Goal: Task Accomplishment & Management: Use online tool/utility

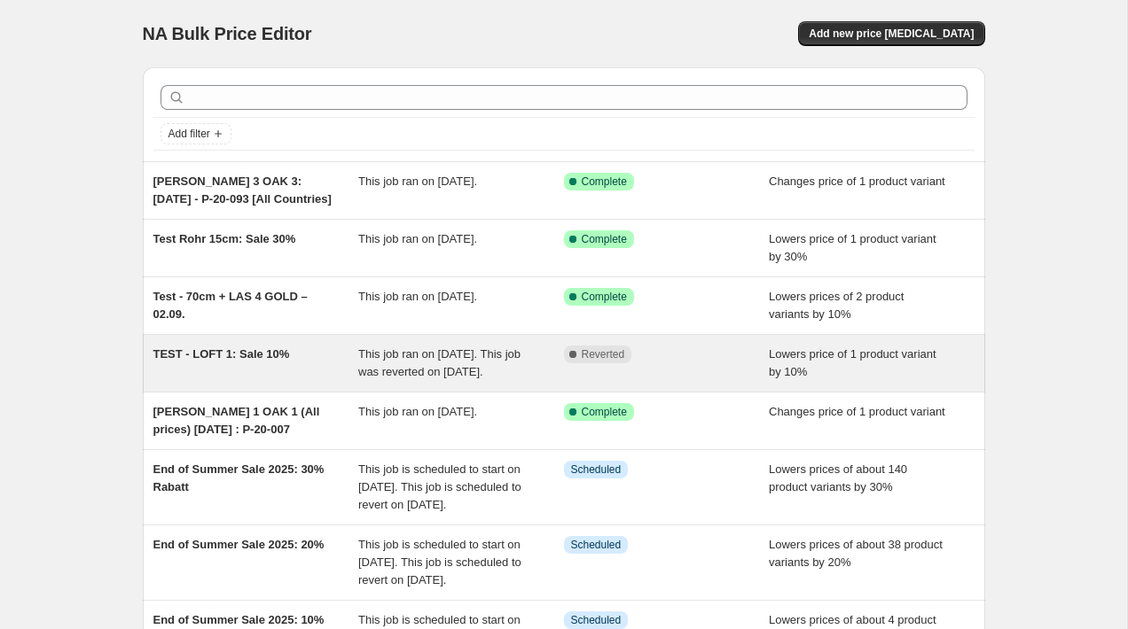
click at [221, 363] on div "TEST - LOFT 1: Sale 10%" at bounding box center [256, 363] width 206 height 35
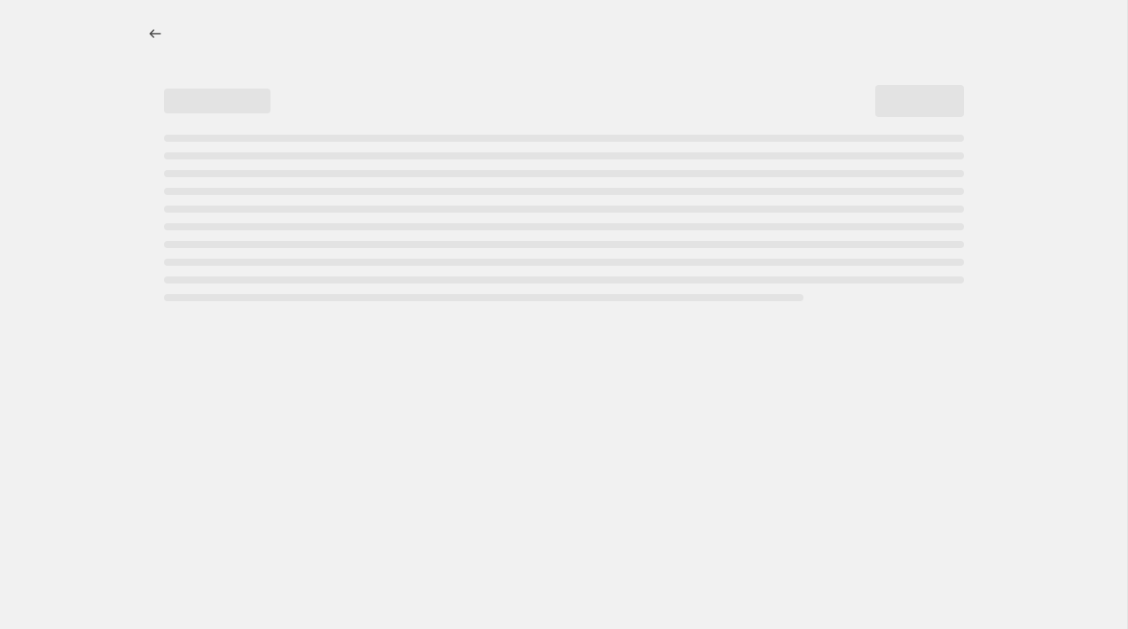
select select "percentage"
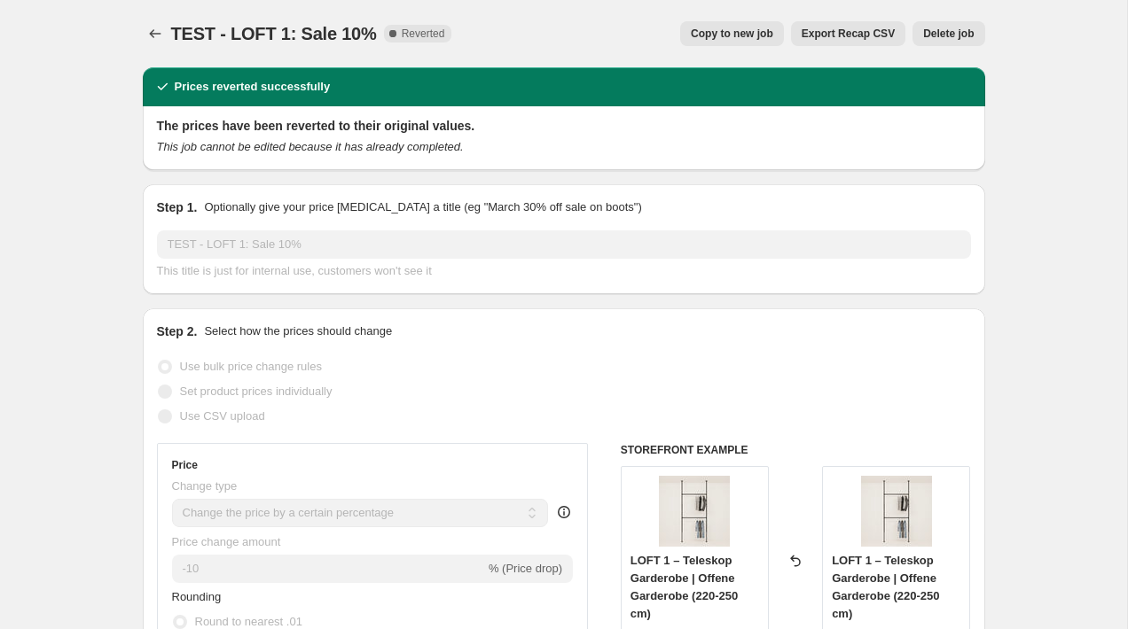
click at [769, 28] on span "Copy to new job" at bounding box center [732, 34] width 82 height 14
select select "percentage"
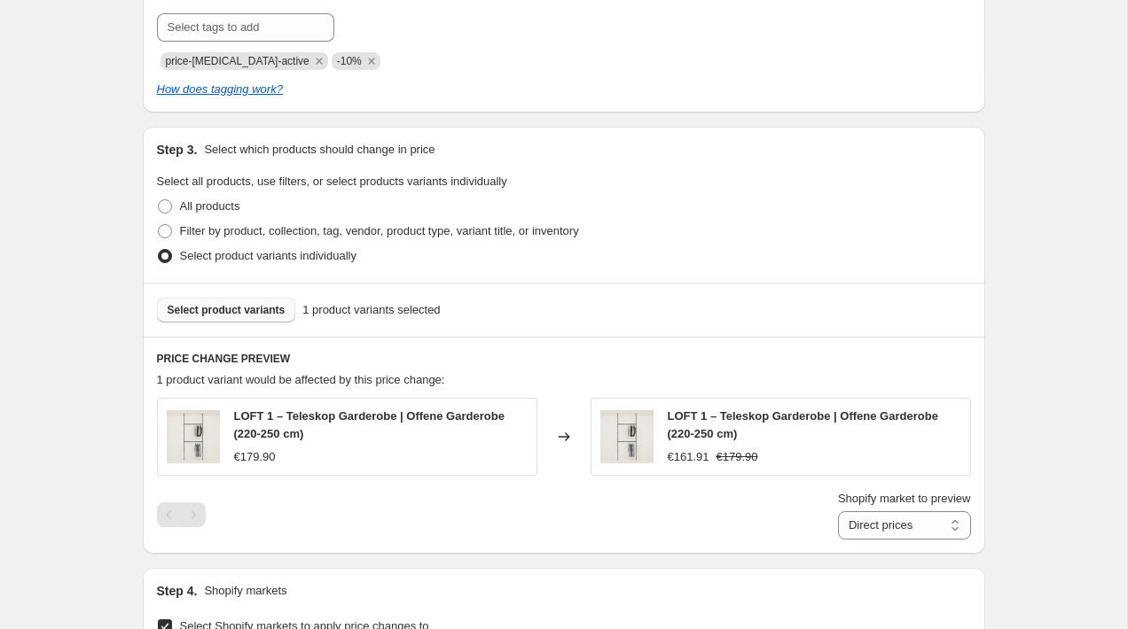
scroll to position [812, 0]
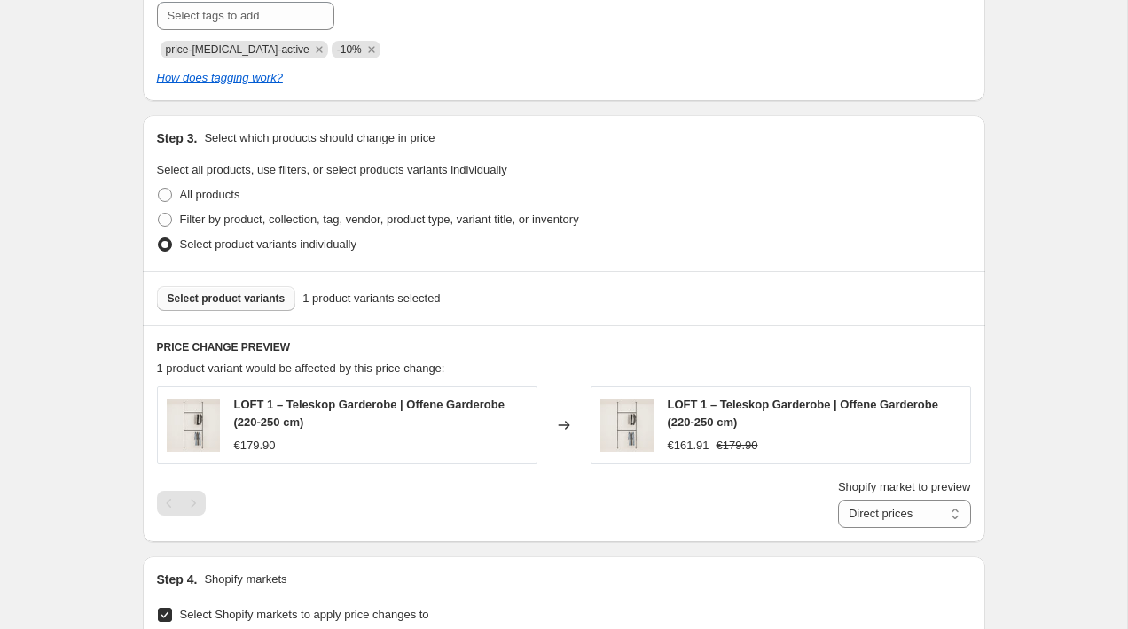
click at [250, 293] on span "Select product variants" at bounding box center [227, 299] width 118 height 14
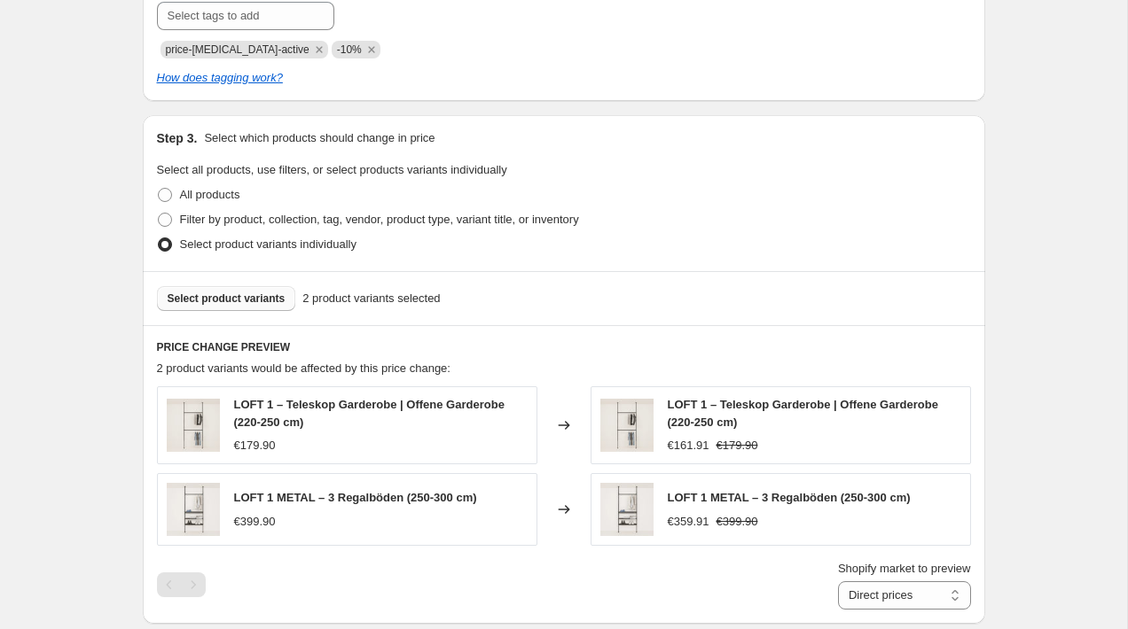
click at [241, 293] on span "Select product variants" at bounding box center [227, 299] width 118 height 14
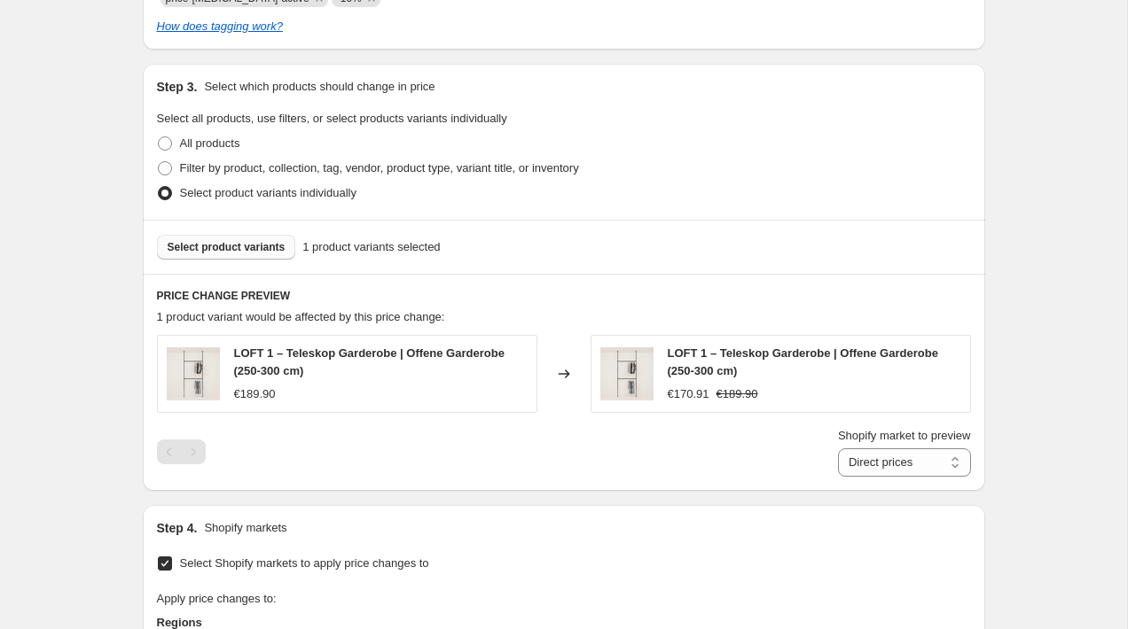
scroll to position [846, 0]
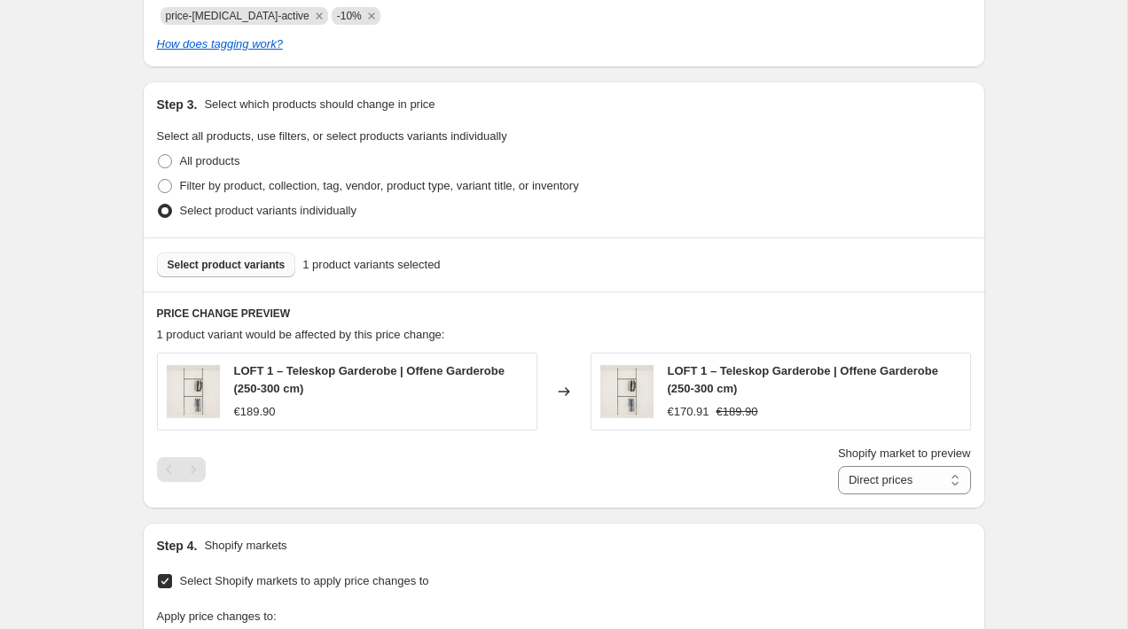
click at [203, 261] on span "Select product variants" at bounding box center [227, 265] width 118 height 14
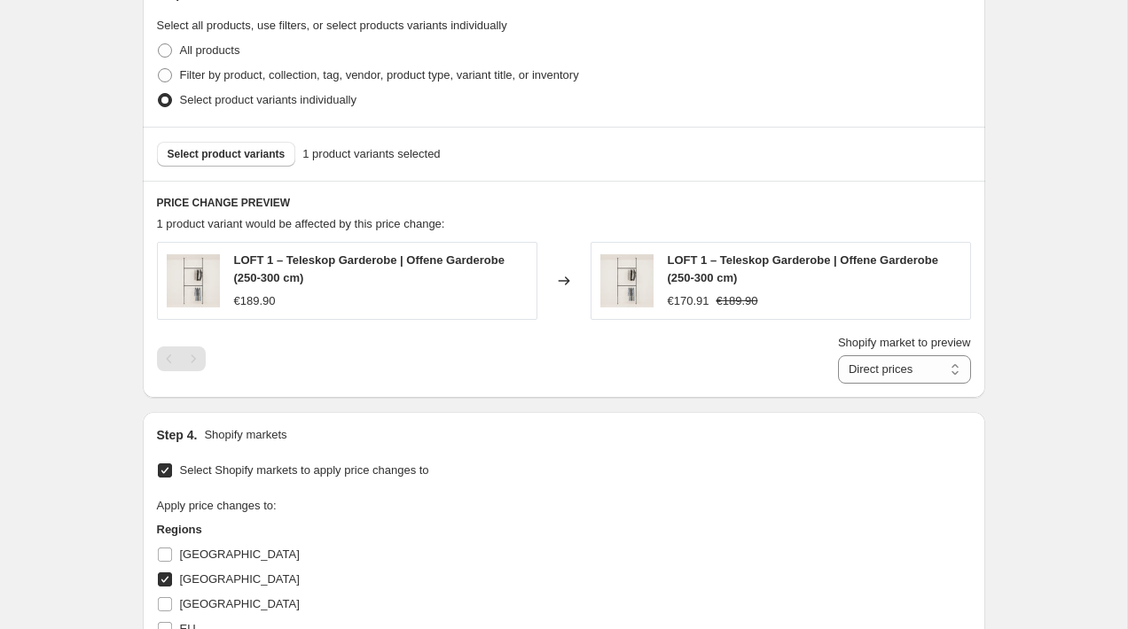
click at [995, 432] on div "Create new price [MEDICAL_DATA]. This page is ready Create new price [MEDICAL_D…" at bounding box center [563, 204] width 885 height 2320
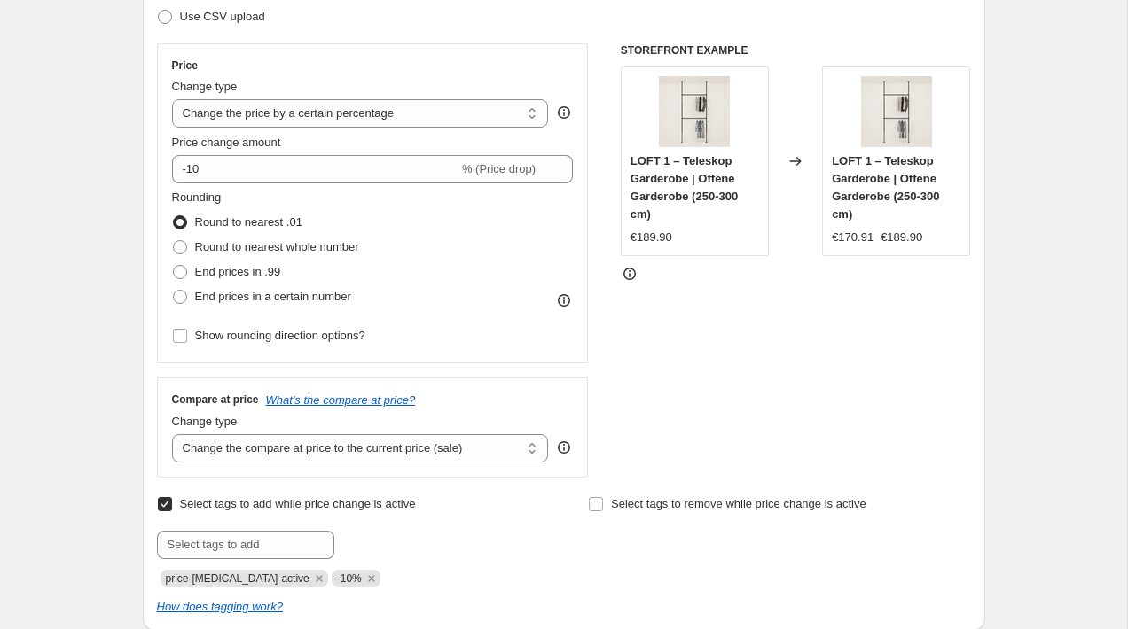
scroll to position [0, 0]
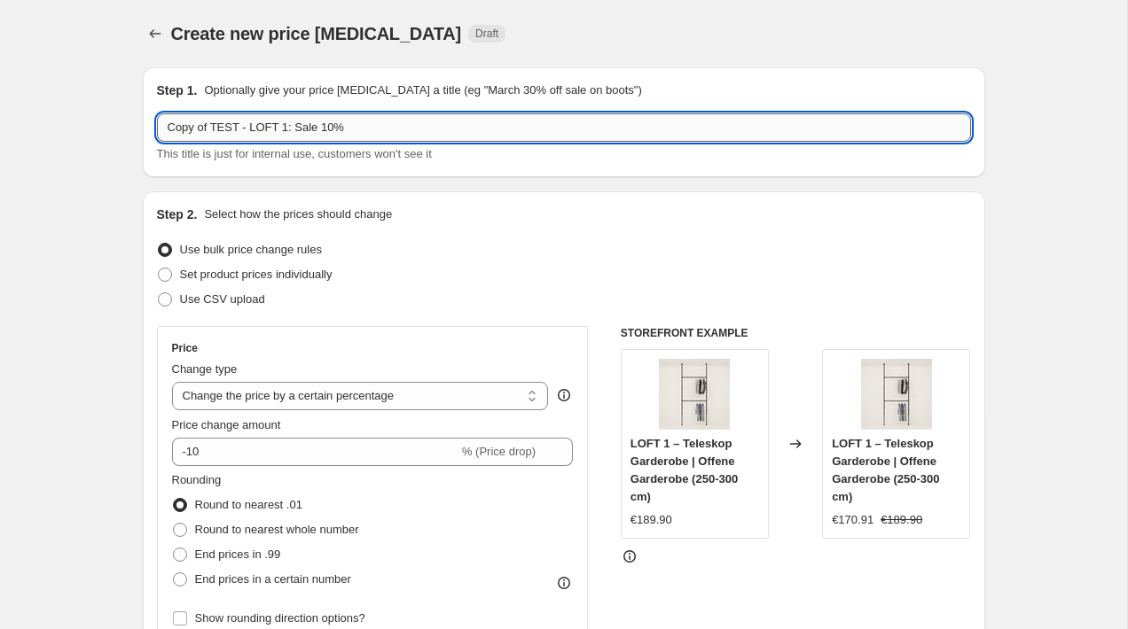
click at [331, 122] on input "Copy of TEST - LOFT 1: Sale 10%" at bounding box center [564, 127] width 814 height 28
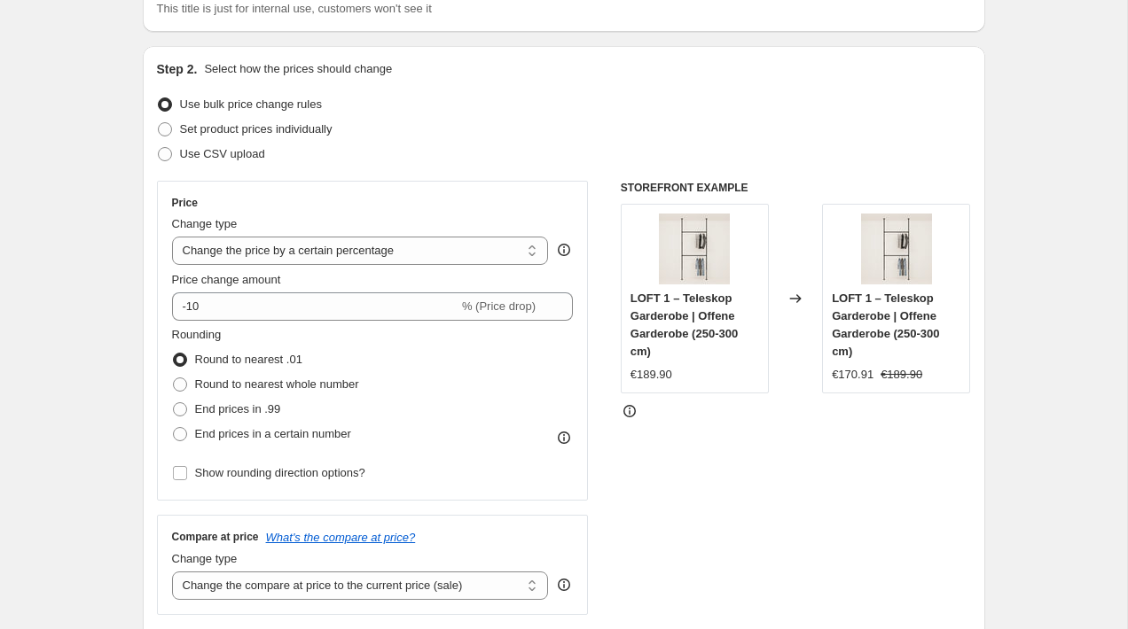
scroll to position [245, 0]
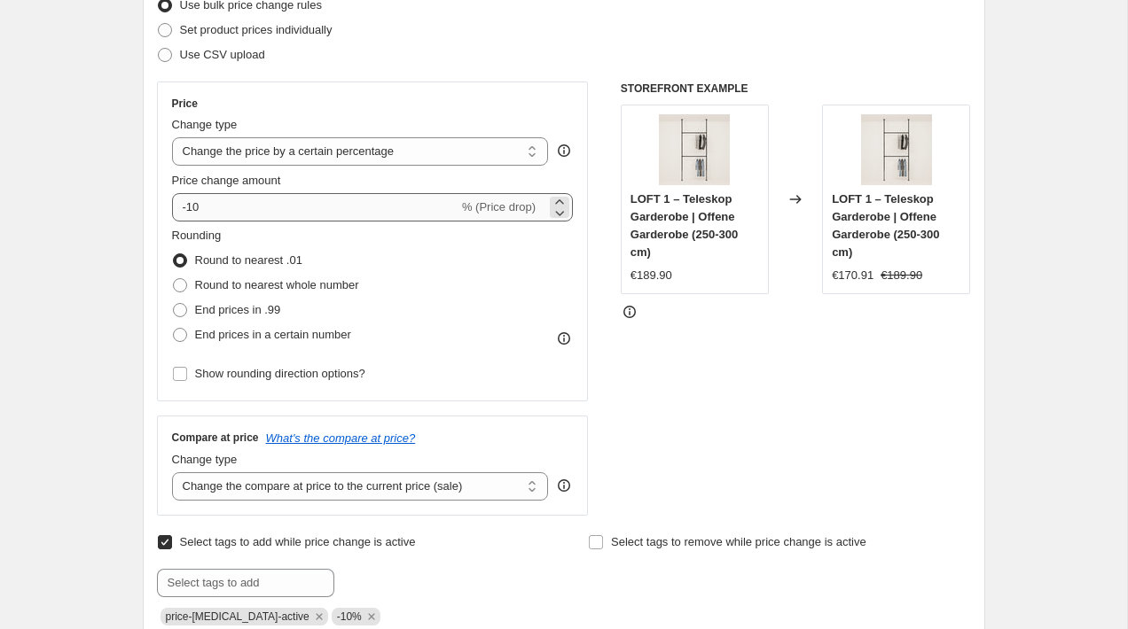
type input "Copy of TEST - LOFT 1: Sale 20%"
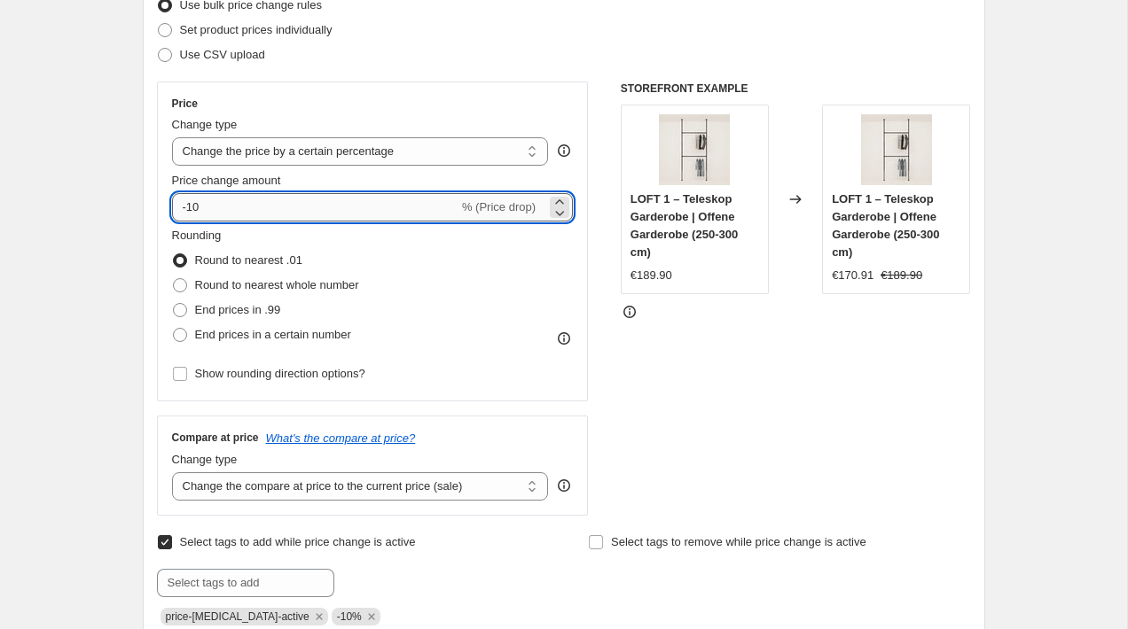
click at [194, 202] on input "-10" at bounding box center [315, 207] width 286 height 28
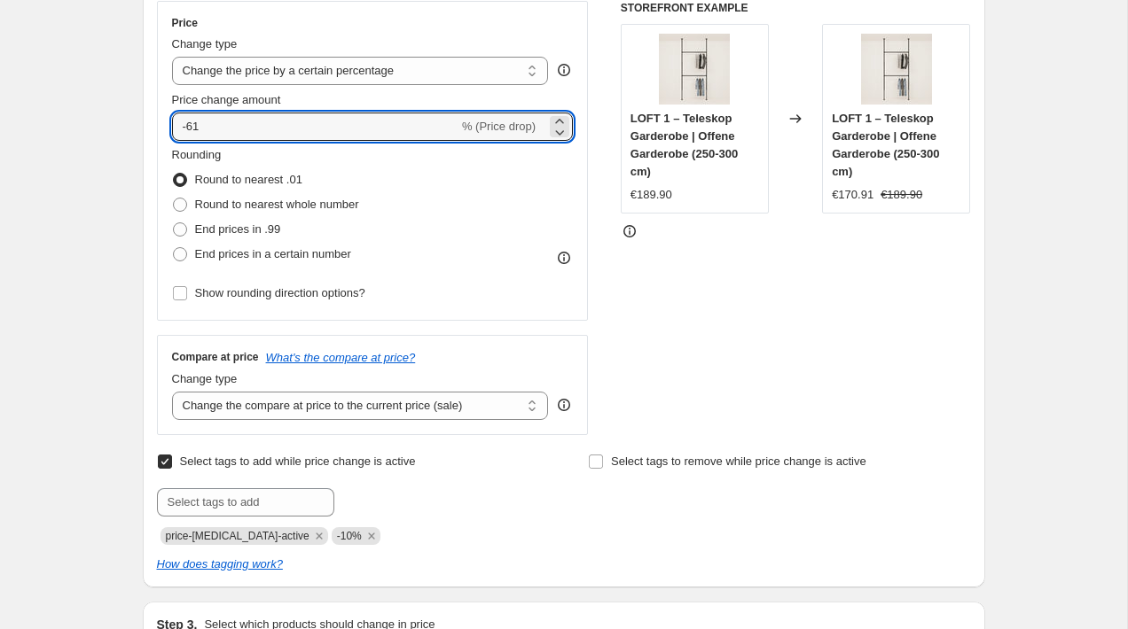
scroll to position [421, 0]
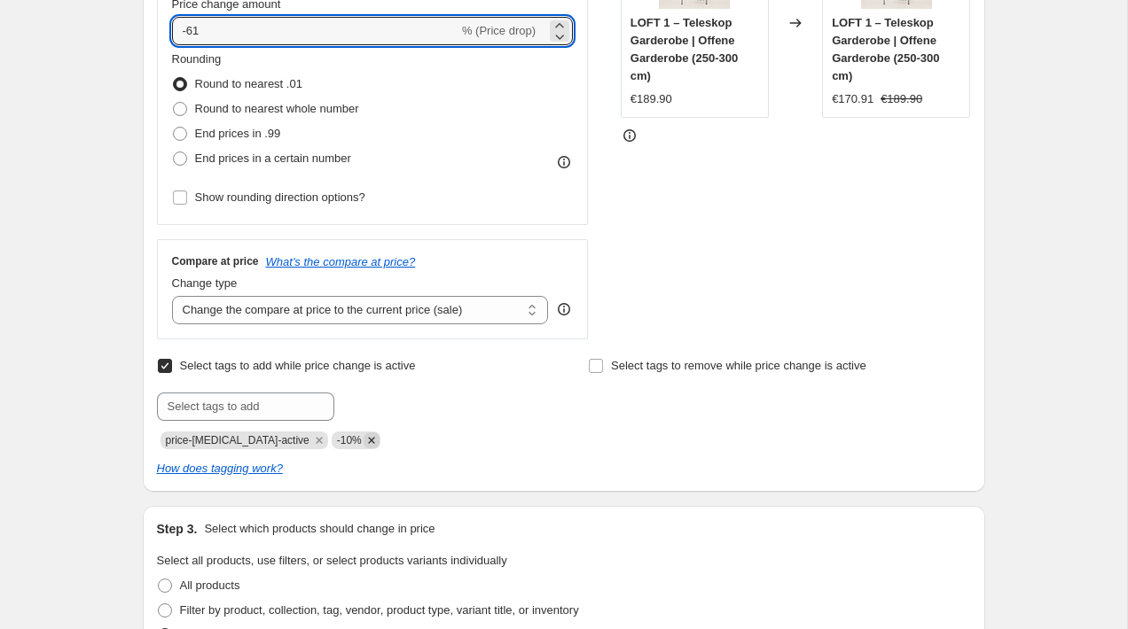
type input "-61"
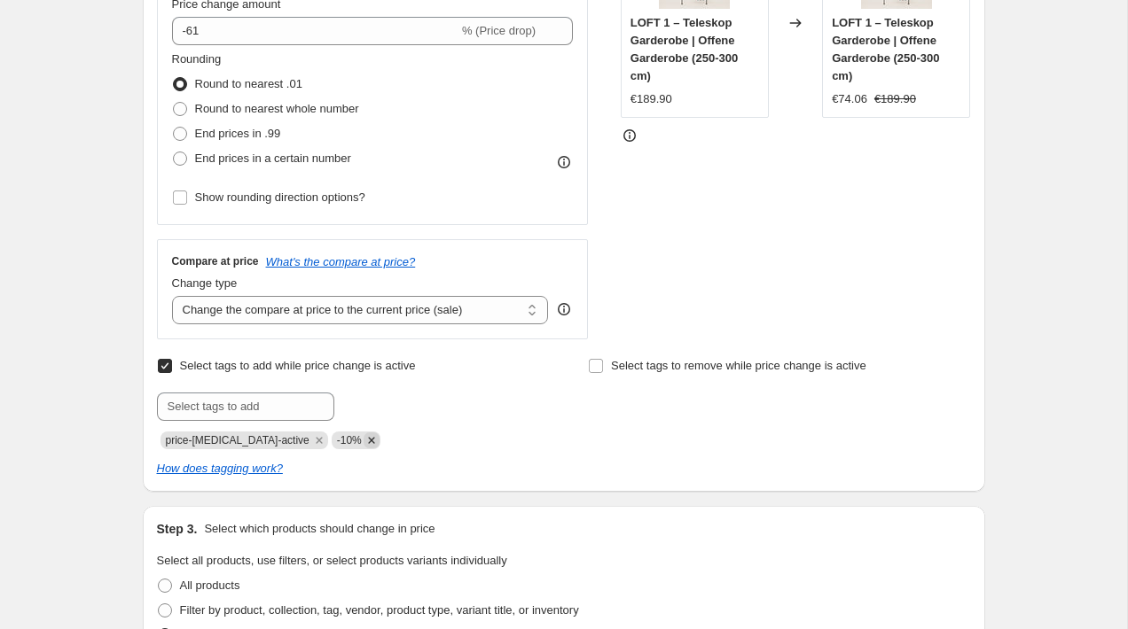
click at [363, 445] on icon "Remove -10%" at bounding box center [371, 441] width 16 height 16
click at [294, 413] on input "text" at bounding box center [245, 407] width 177 height 28
type input "-20%"
click at [418, 410] on div "-20% Add -20%" at bounding box center [348, 407] width 382 height 28
click at [393, 407] on span "-20%" at bounding box center [384, 405] width 25 height 12
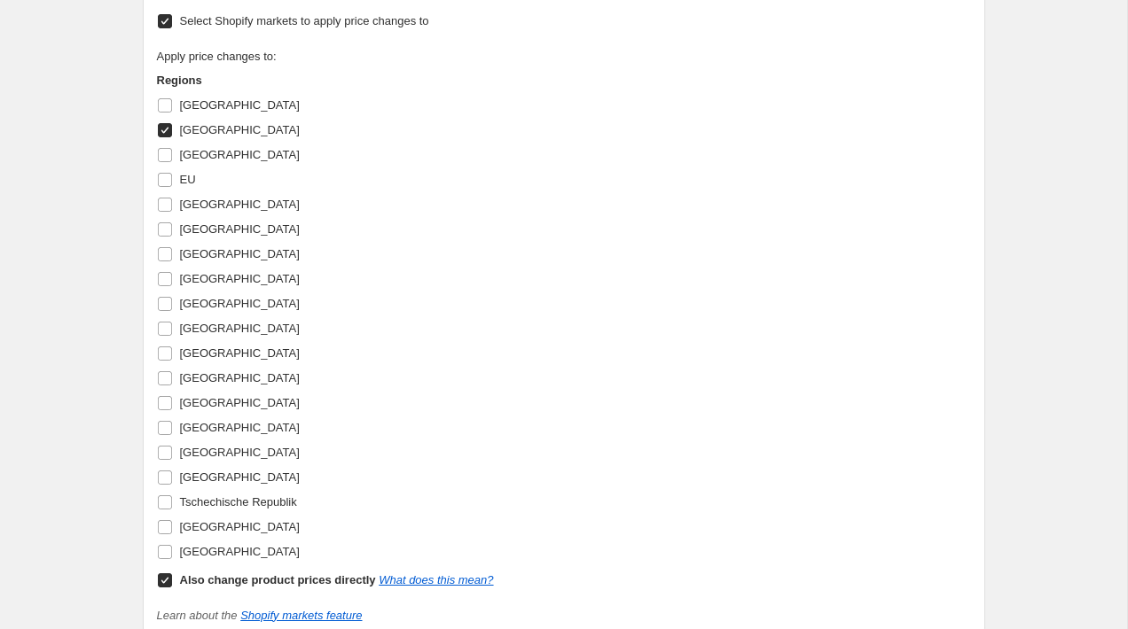
scroll to position [1690, 0]
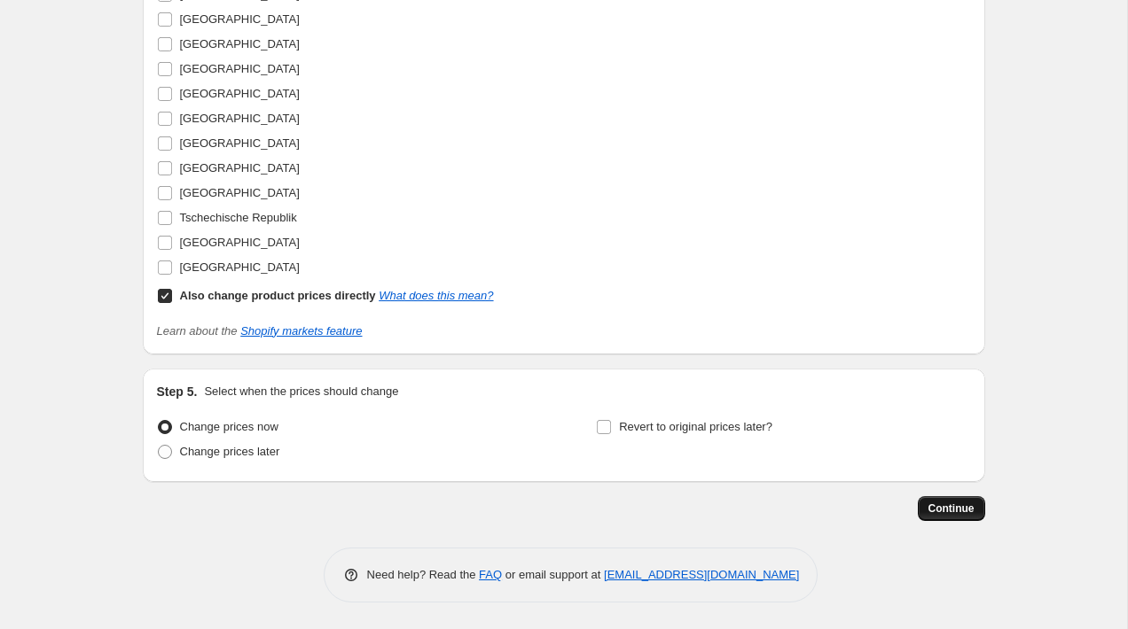
click at [924, 503] on button "Continue" at bounding box center [950, 508] width 67 height 25
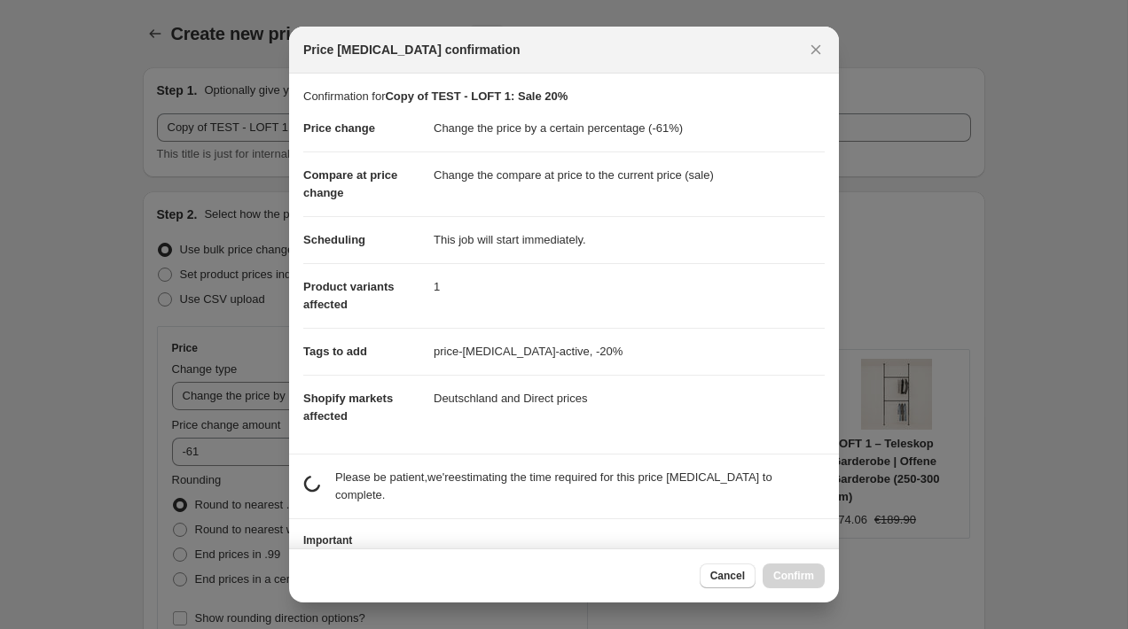
scroll to position [0, 0]
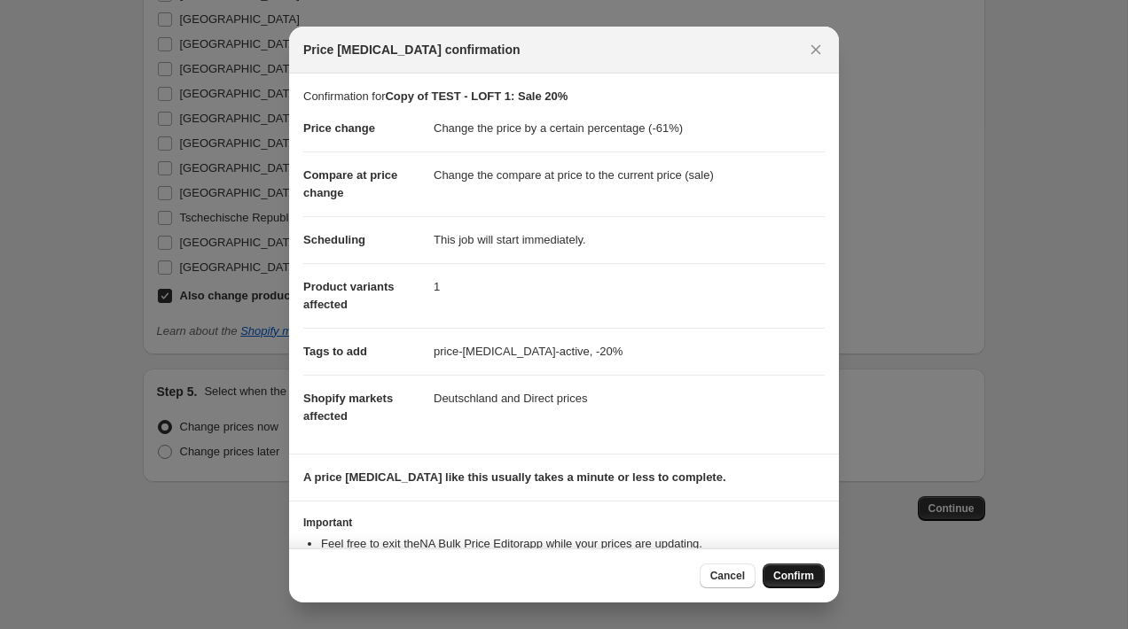
click at [792, 570] on span "Confirm" at bounding box center [793, 576] width 41 height 14
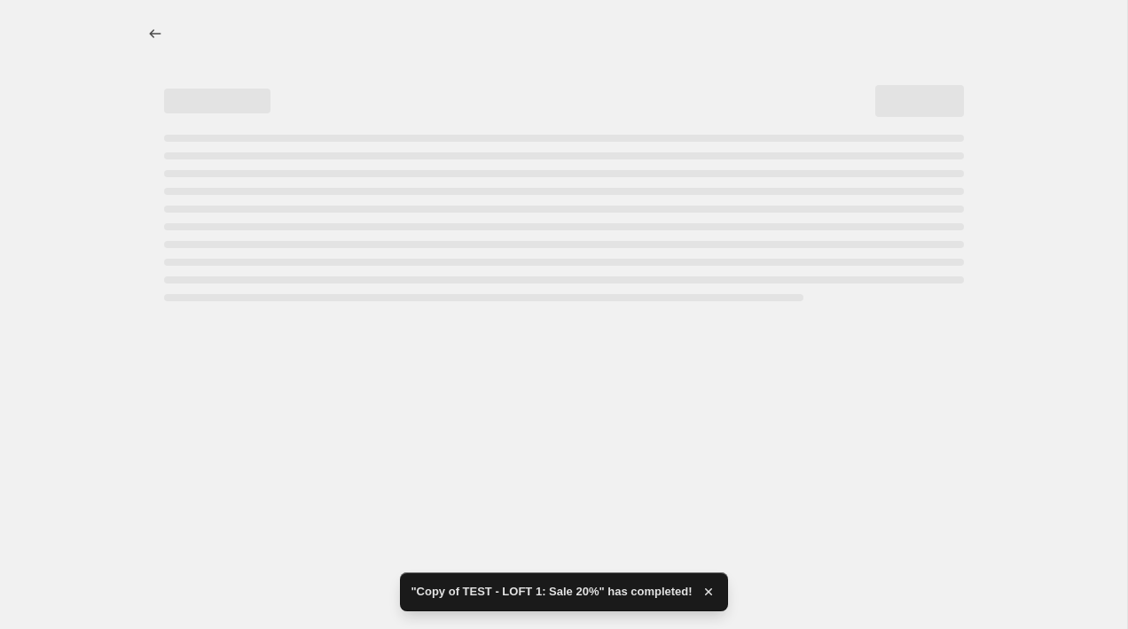
select select "percentage"
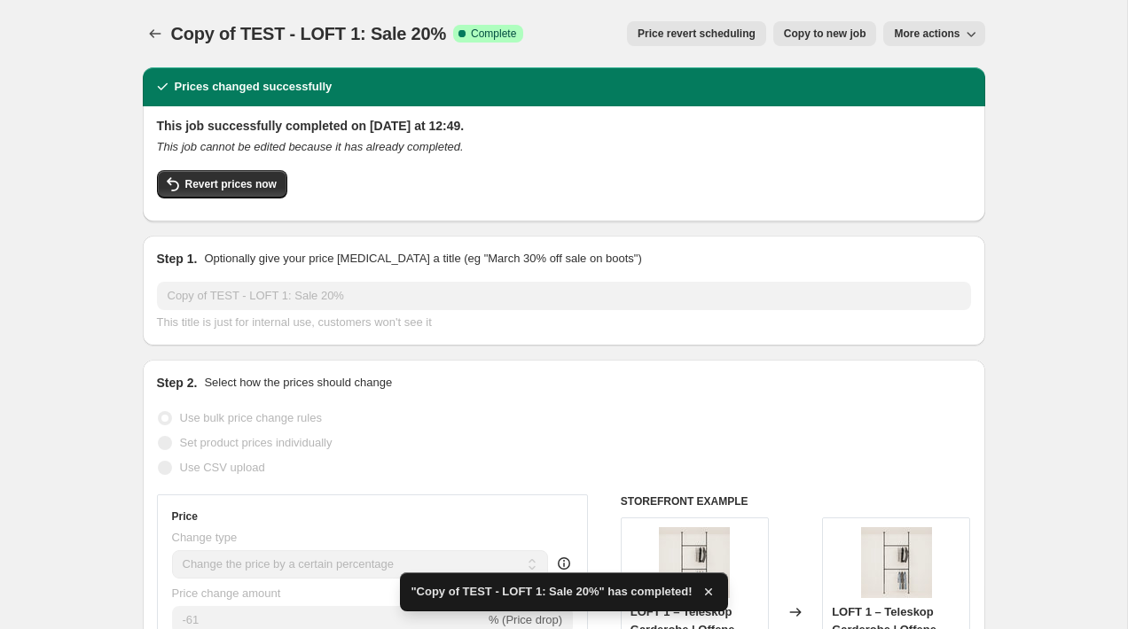
click at [808, 27] on span "Copy to new job" at bounding box center [825, 34] width 82 height 14
select select "percentage"
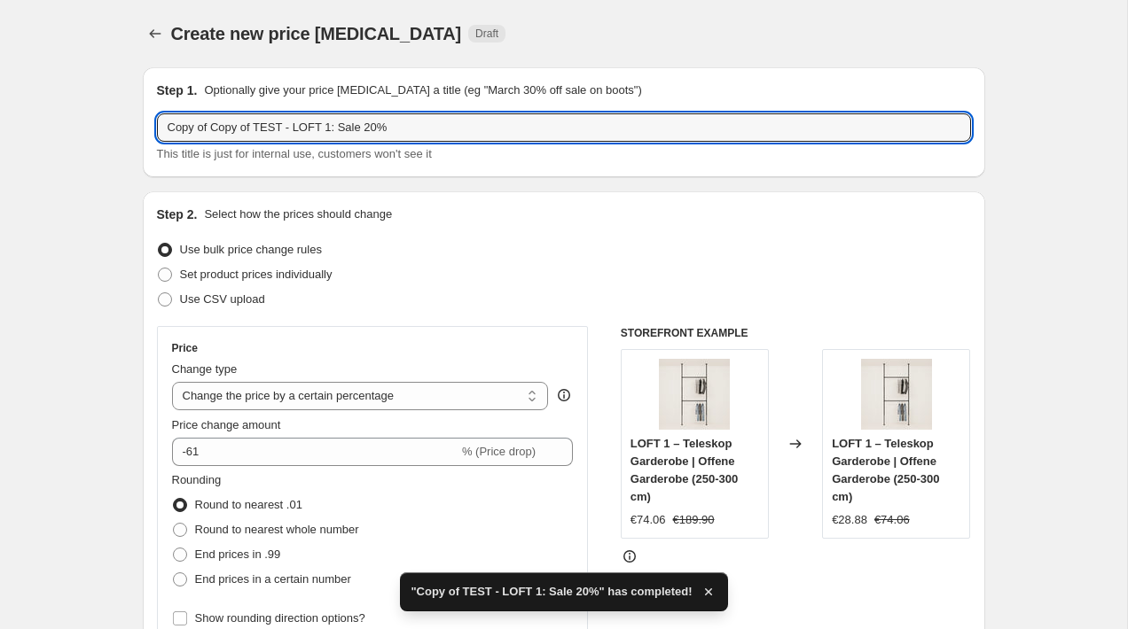
drag, startPoint x: 260, startPoint y: 129, endPoint x: -38, endPoint y: 98, distance: 299.4
click at [0, 98] on html "Home Settings Plans Skip to content Create new price [MEDICAL_DATA]. This page …" at bounding box center [564, 314] width 1128 height 629
click at [286, 133] on input "TEST - LOFT 1: Sale 20%" at bounding box center [564, 127] width 814 height 28
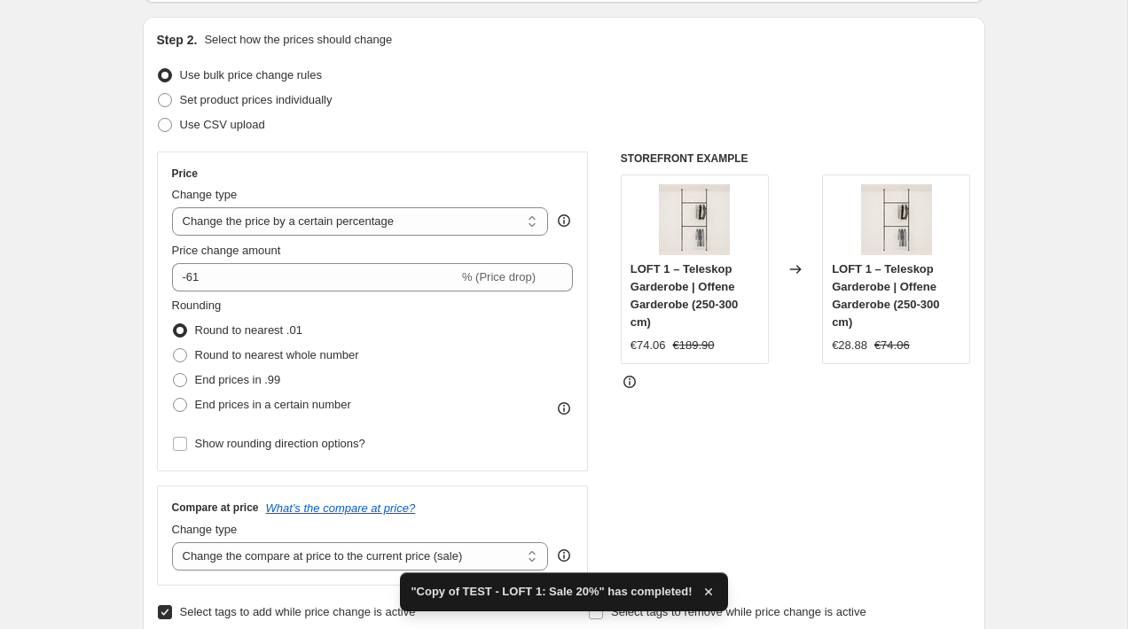
scroll to position [184, 0]
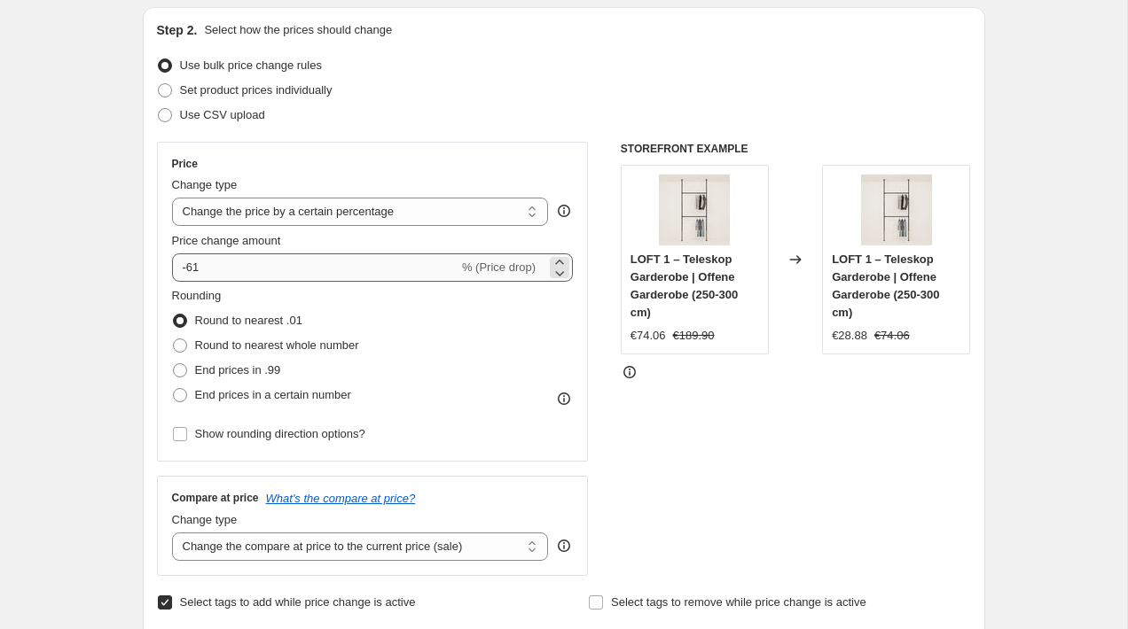
type input "TEST - LOFT 1: Sale 10%"
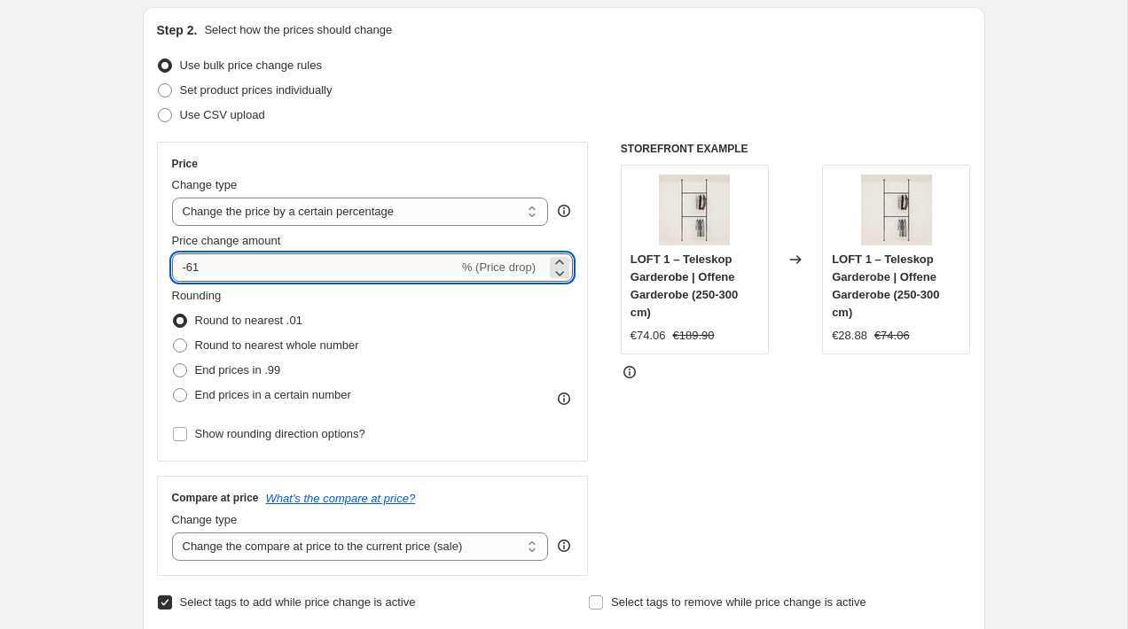
click at [226, 266] on input "-61" at bounding box center [315, 268] width 286 height 28
type input "-6"
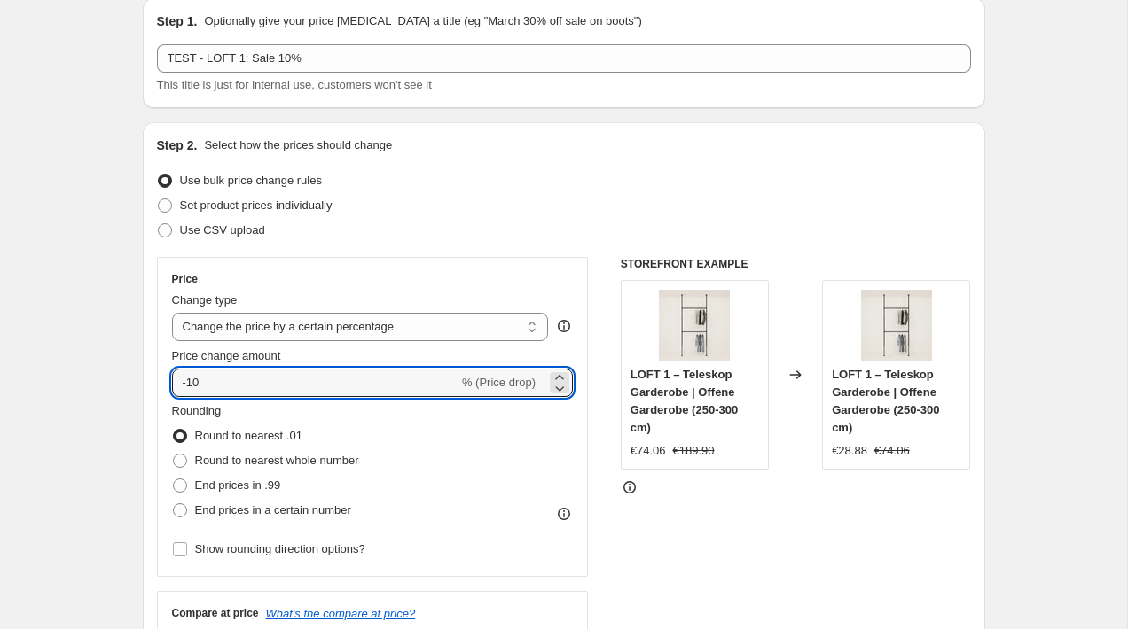
scroll to position [0, 0]
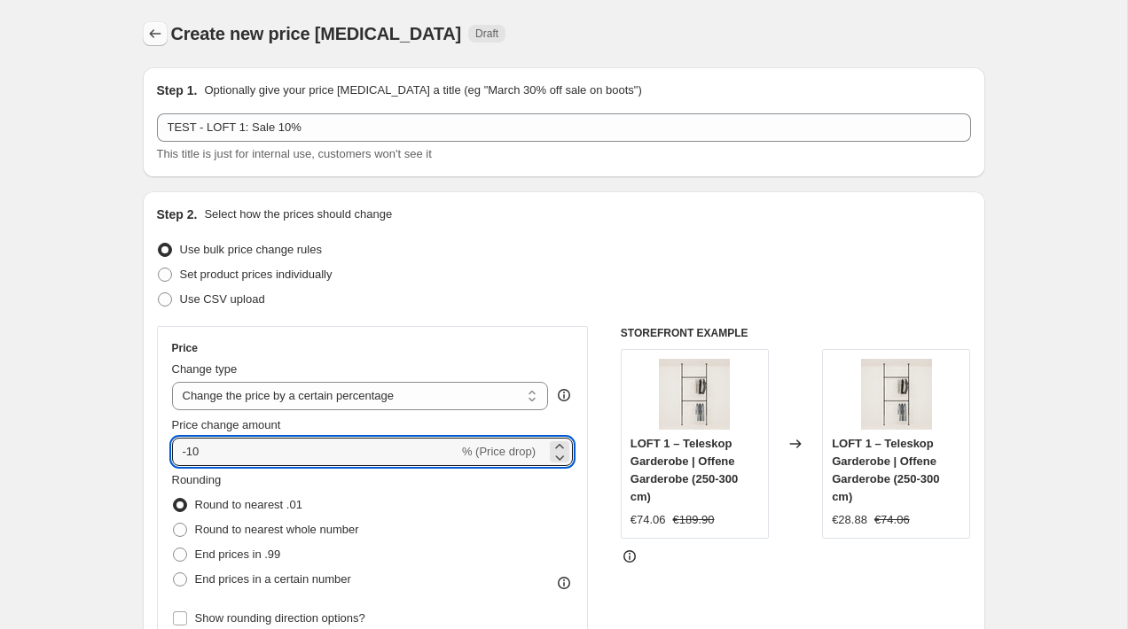
type input "-10"
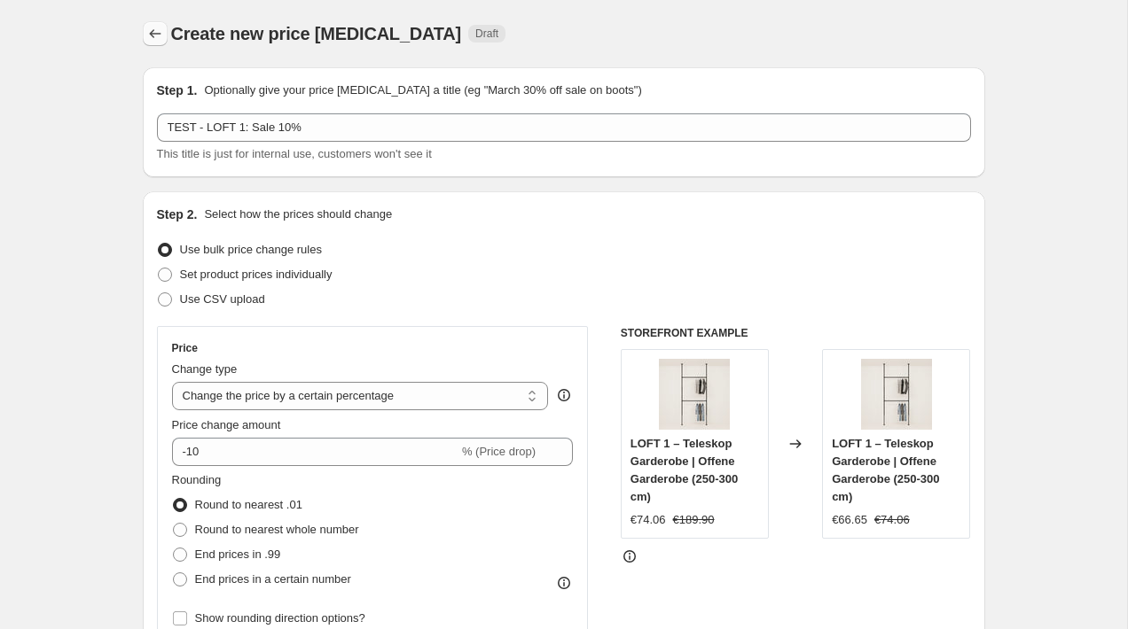
click at [150, 28] on icon "Price change jobs" at bounding box center [155, 34] width 18 height 18
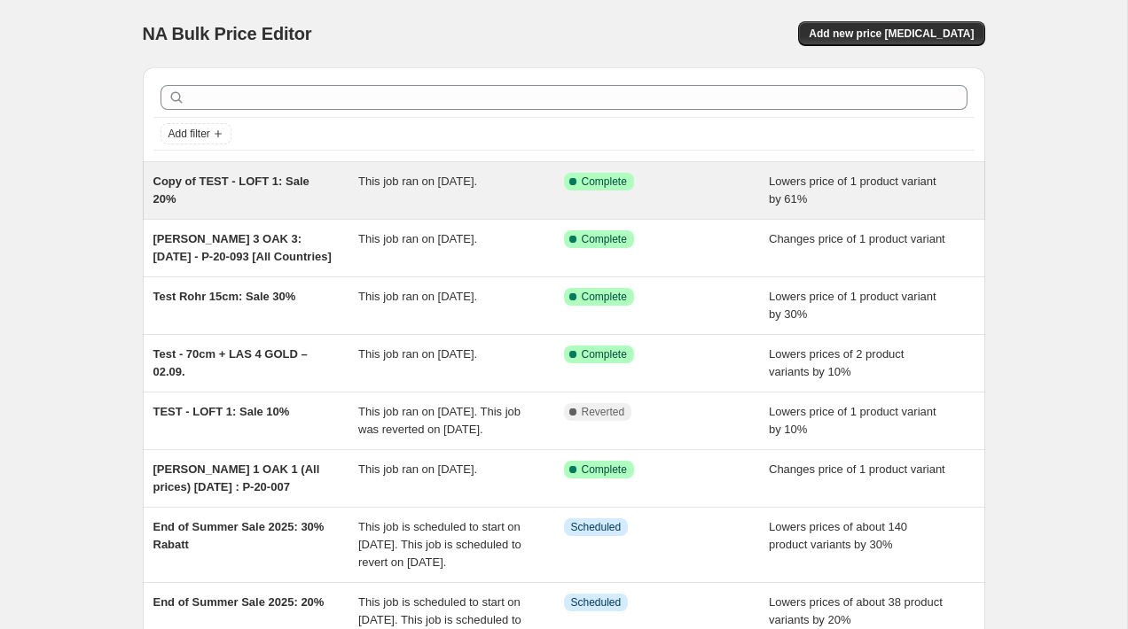
click at [328, 199] on div "Copy of TEST - LOFT 1: Sale 20%" at bounding box center [256, 190] width 206 height 35
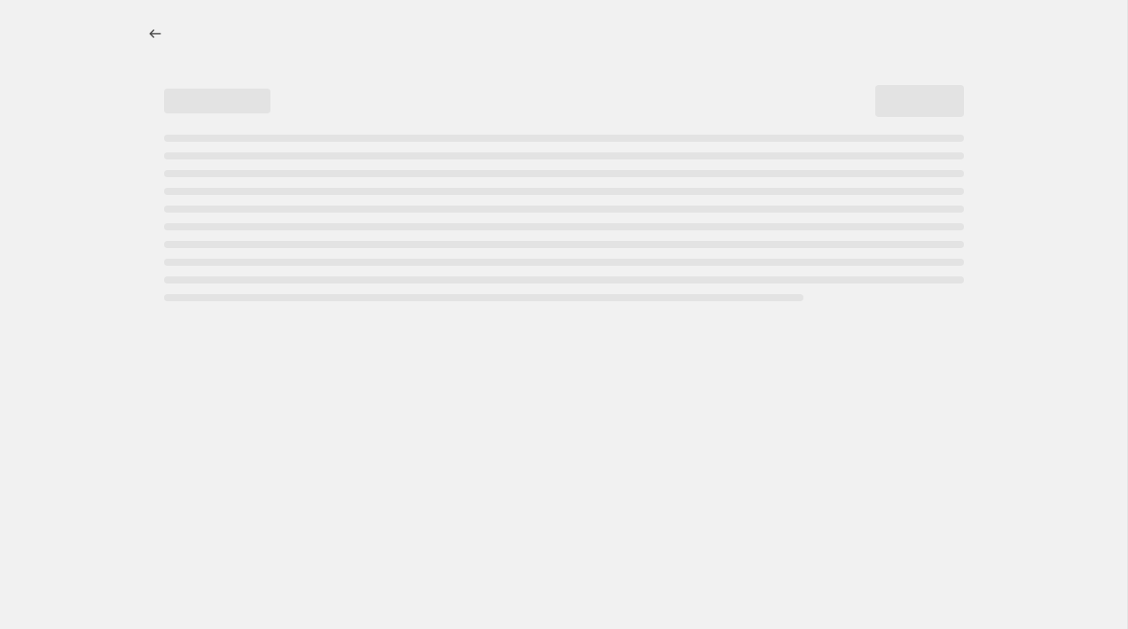
select select "percentage"
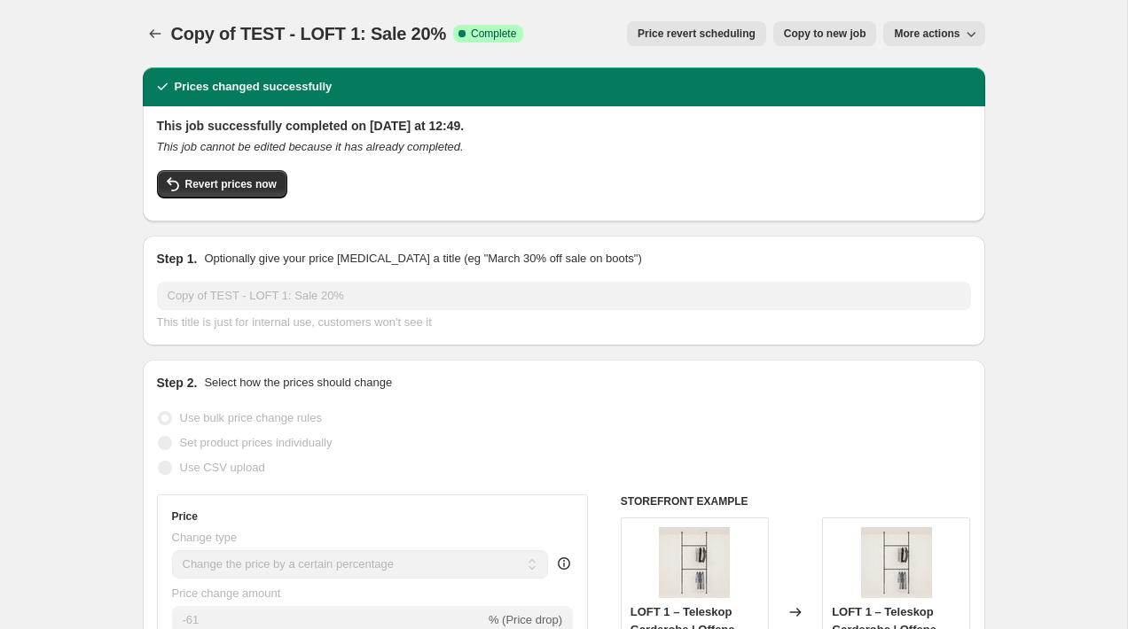
click at [215, 165] on div "This job successfully completed on [DATE] at 12:49. This job cannot be edited b…" at bounding box center [564, 162] width 814 height 90
click at [215, 180] on span "Revert prices now" at bounding box center [230, 184] width 91 height 14
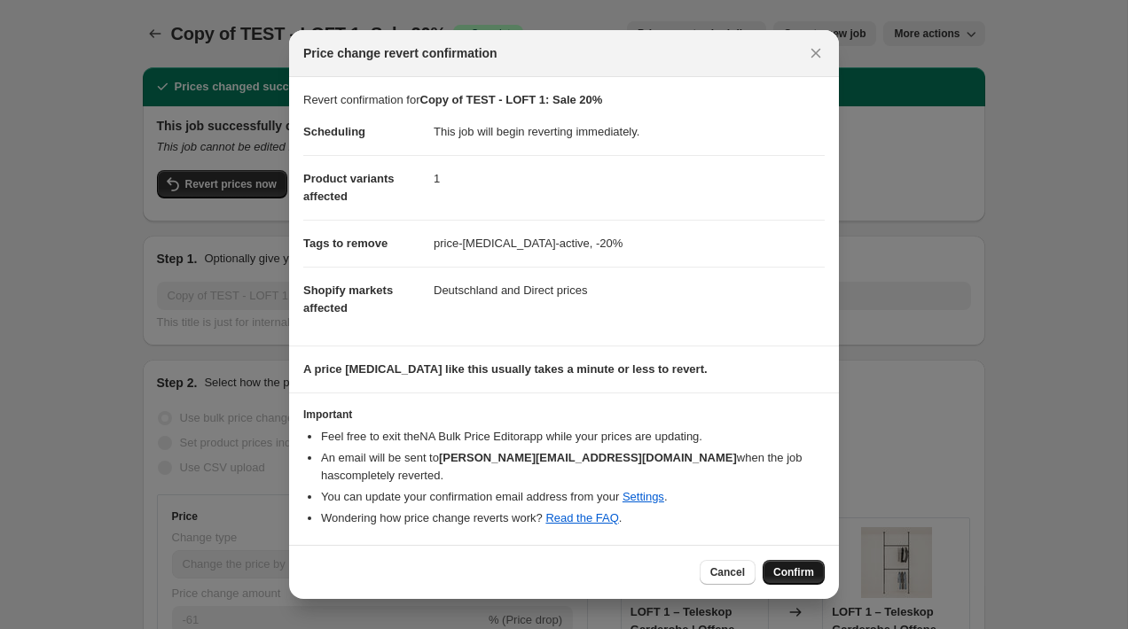
click at [809, 560] on button "Confirm" at bounding box center [793, 572] width 62 height 25
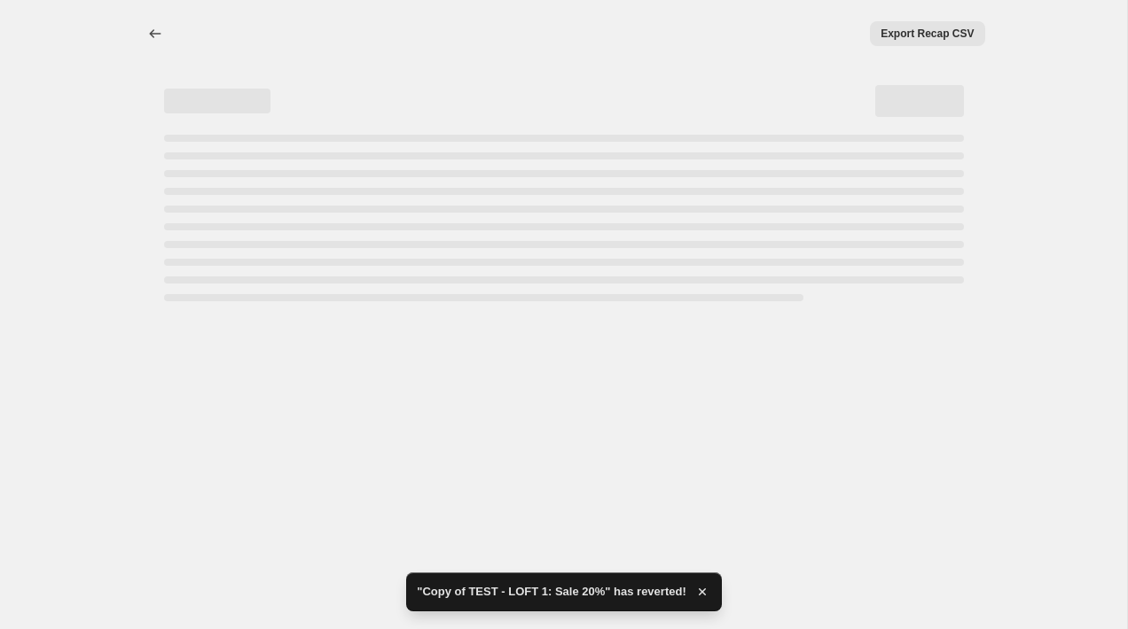
select select "percentage"
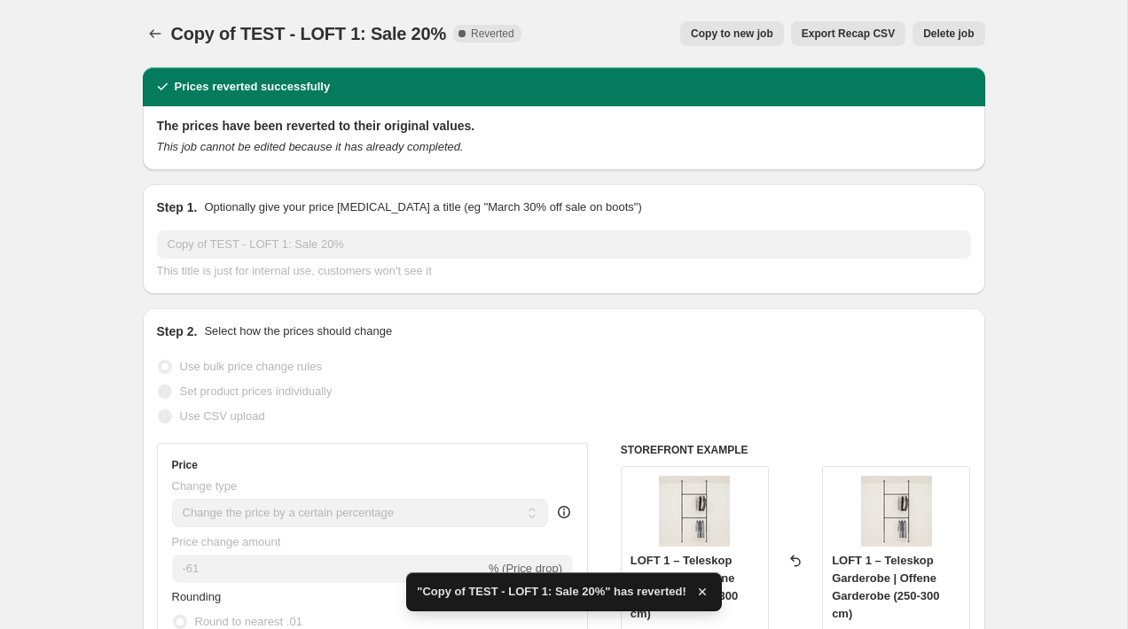
click at [685, 36] on button "Copy to new job" at bounding box center [732, 33] width 104 height 25
select select "percentage"
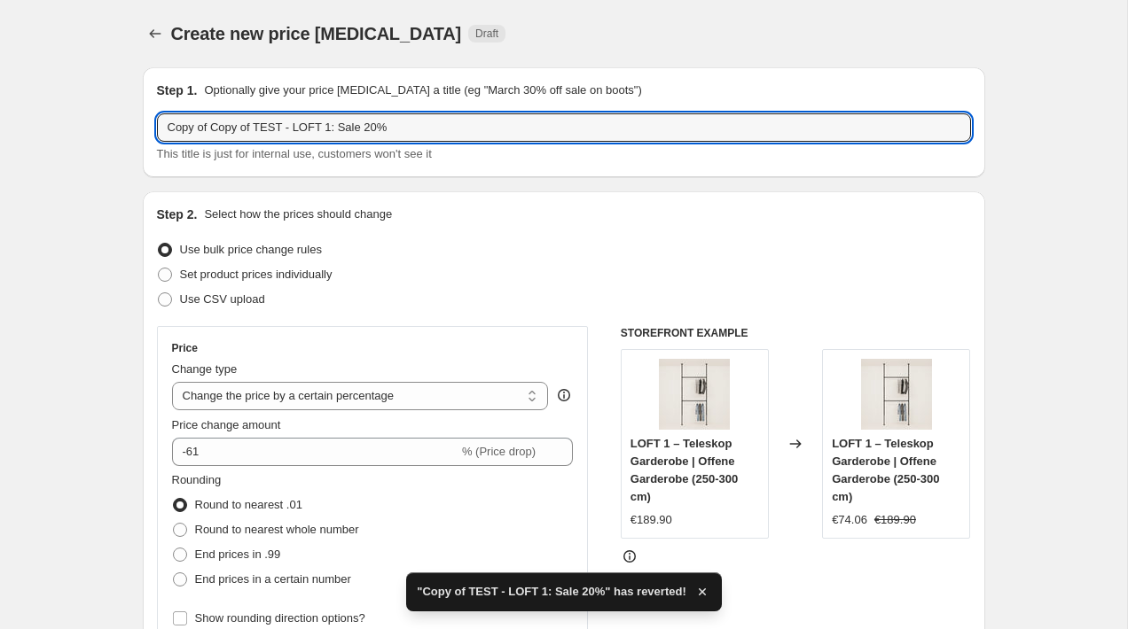
drag, startPoint x: 260, startPoint y: 128, endPoint x: 27, endPoint y: 123, distance: 232.3
click at [285, 122] on input "TEST - LOFT 1: Sale 20%" at bounding box center [564, 127] width 814 height 28
type input "TEST - LOFT 1: Sale 10%"
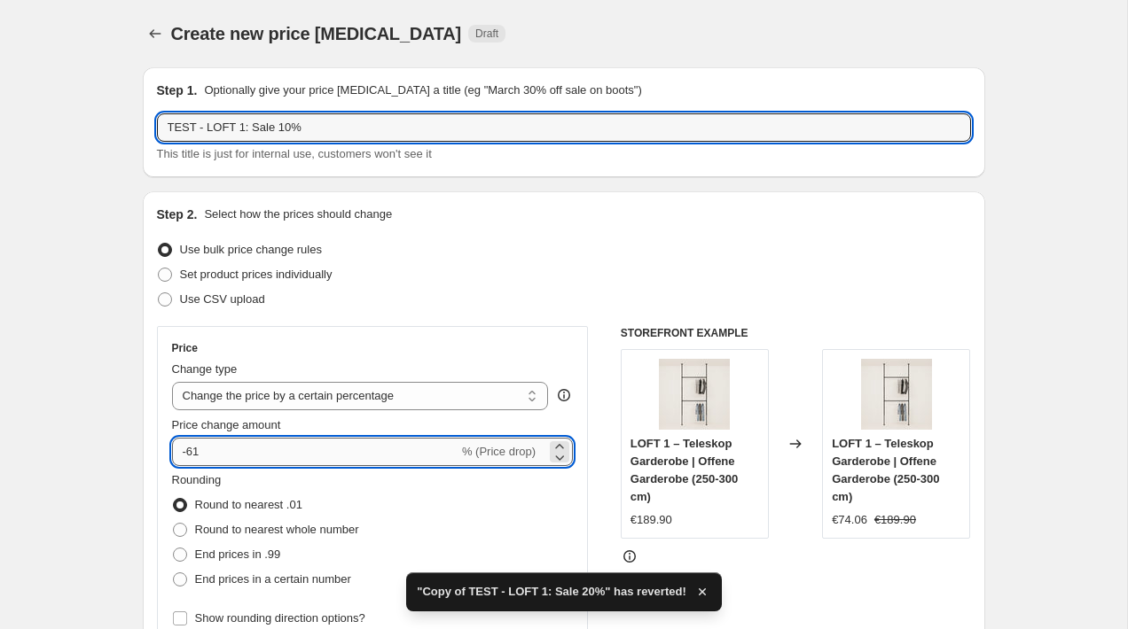
click at [212, 463] on input "-61" at bounding box center [315, 452] width 286 height 28
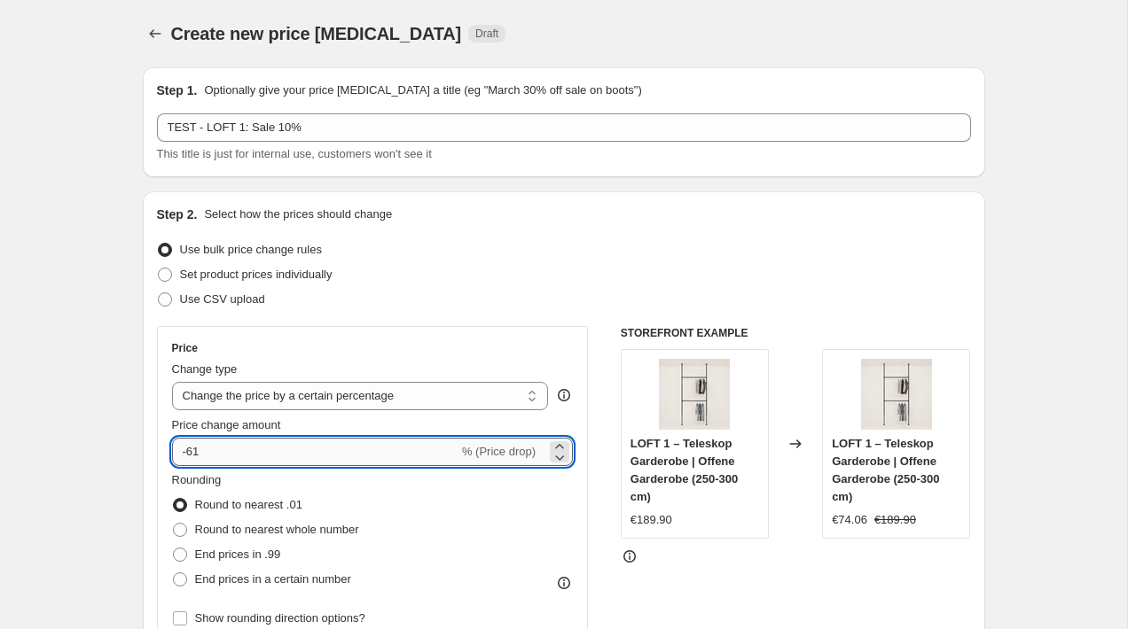
type input "-6"
type input "-4"
type input "-10"
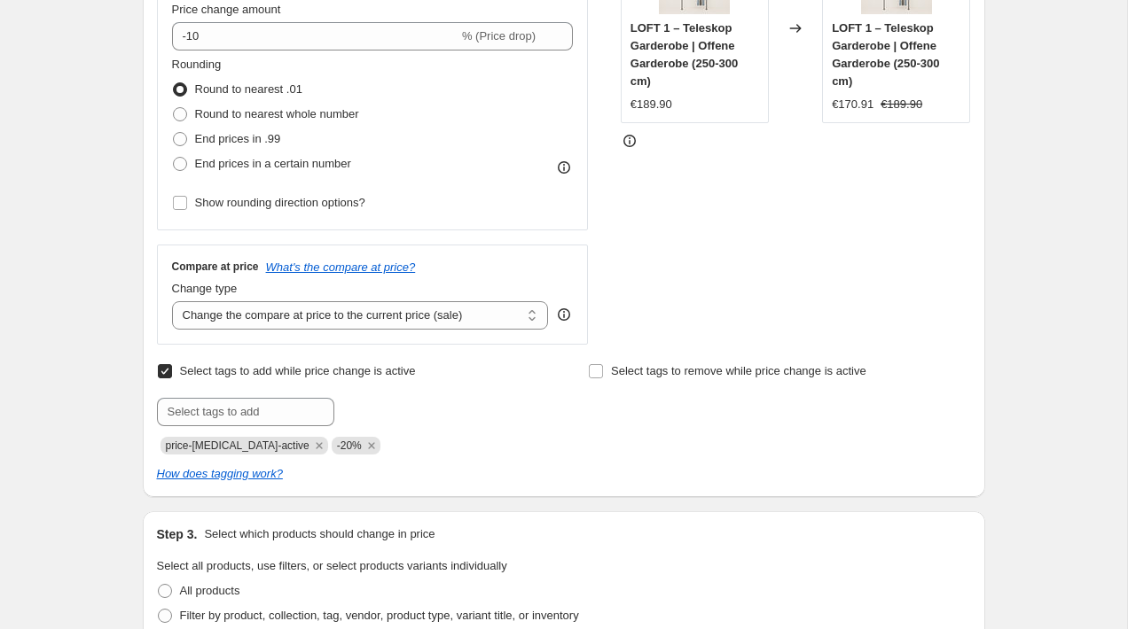
scroll to position [440, 0]
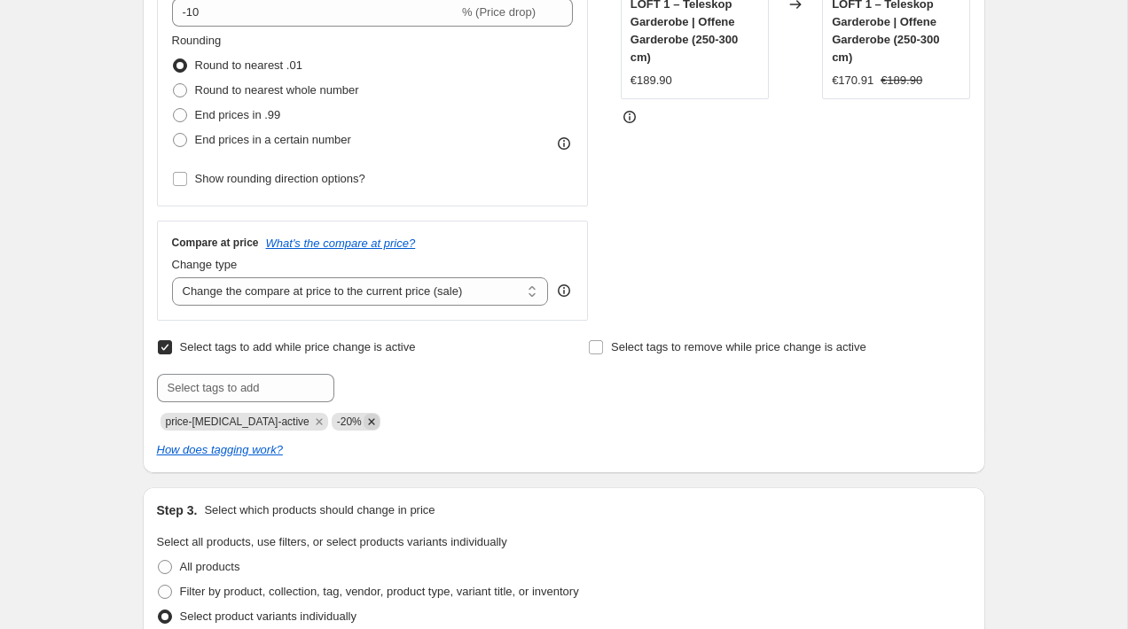
click at [363, 425] on icon "Remove -20%" at bounding box center [371, 422] width 16 height 16
click at [273, 390] on input "text" at bounding box center [245, 388] width 177 height 28
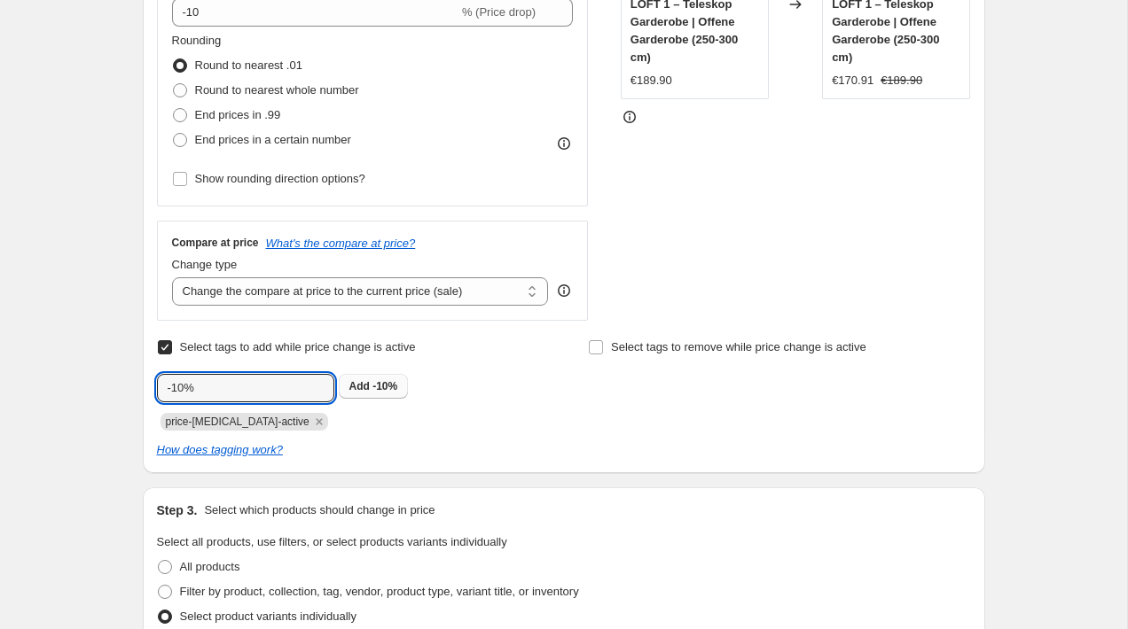
type input "-10%"
click at [393, 380] on span "-10%" at bounding box center [384, 386] width 25 height 12
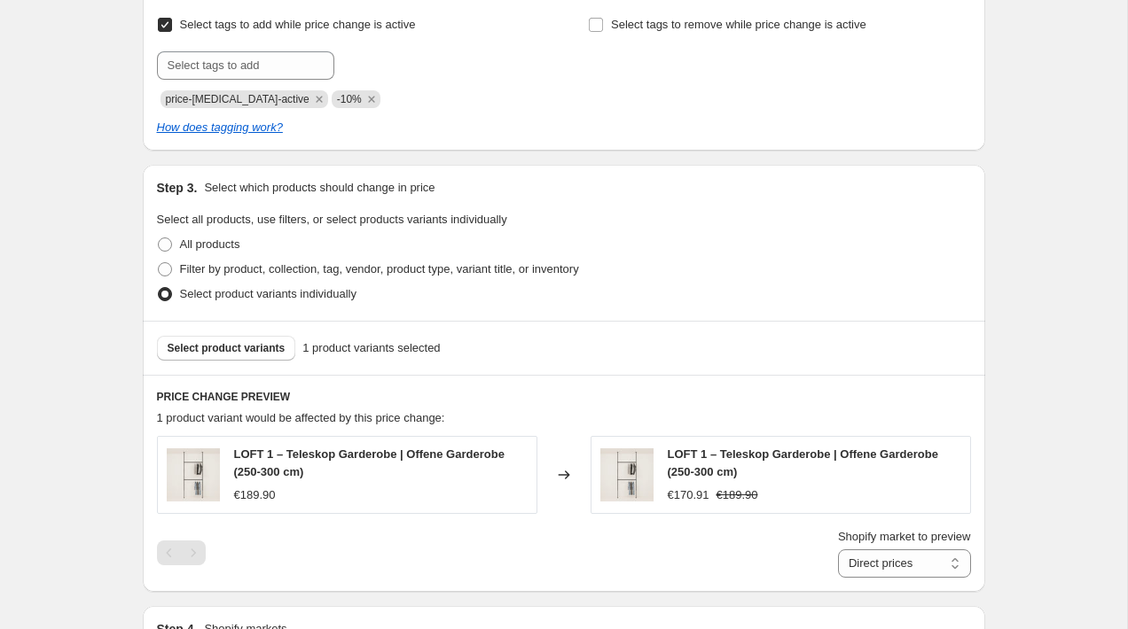
scroll to position [795, 0]
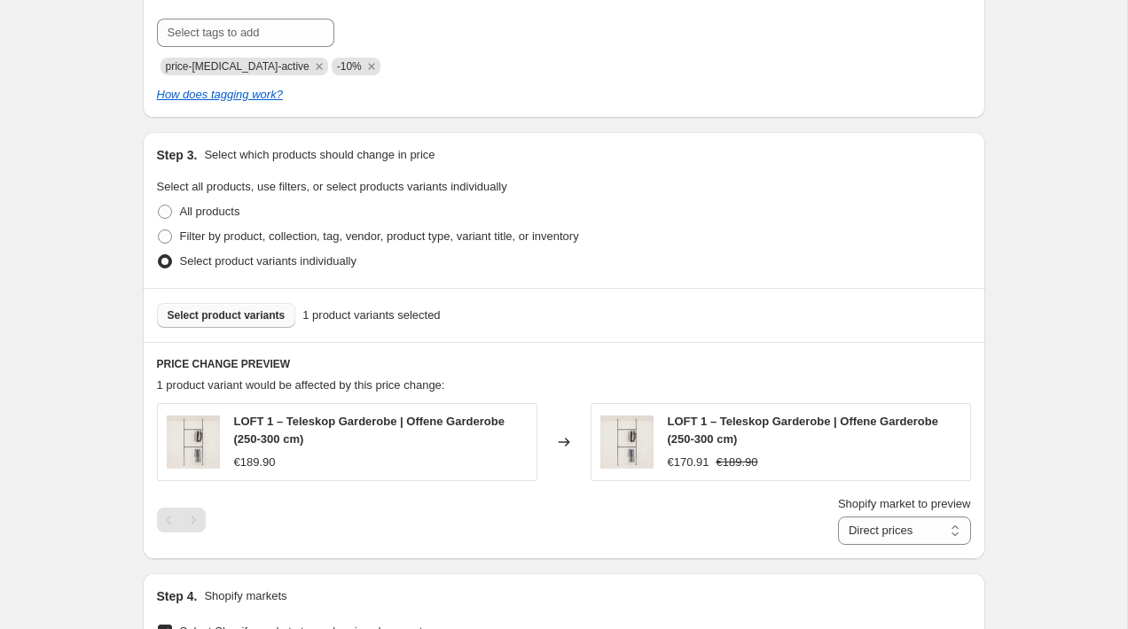
click at [272, 316] on span "Select product variants" at bounding box center [227, 315] width 118 height 14
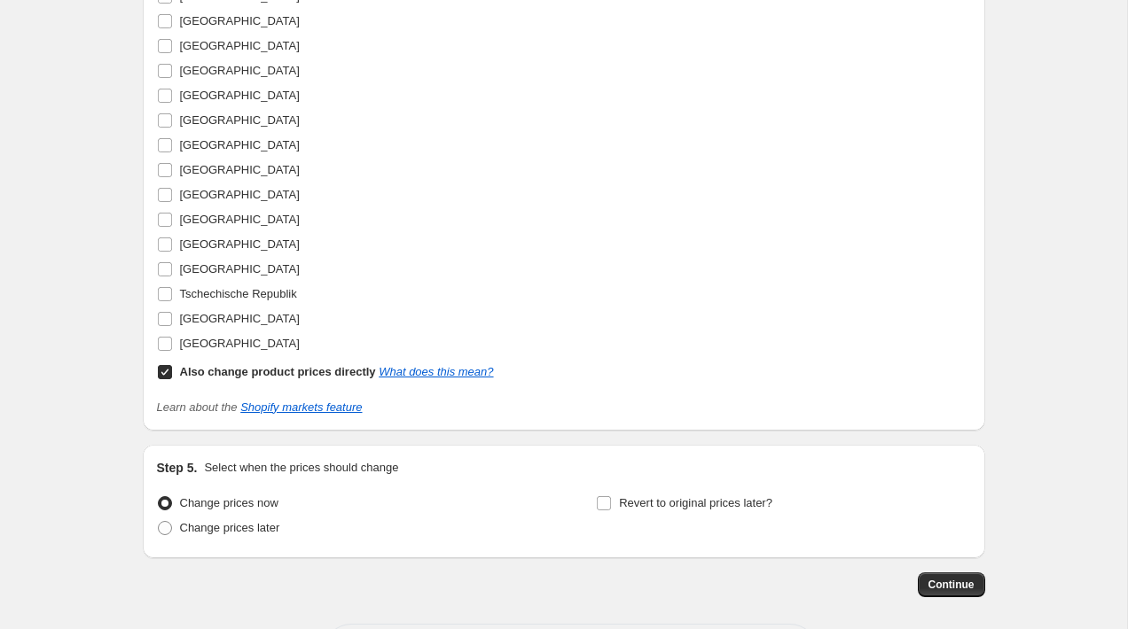
scroll to position [1690, 0]
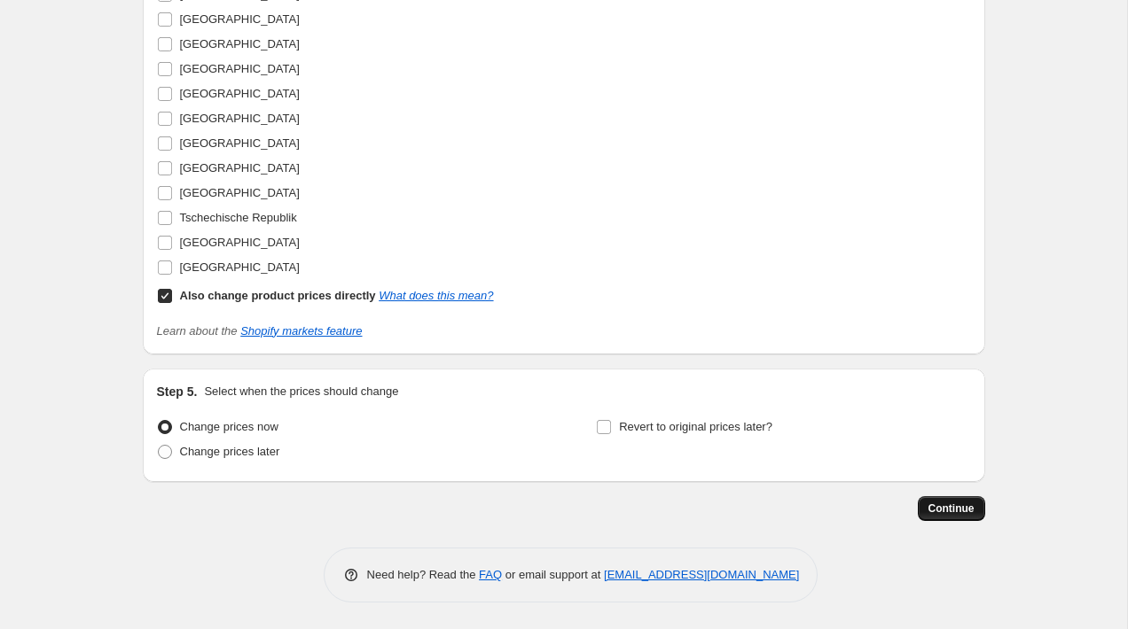
click at [969, 507] on span "Continue" at bounding box center [951, 509] width 46 height 14
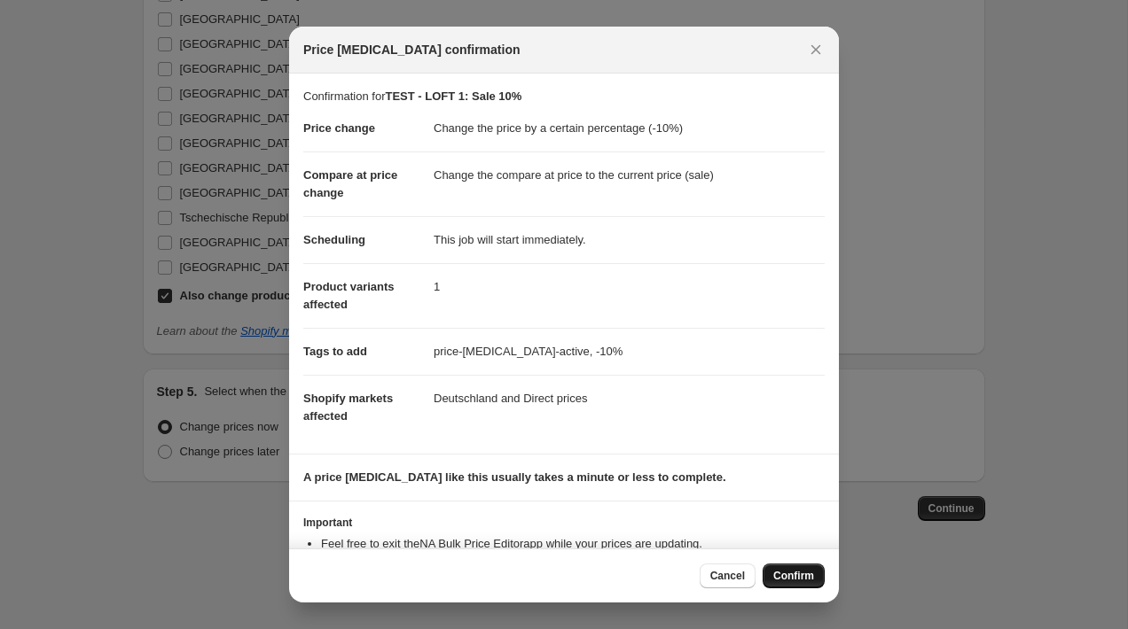
click at [788, 570] on span "Confirm" at bounding box center [793, 576] width 41 height 14
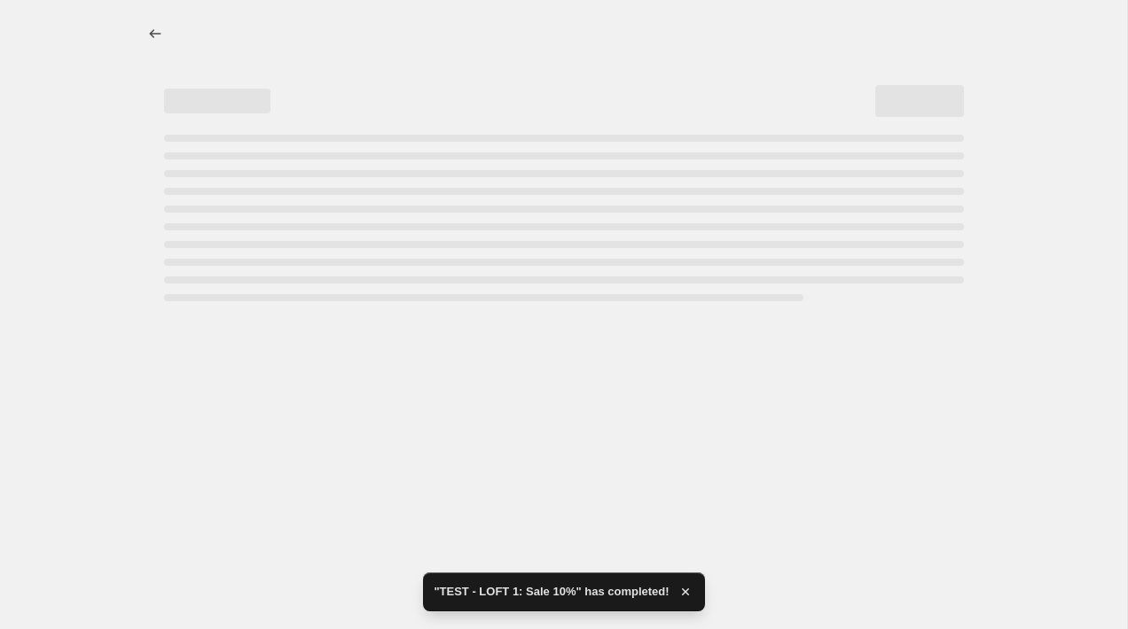
select select "percentage"
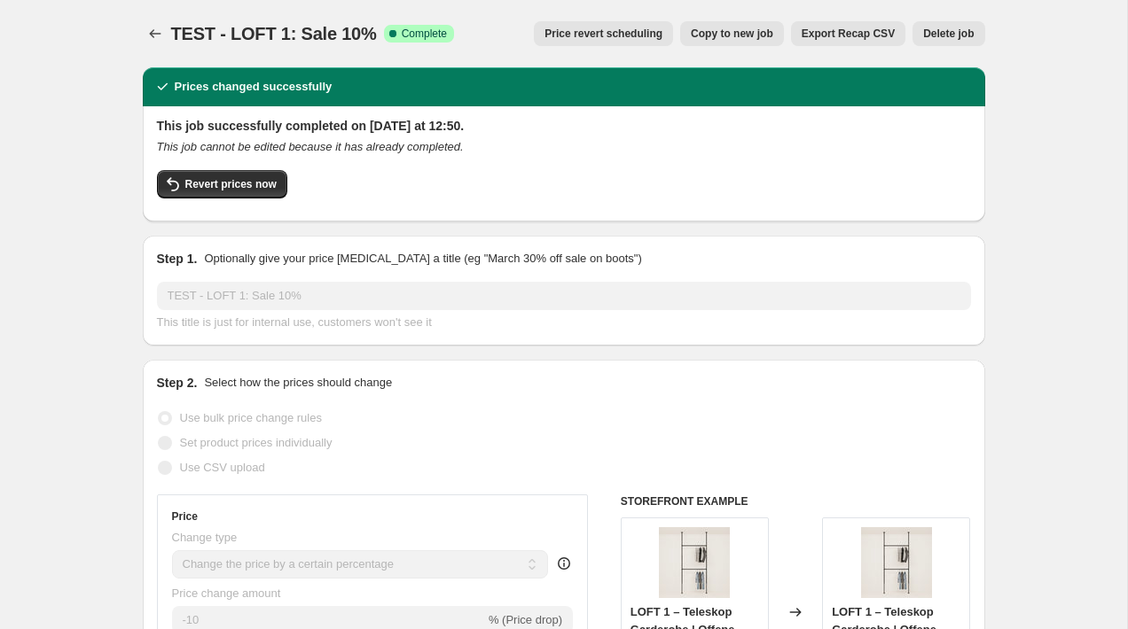
click at [735, 32] on span "Copy to new job" at bounding box center [732, 34] width 82 height 14
select select "percentage"
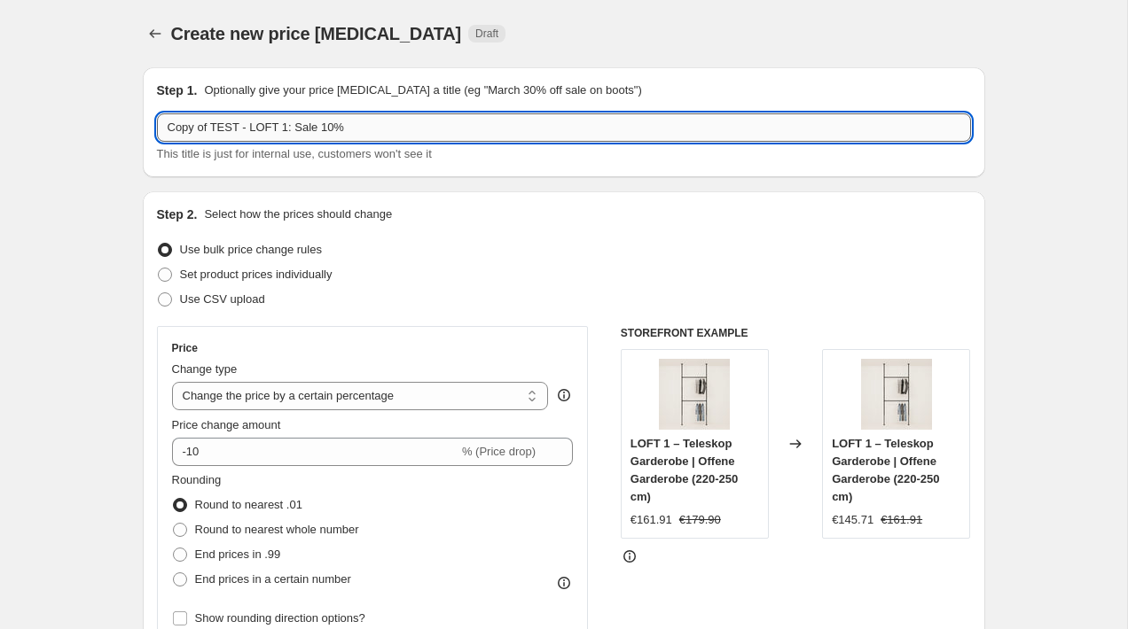
click at [330, 125] on input "Copy of TEST - LOFT 1: Sale 10%" at bounding box center [564, 127] width 814 height 28
type input "Copy of TEST - LOFT 1: Sale 20%"
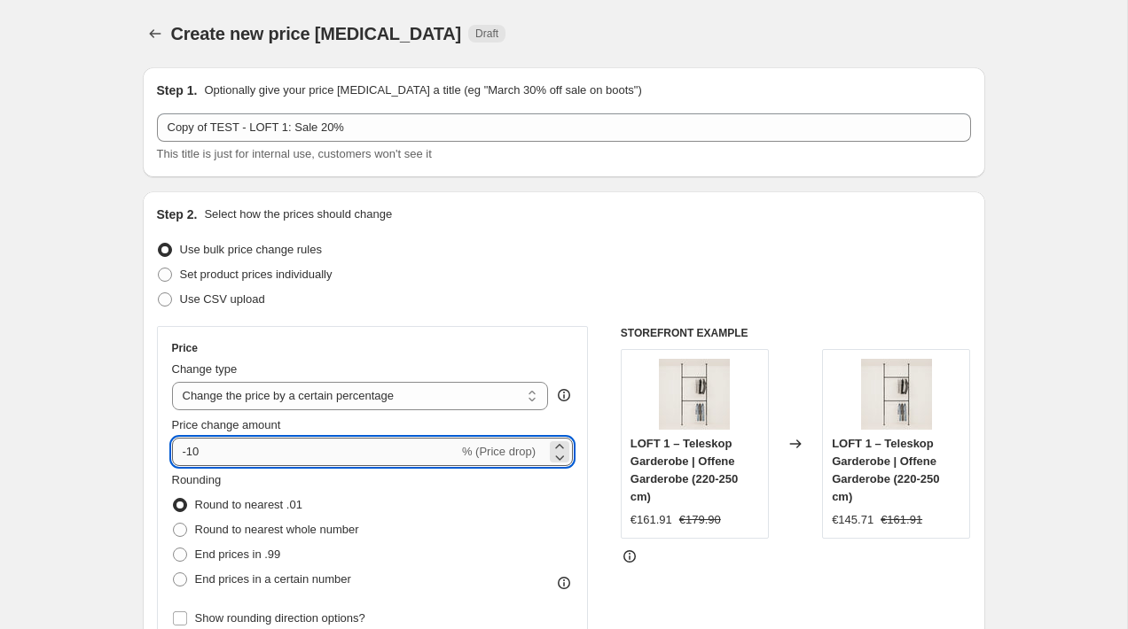
click at [192, 450] on input "-10" at bounding box center [315, 452] width 286 height 28
type input "-20"
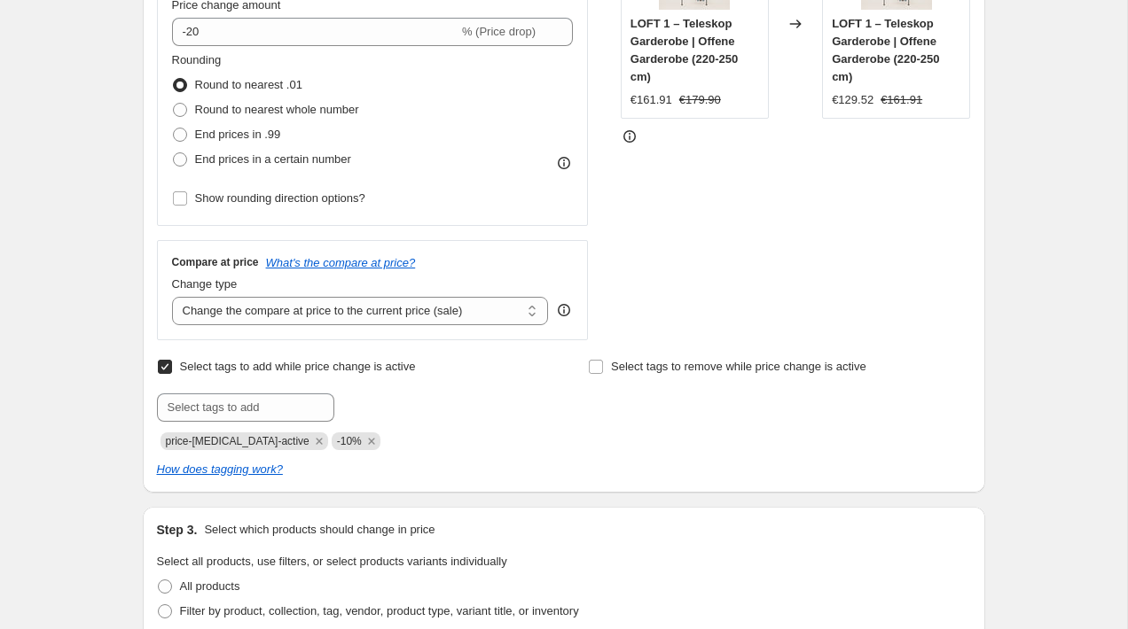
scroll to position [418, 0]
click at [363, 442] on icon "Remove -10%" at bounding box center [371, 443] width 16 height 16
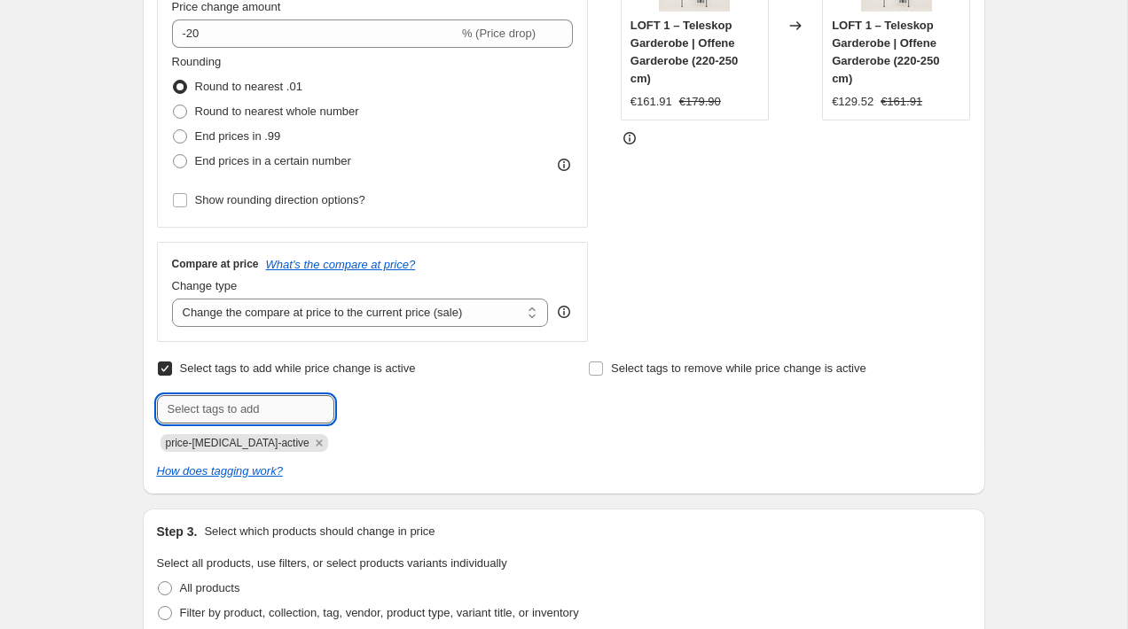
click at [283, 418] on input "text" at bounding box center [245, 409] width 177 height 28
type input "-20%"
click at [397, 404] on span "-20%" at bounding box center [384, 408] width 25 height 12
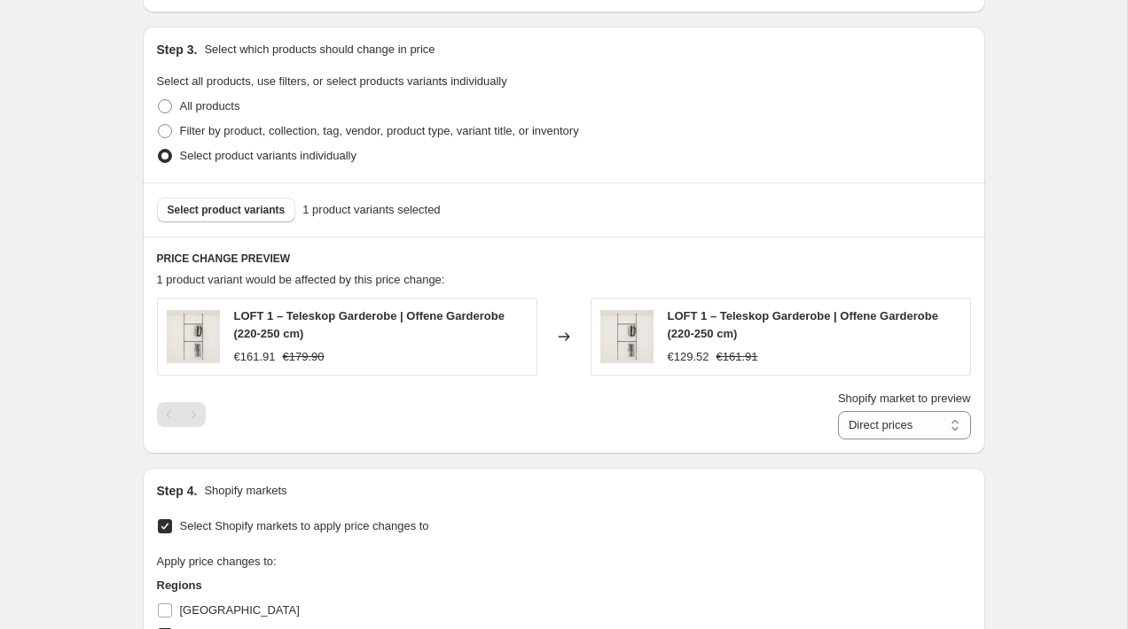
scroll to position [933, 0]
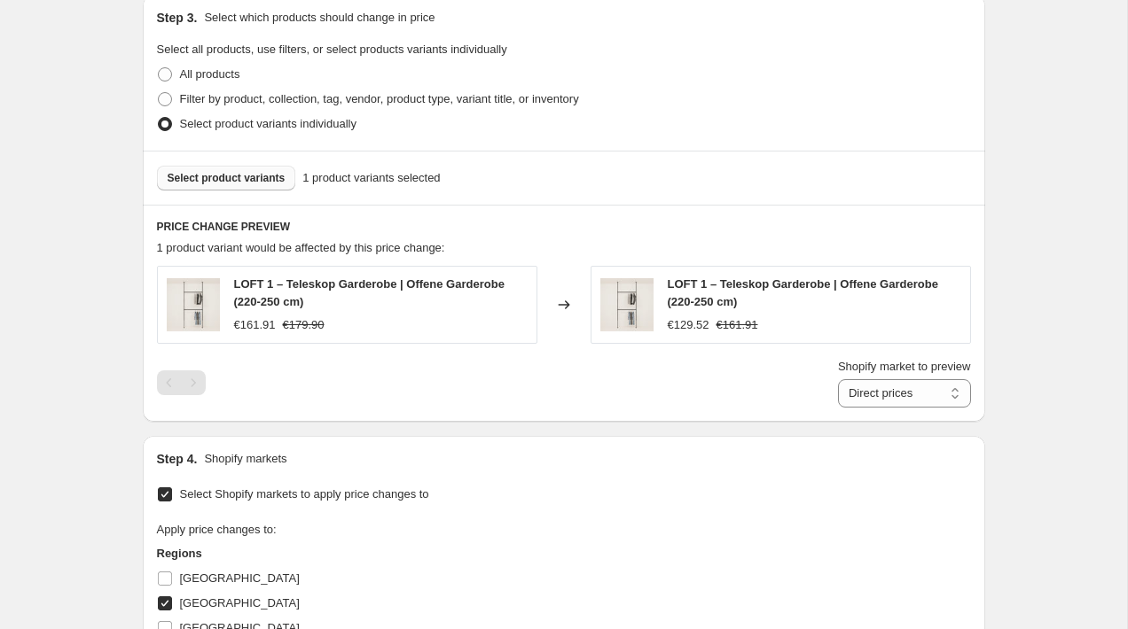
click at [187, 167] on button "Select product variants" at bounding box center [226, 178] width 139 height 25
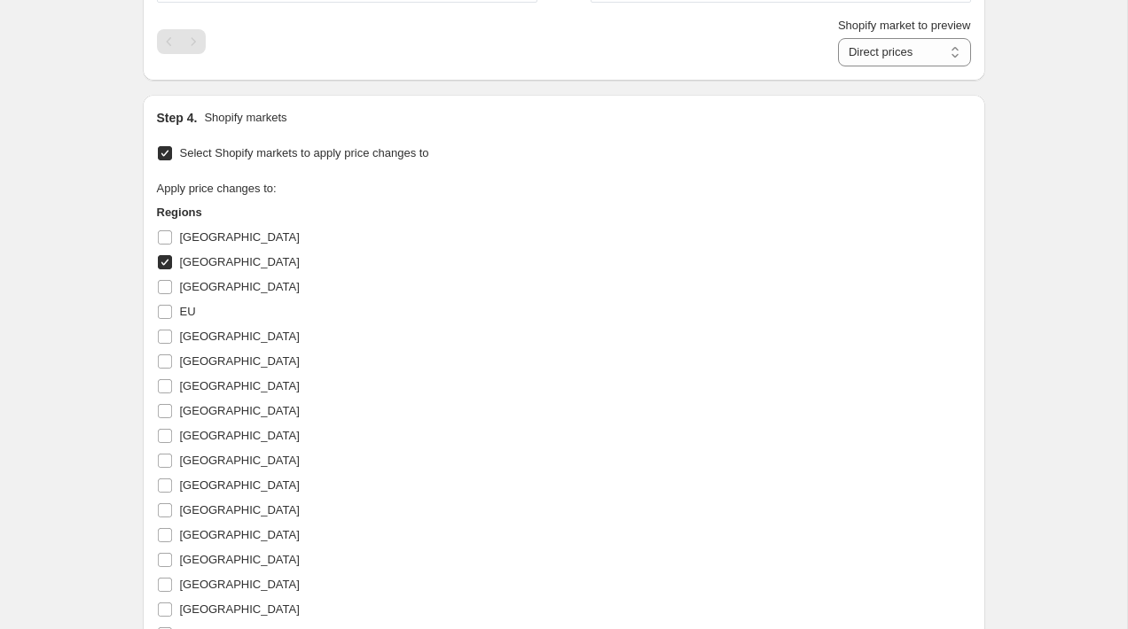
scroll to position [1690, 0]
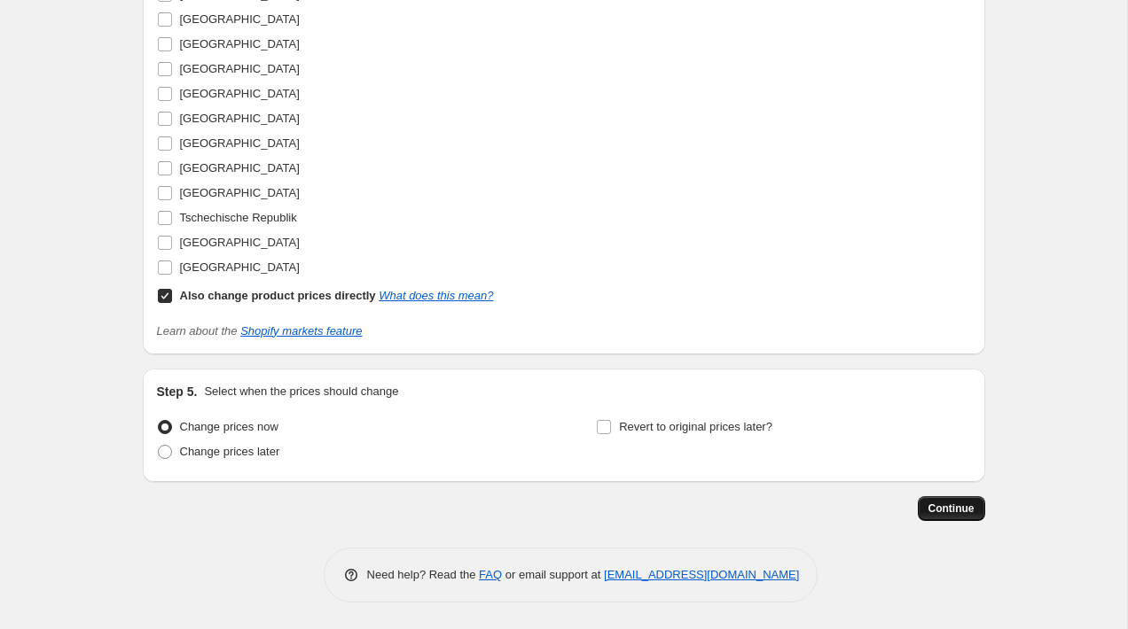
click at [974, 517] on button "Continue" at bounding box center [950, 508] width 67 height 25
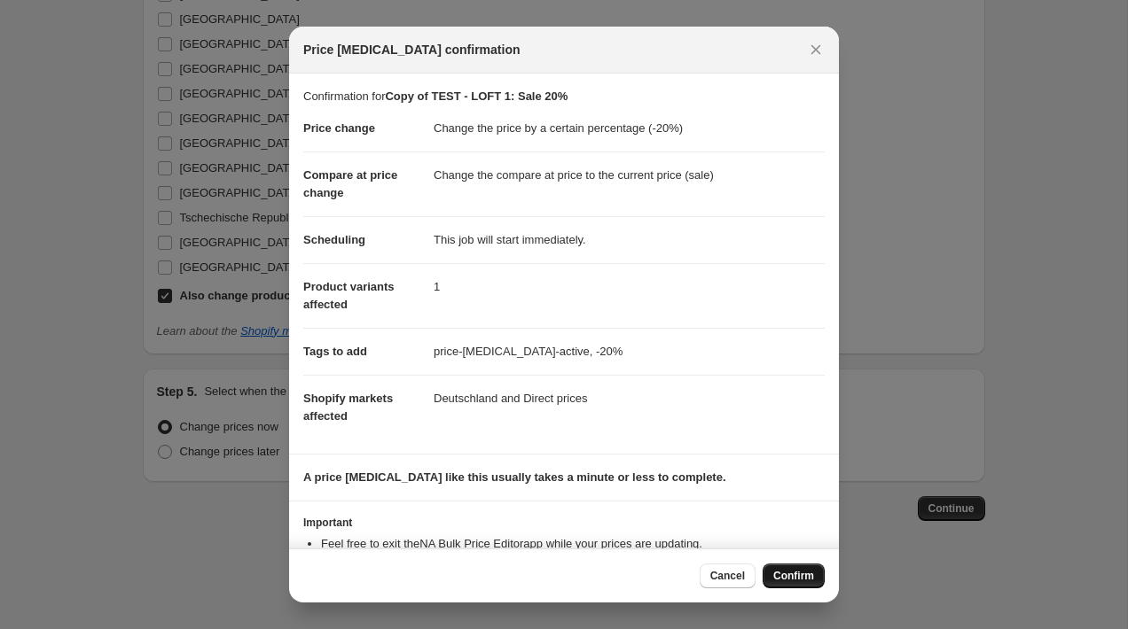
click at [802, 581] on span "Confirm" at bounding box center [793, 576] width 41 height 14
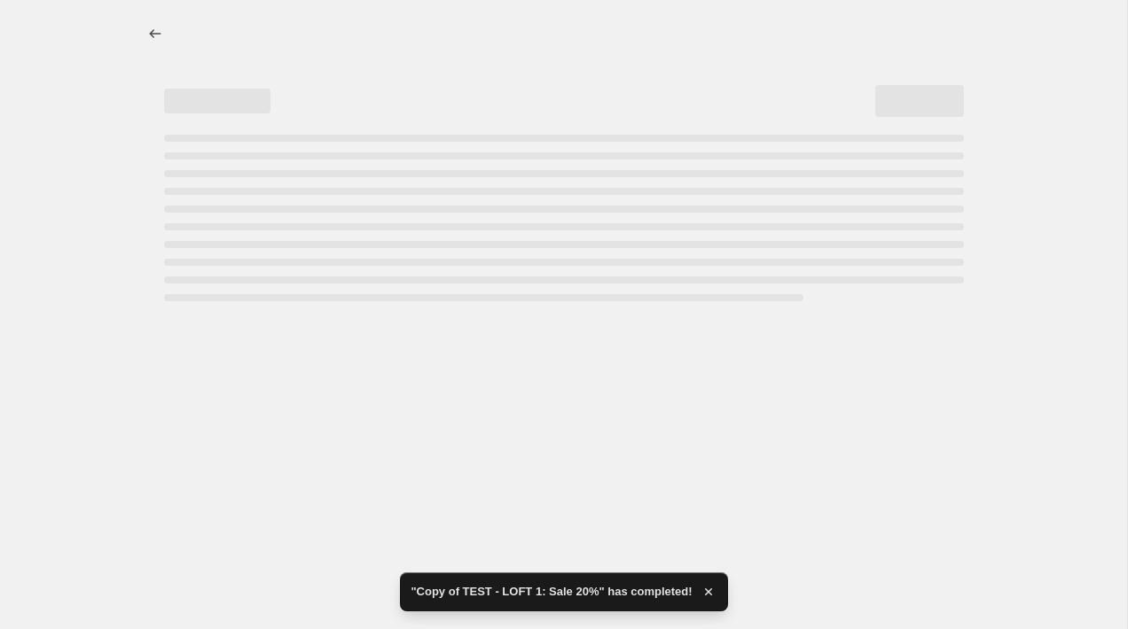
select select "percentage"
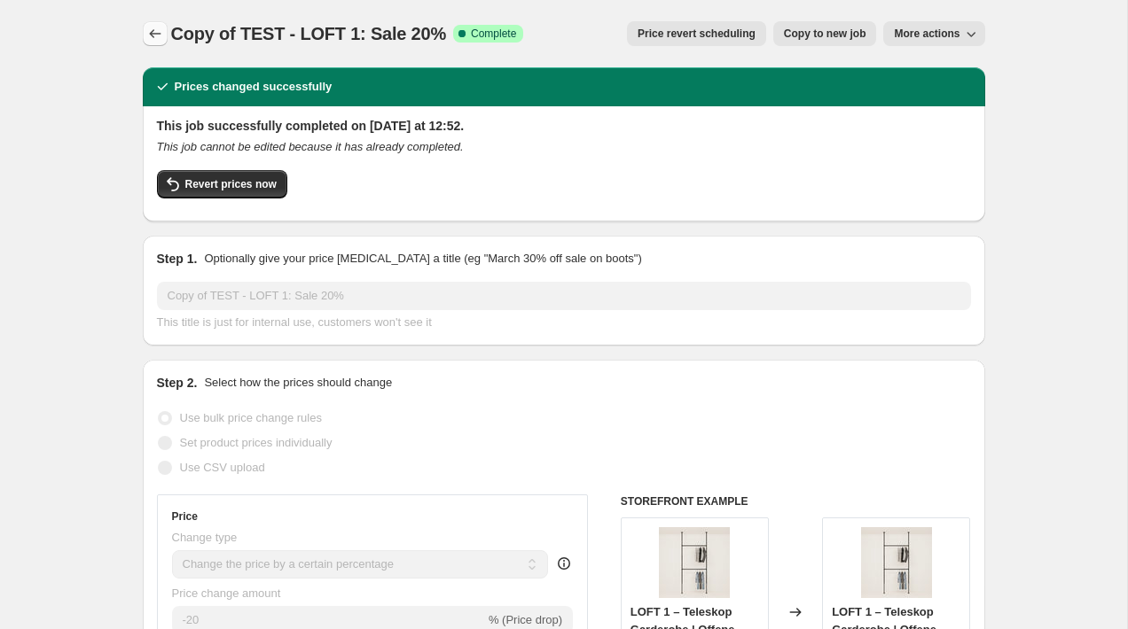
click at [160, 38] on icon "Price change jobs" at bounding box center [155, 34] width 18 height 18
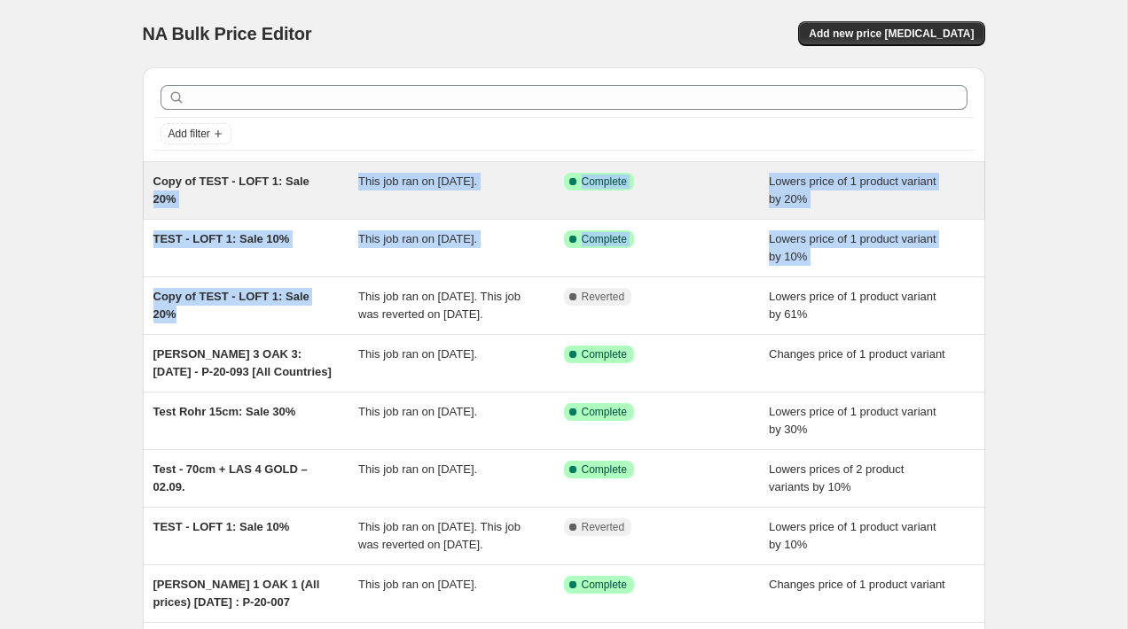
drag, startPoint x: 308, startPoint y: 317, endPoint x: 145, endPoint y: 197, distance: 202.8
click at [134, 191] on div "Add filter Copy of TEST - LOFT 1: Sale 20% This job ran on [DATE]. Success Comp…" at bounding box center [557, 446] width 856 height 787
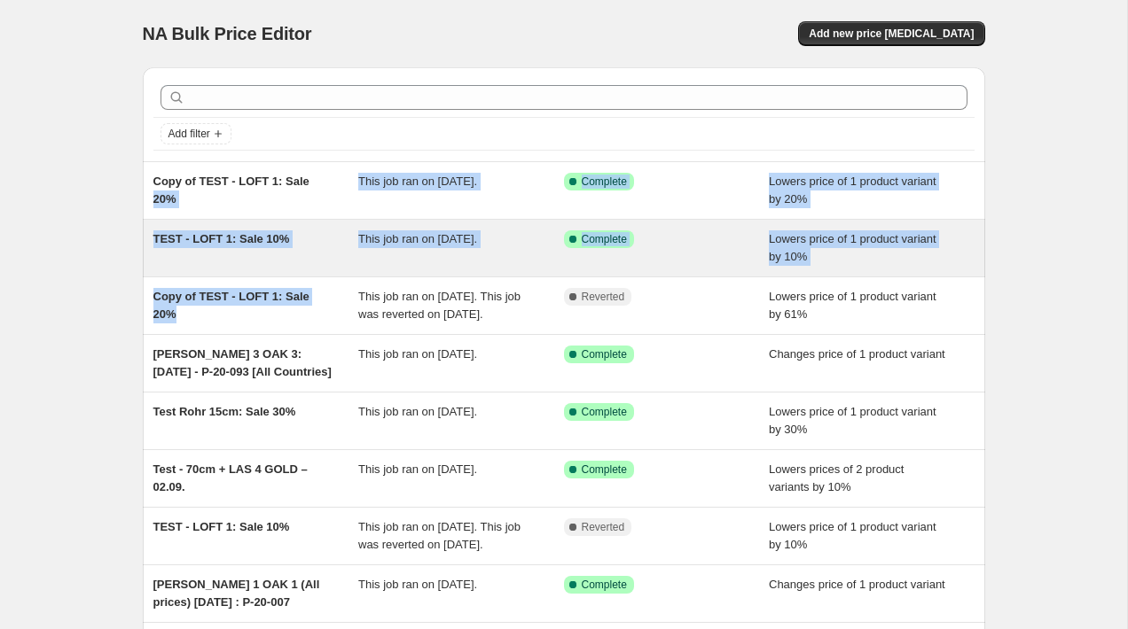
click at [207, 237] on span "TEST - LOFT 1: Sale 10%" at bounding box center [221, 238] width 137 height 13
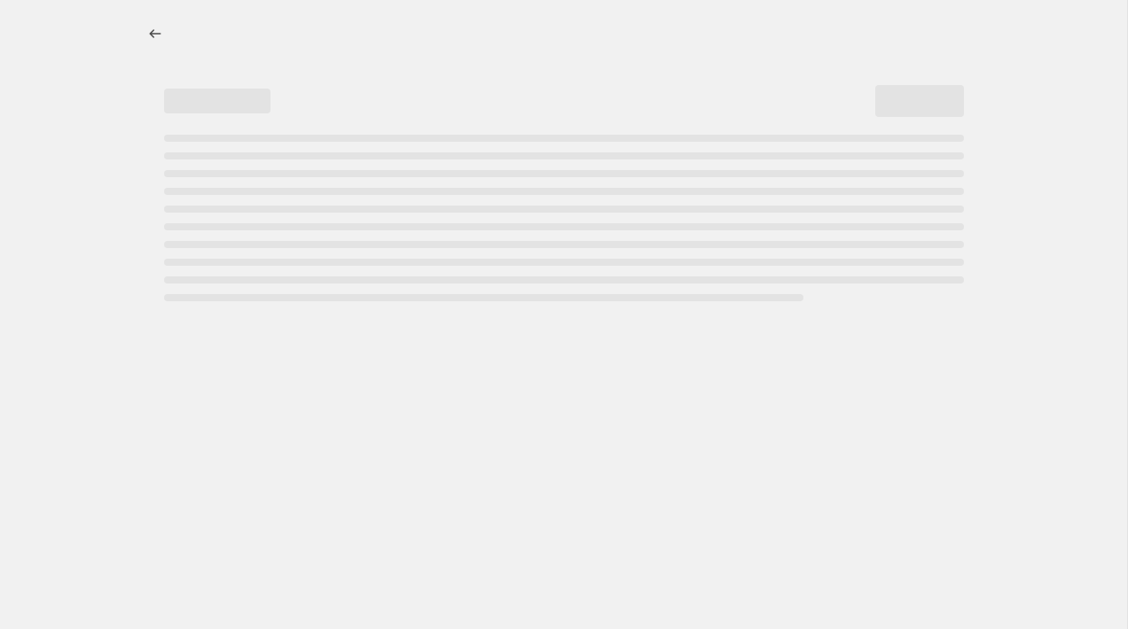
select select "percentage"
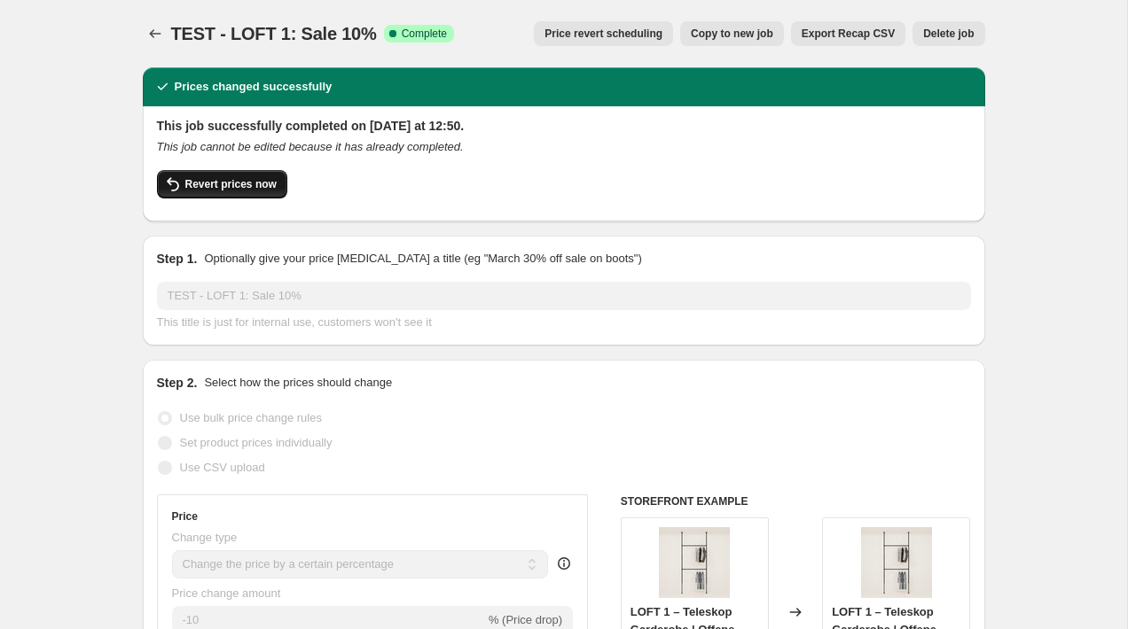
click at [222, 195] on button "Revert prices now" at bounding box center [222, 184] width 130 height 28
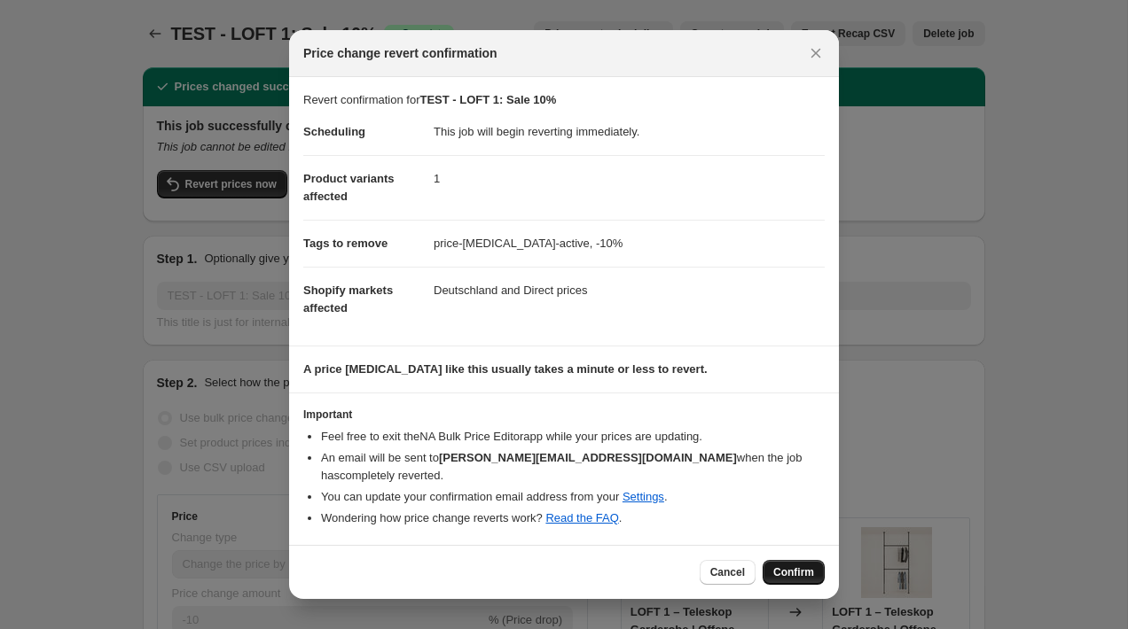
click at [788, 566] on span "Confirm" at bounding box center [793, 573] width 41 height 14
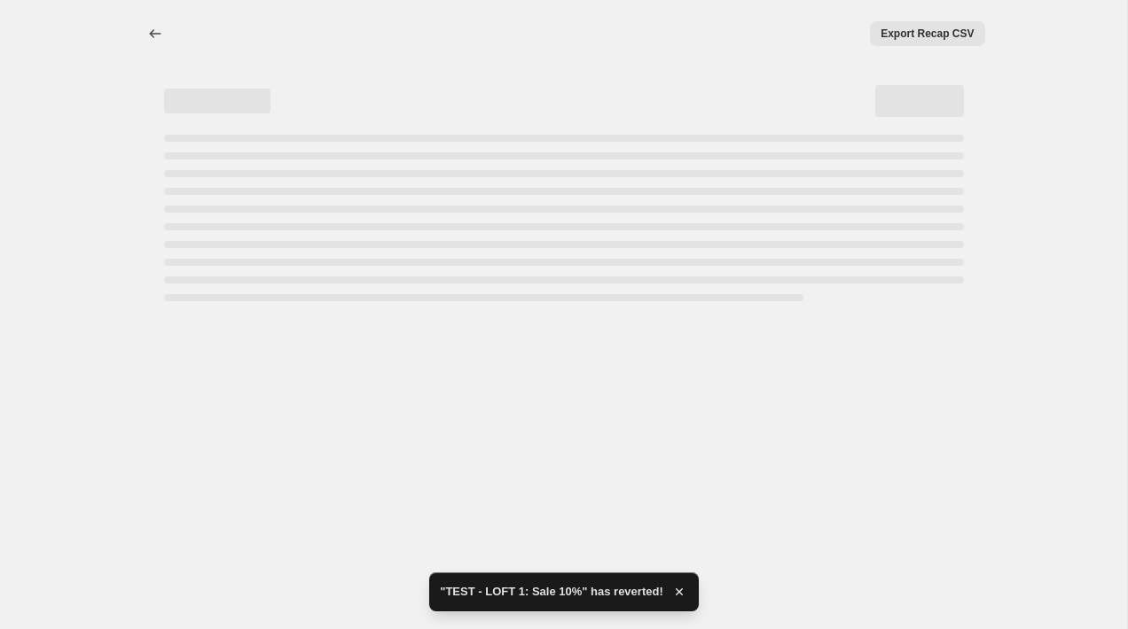
select select "percentage"
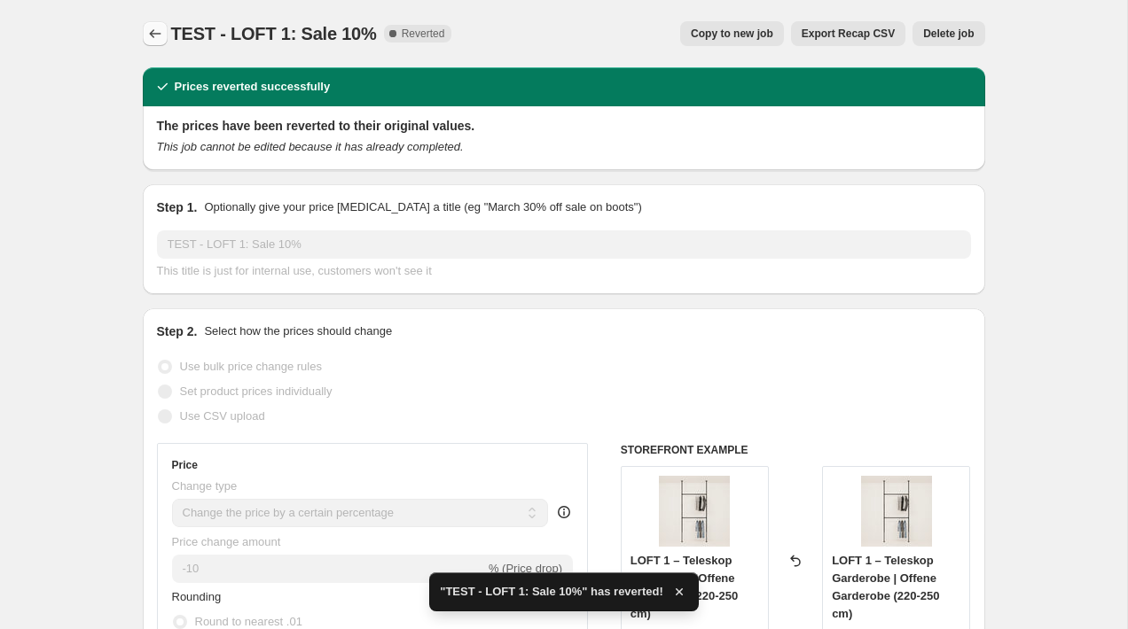
click at [159, 25] on icon "Price change jobs" at bounding box center [155, 34] width 18 height 18
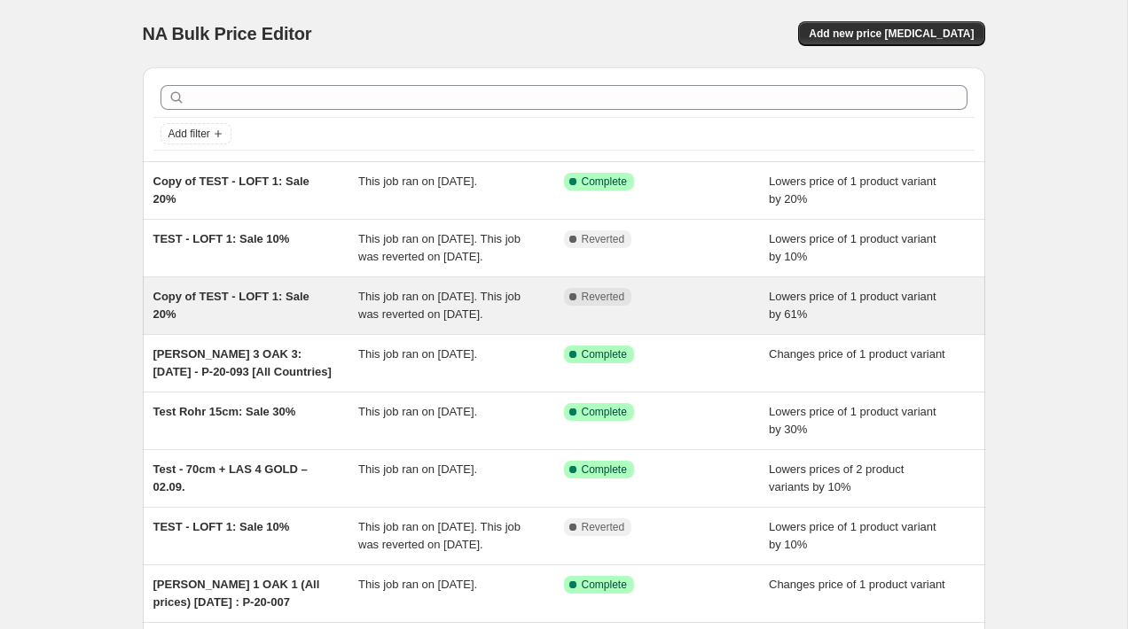
click at [387, 321] on span "This job ran on [DATE]. This job was reverted on [DATE]." at bounding box center [439, 305] width 162 height 31
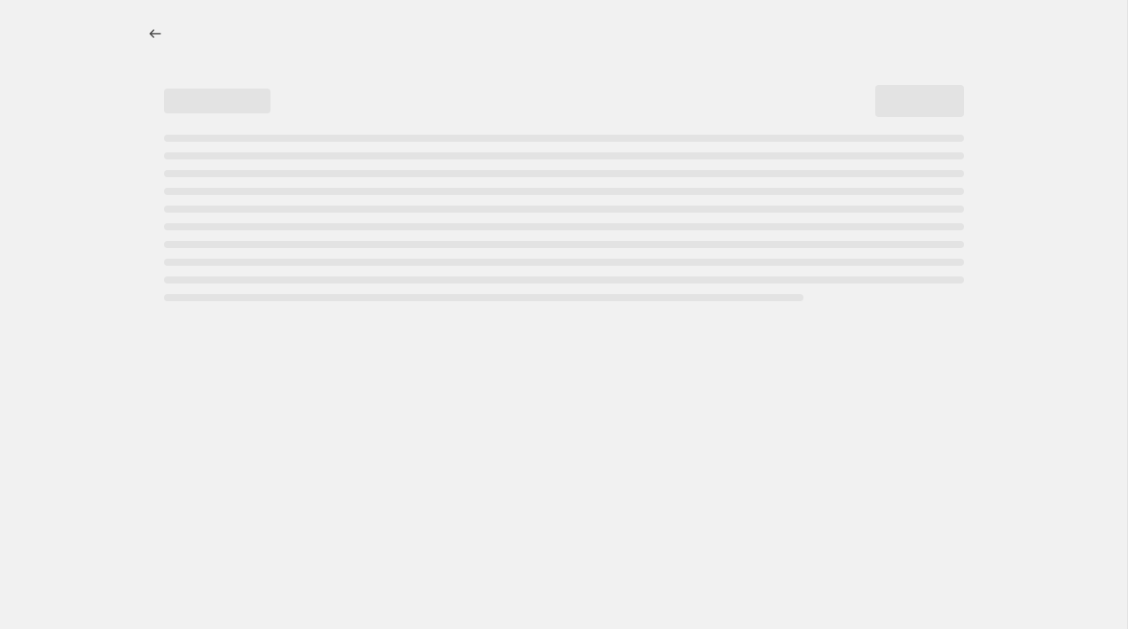
select select "percentage"
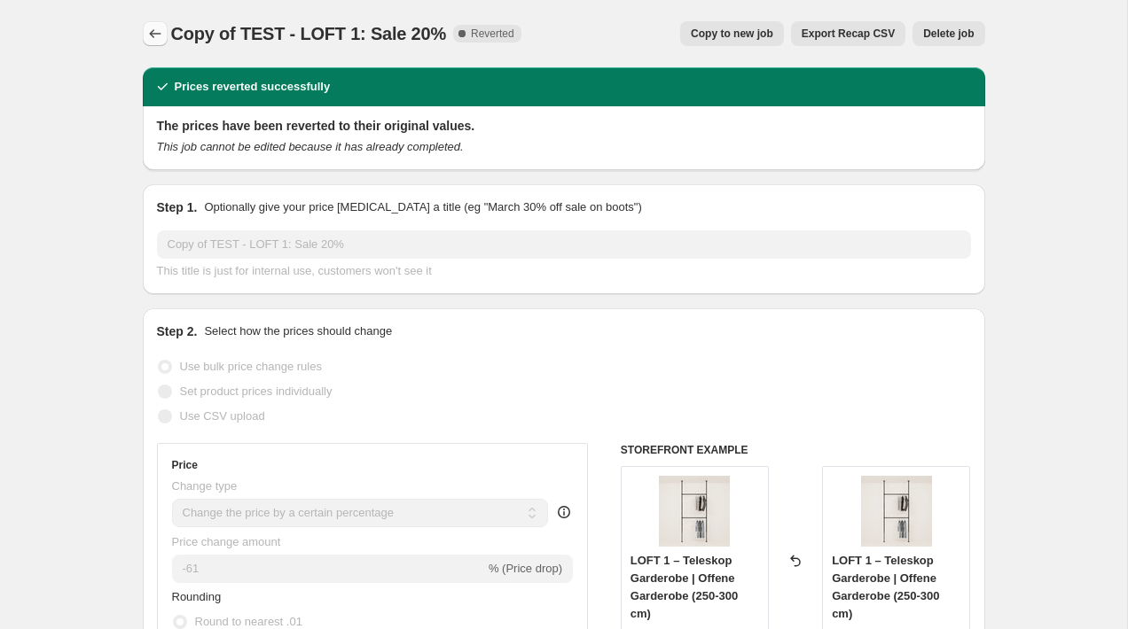
click at [148, 43] on button "Price change jobs" at bounding box center [155, 33] width 25 height 25
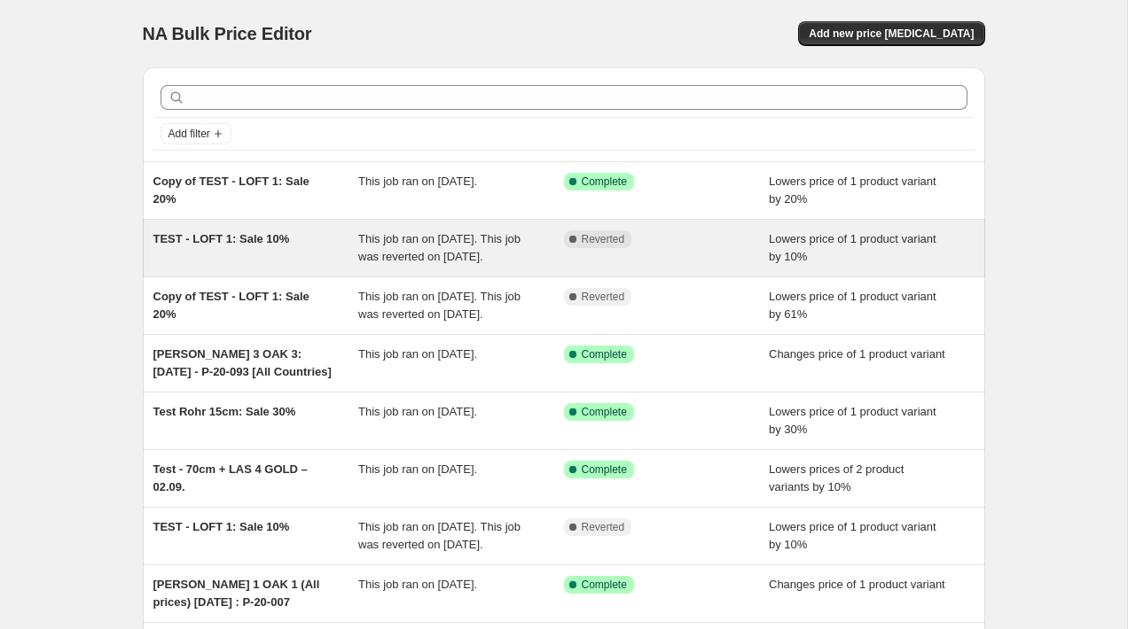
click at [330, 260] on div "TEST - LOFT 1: Sale 10%" at bounding box center [256, 247] width 206 height 35
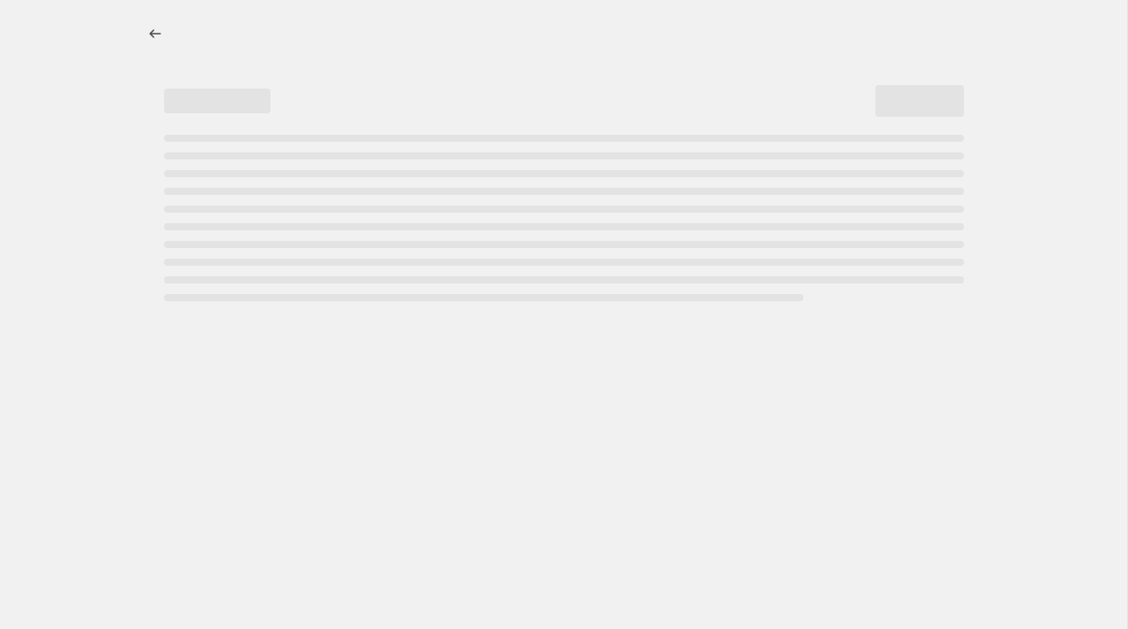
select select "percentage"
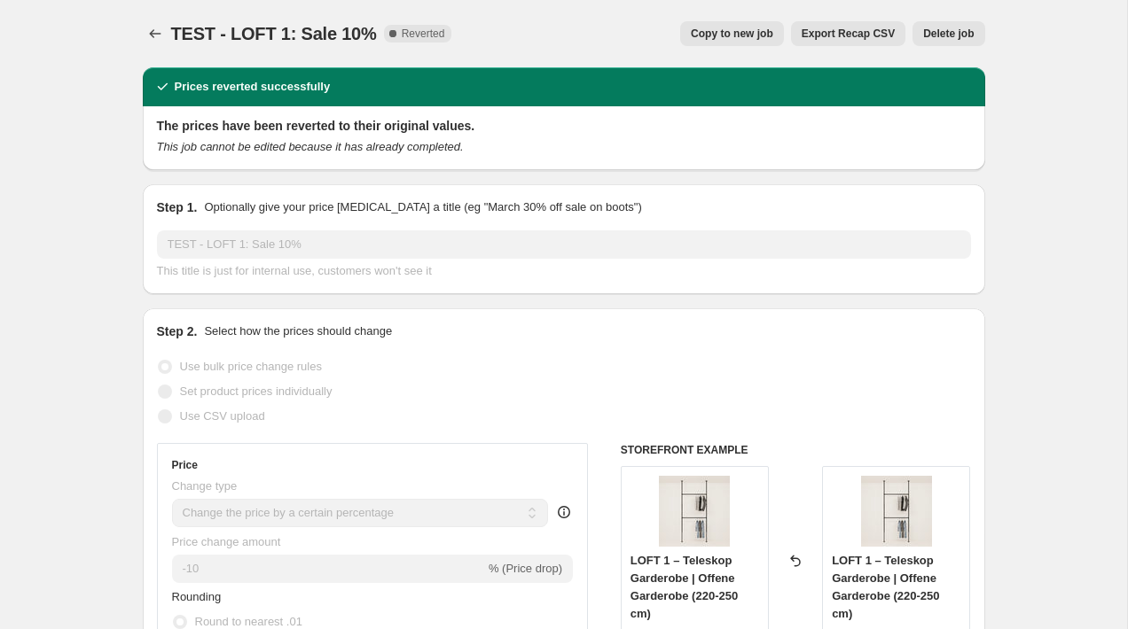
click at [724, 39] on span "Copy to new job" at bounding box center [732, 34] width 82 height 14
select select "percentage"
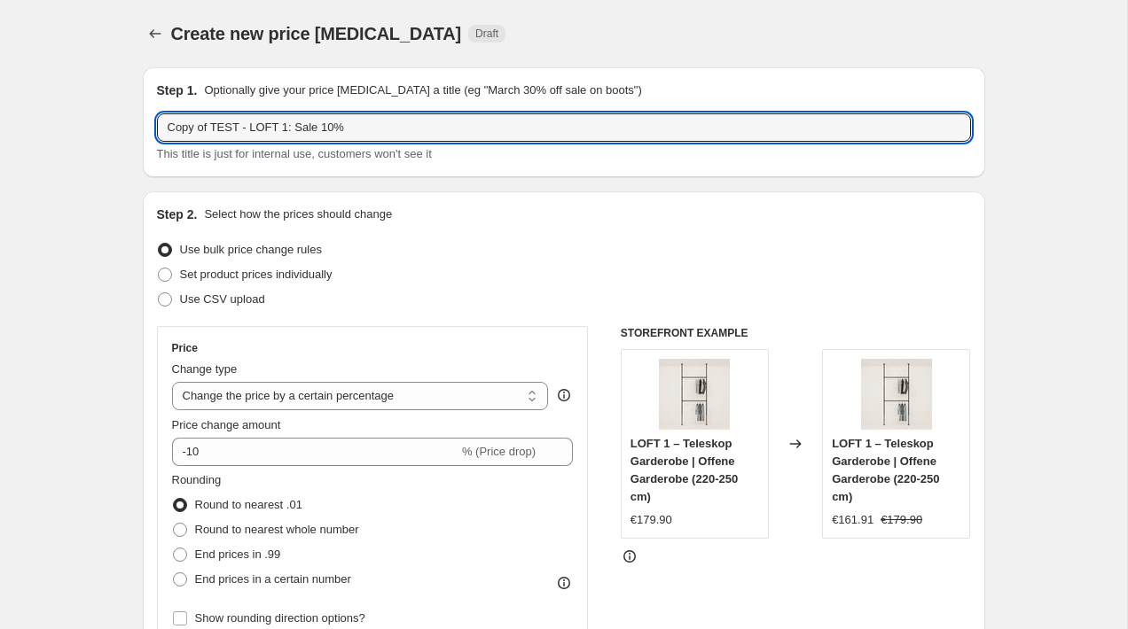
drag, startPoint x: 213, startPoint y: 123, endPoint x: 43, endPoint y: 111, distance: 170.6
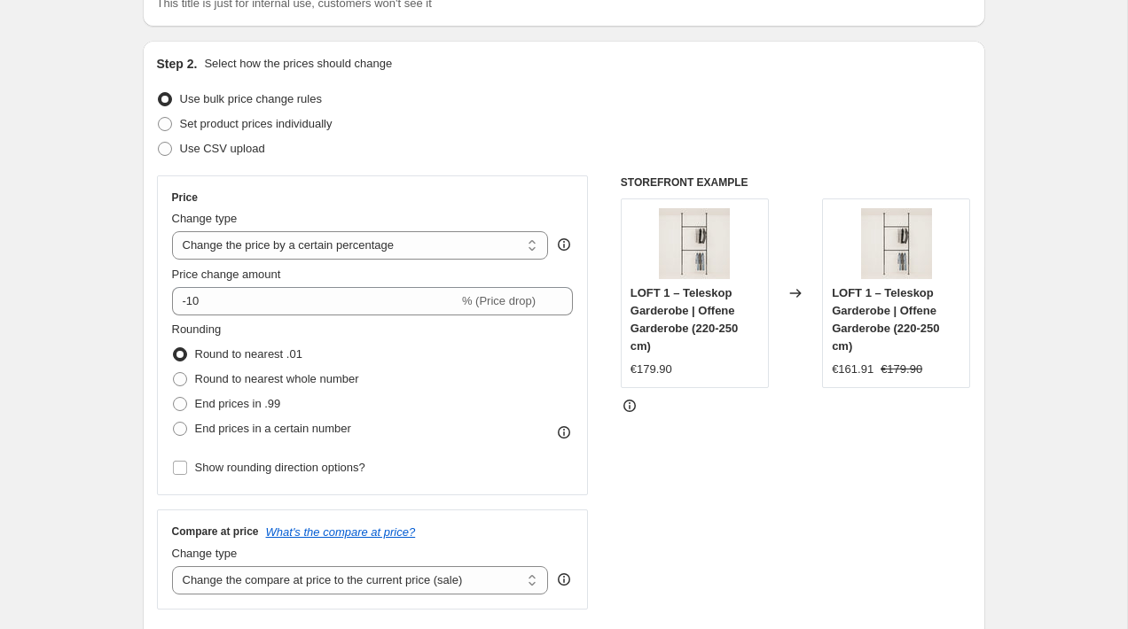
type input "TEST - LOFT 1: Sale 10%"
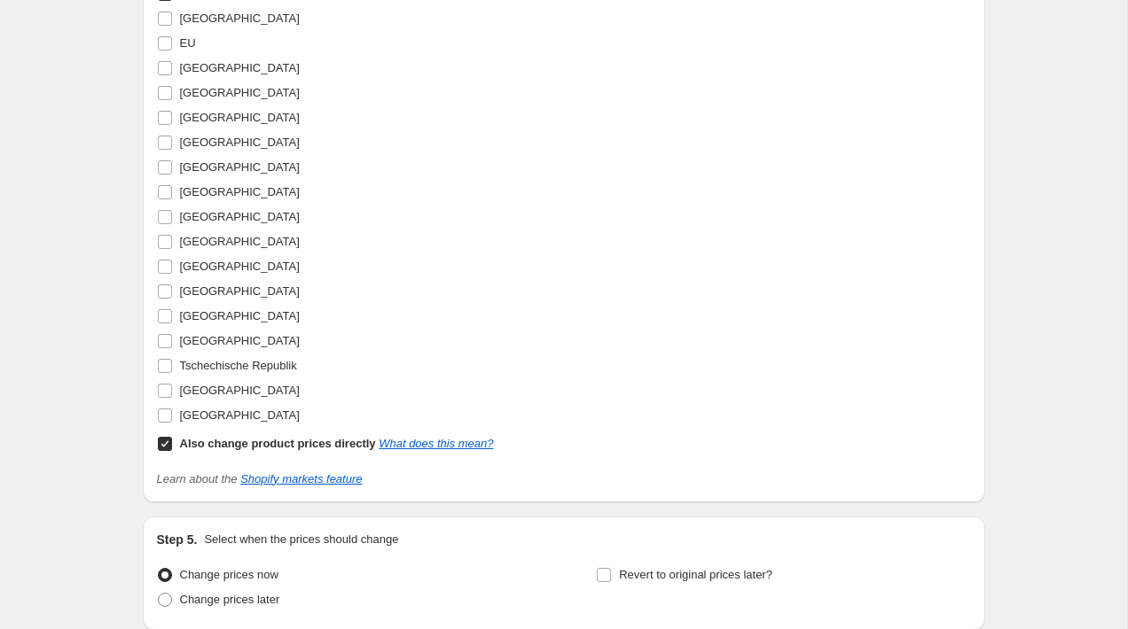
scroll to position [1690, 0]
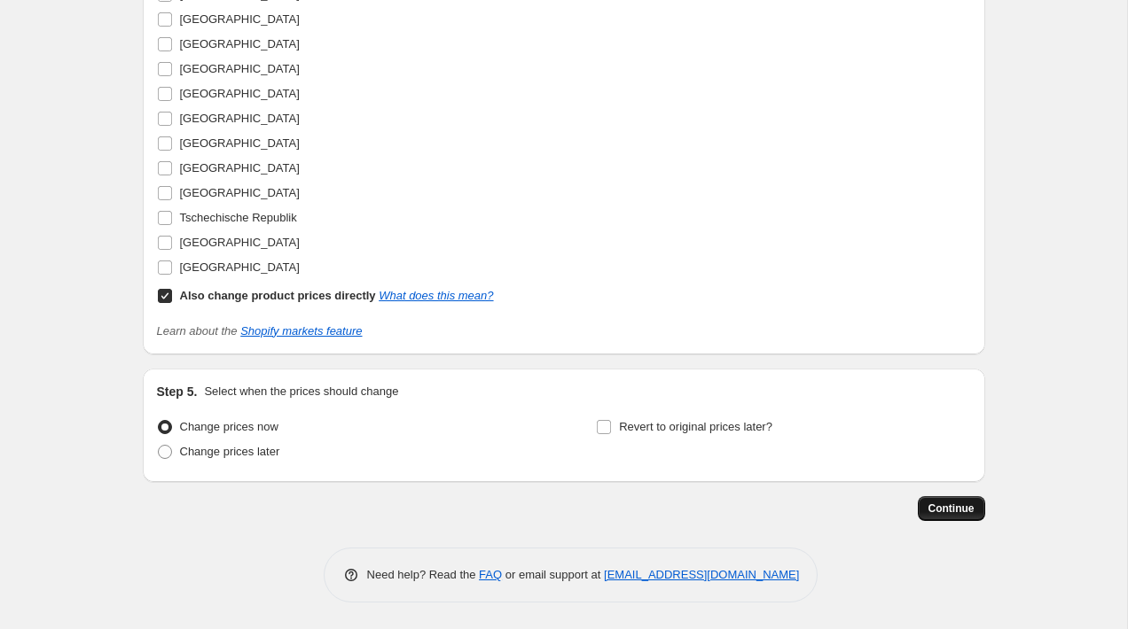
click at [917, 511] on button "Continue" at bounding box center [950, 508] width 67 height 25
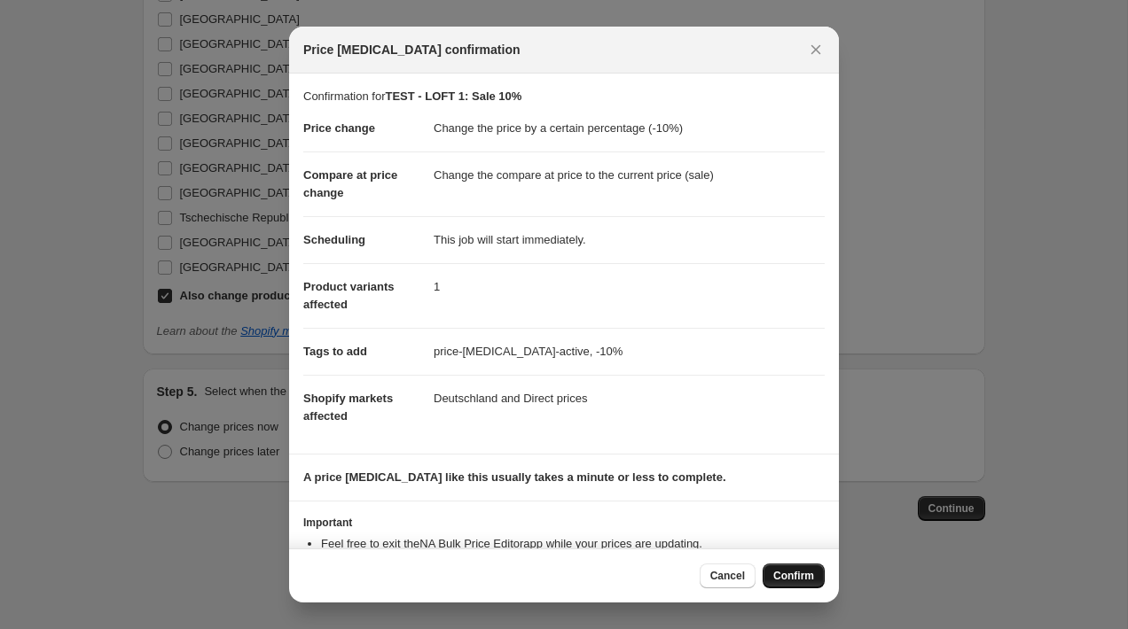
click at [777, 582] on span "Confirm" at bounding box center [793, 576] width 41 height 14
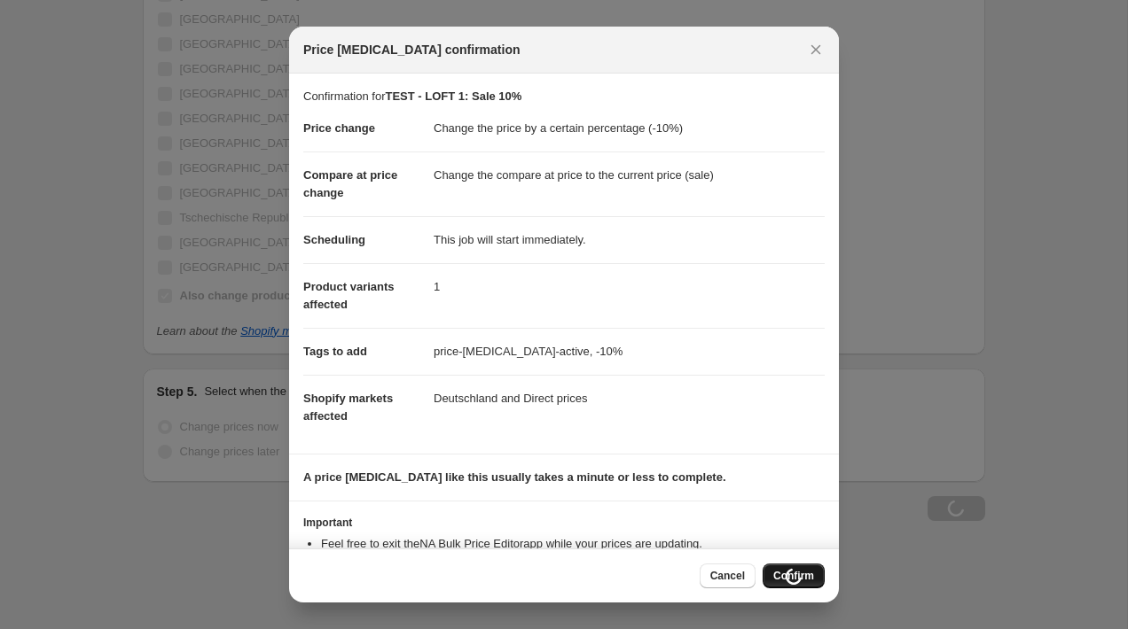
scroll to position [1690, 0]
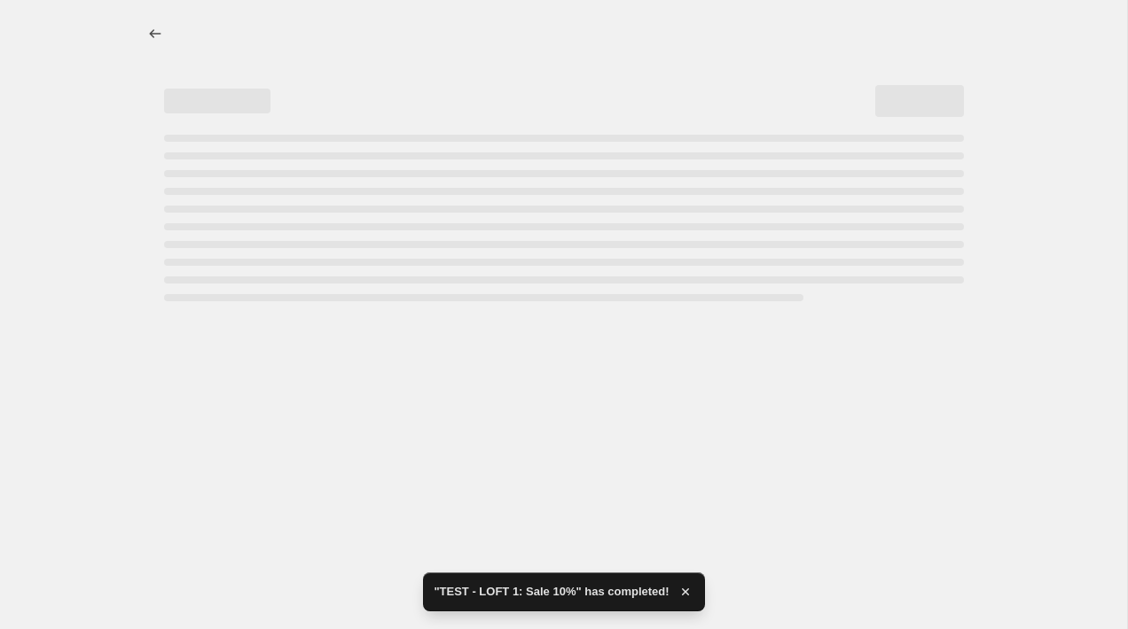
select select "percentage"
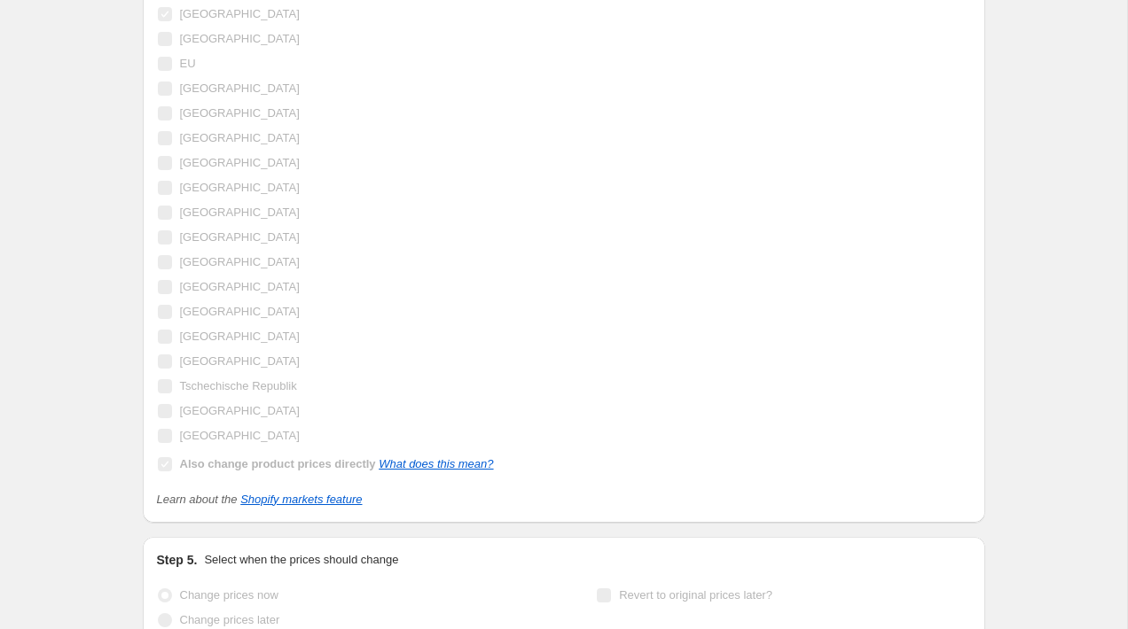
scroll to position [0, 0]
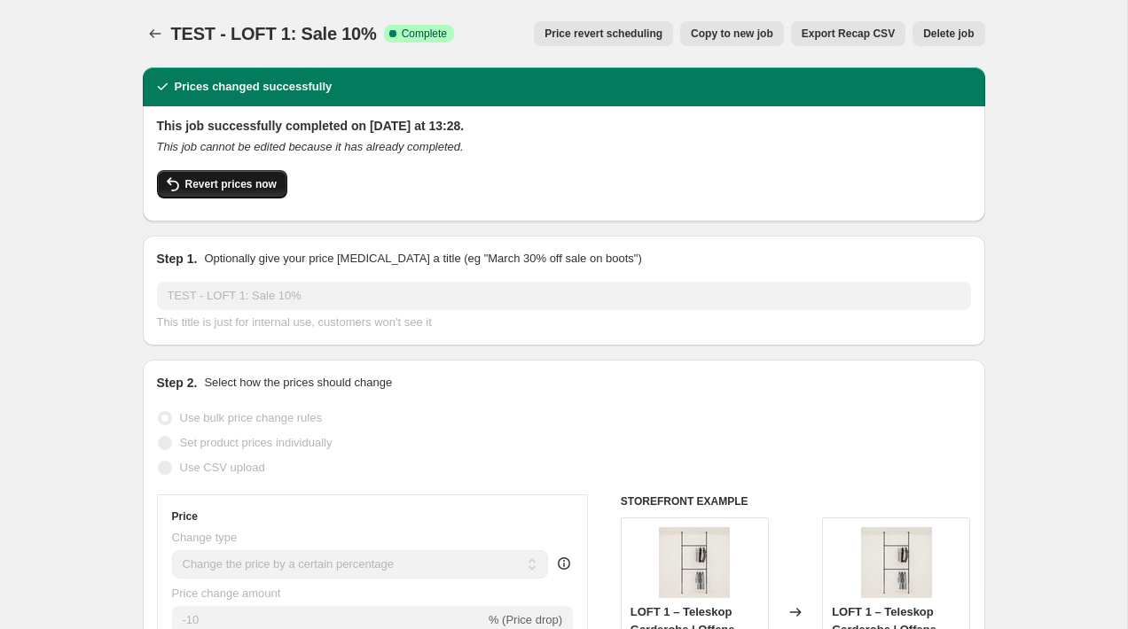
click at [246, 179] on span "Revert prices now" at bounding box center [230, 184] width 91 height 14
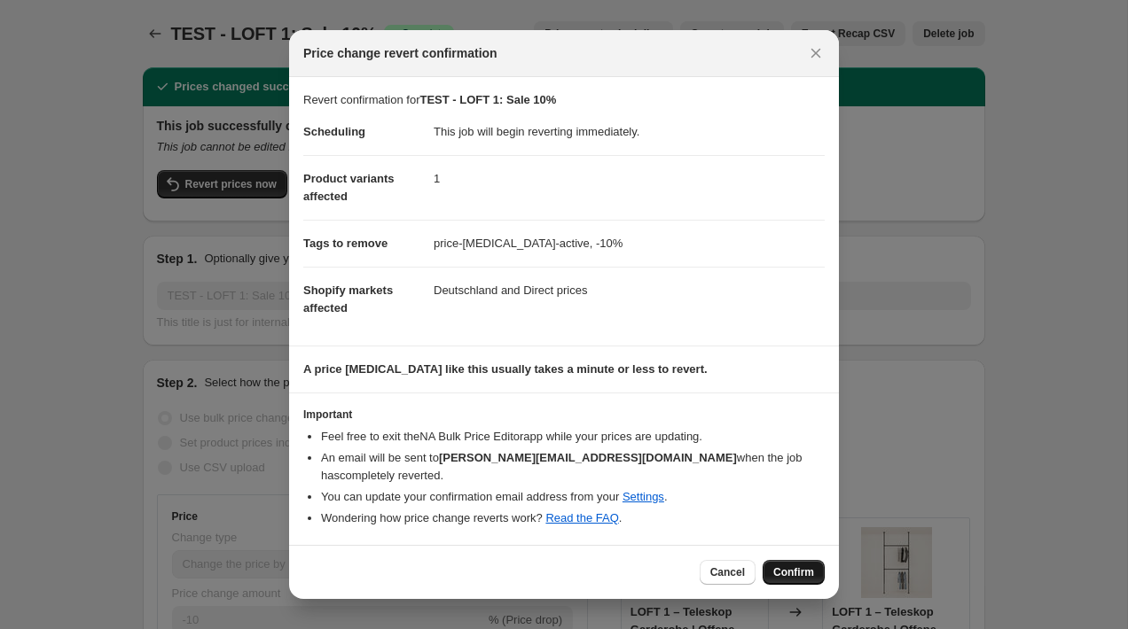
click at [802, 560] on button "Confirm" at bounding box center [793, 572] width 62 height 25
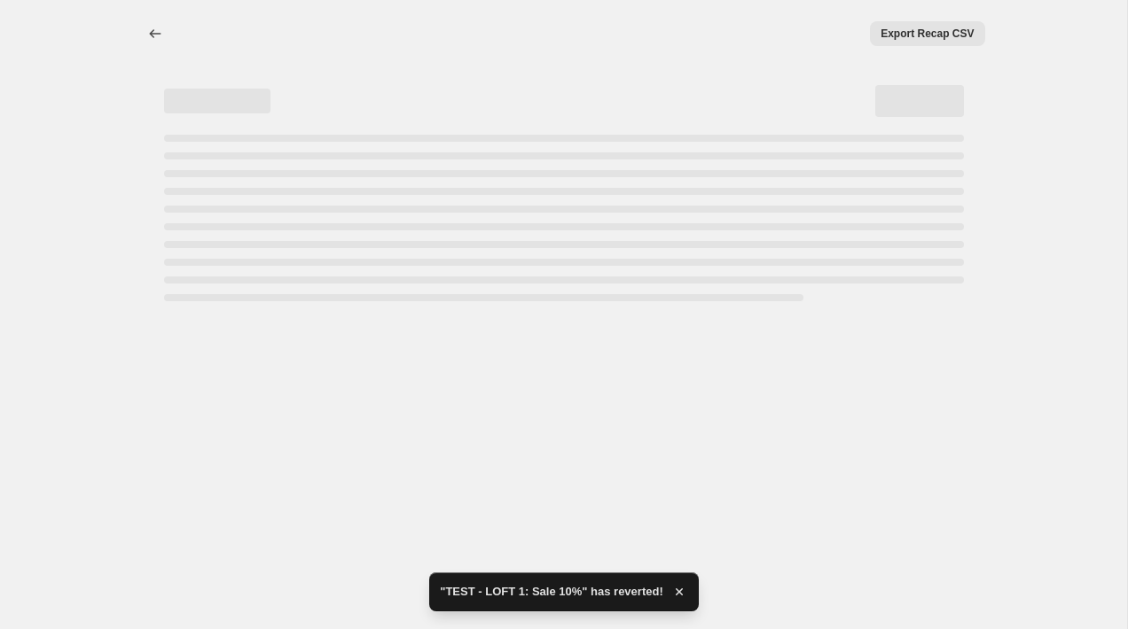
select select "percentage"
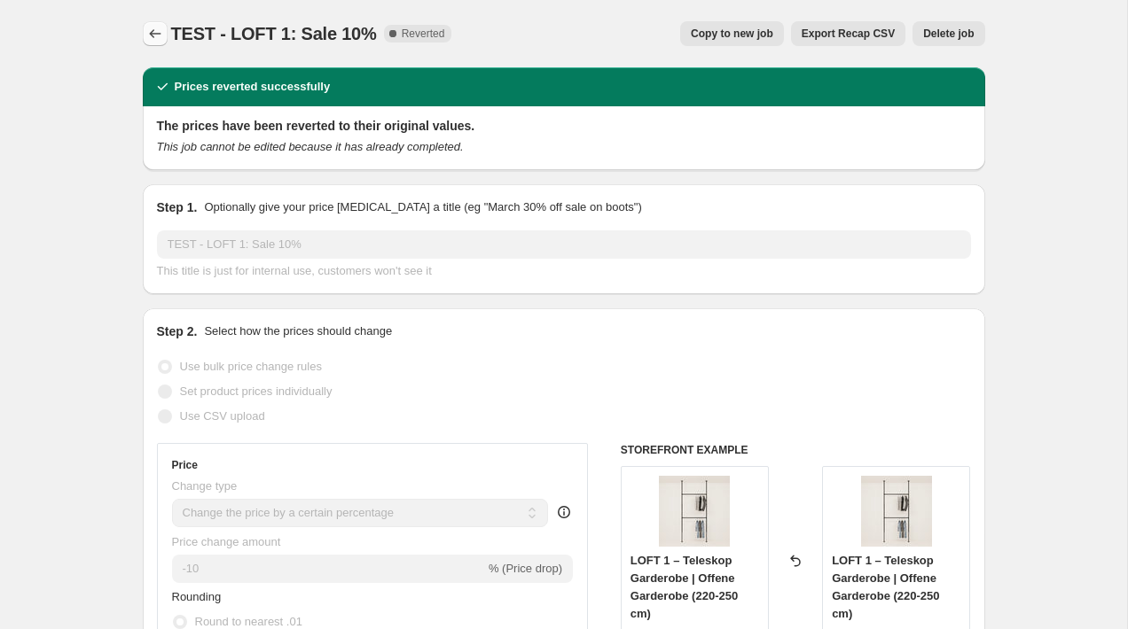
click at [147, 43] on button "Price change jobs" at bounding box center [155, 33] width 25 height 25
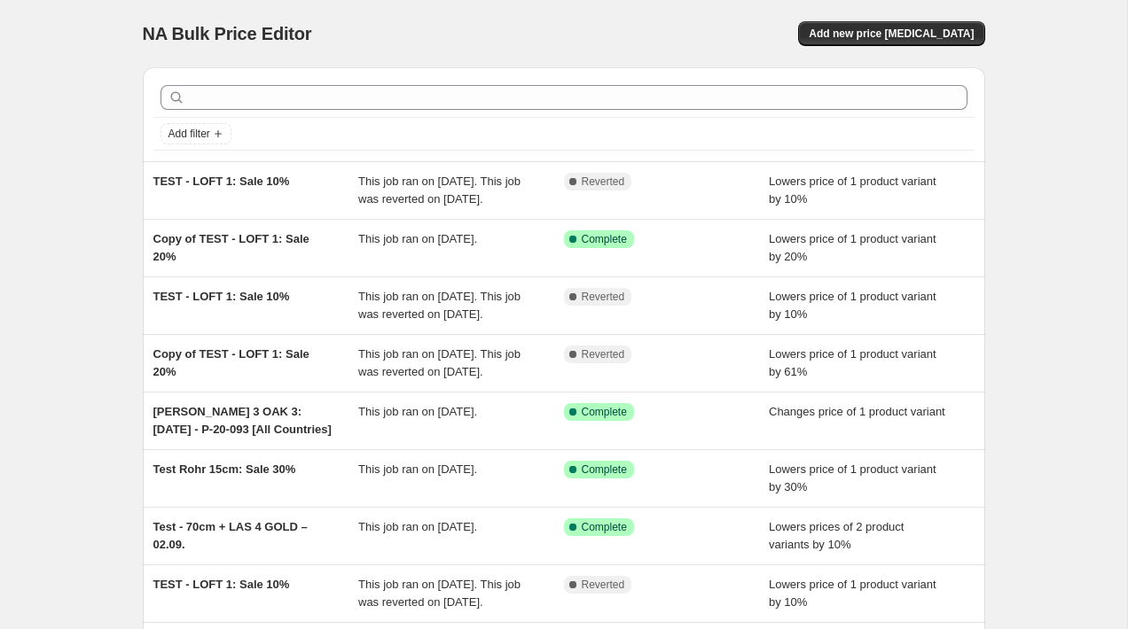
click at [354, 51] on div "NA Bulk Price Editor. This page is ready NA Bulk Price Editor Add new price [ME…" at bounding box center [564, 33] width 842 height 67
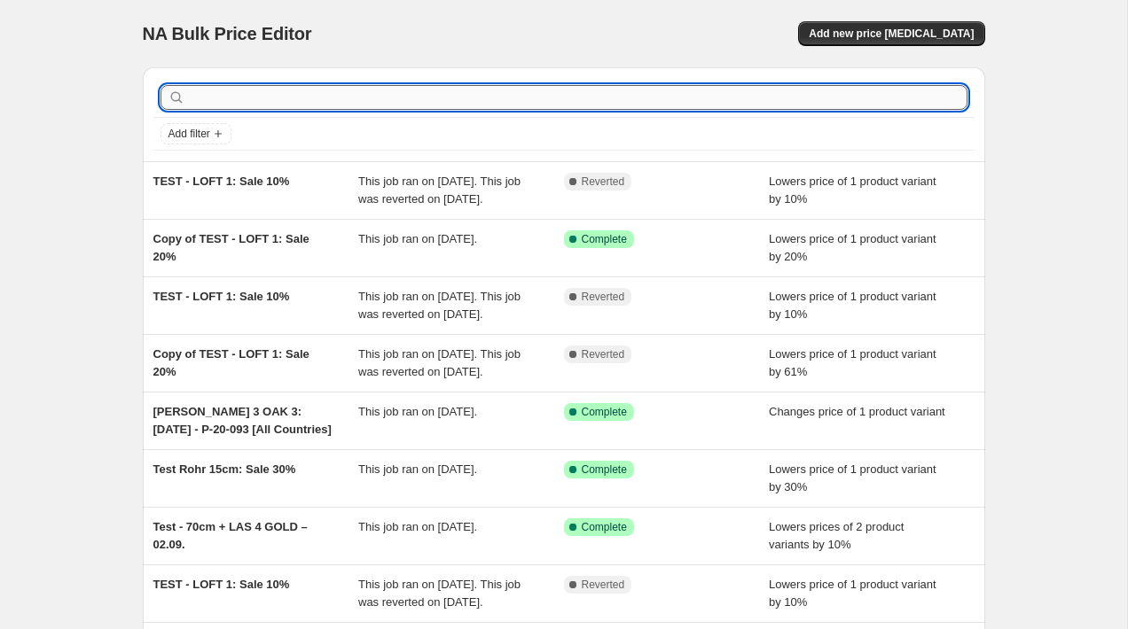
click at [366, 105] on input "text" at bounding box center [578, 97] width 778 height 25
type input "TEST"
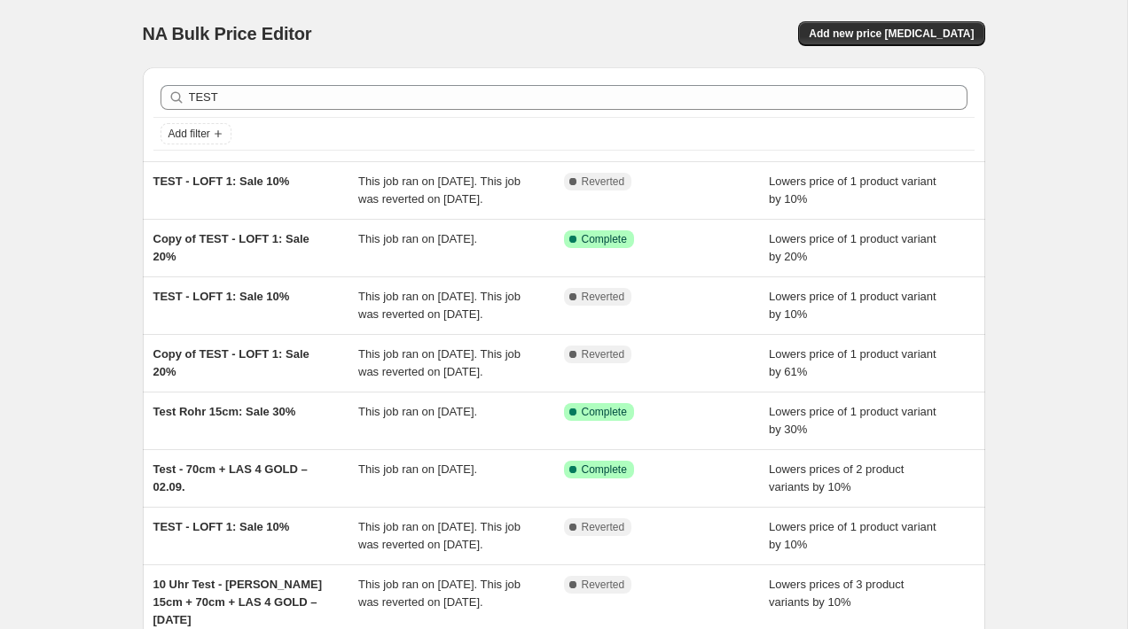
scroll to position [12, 0]
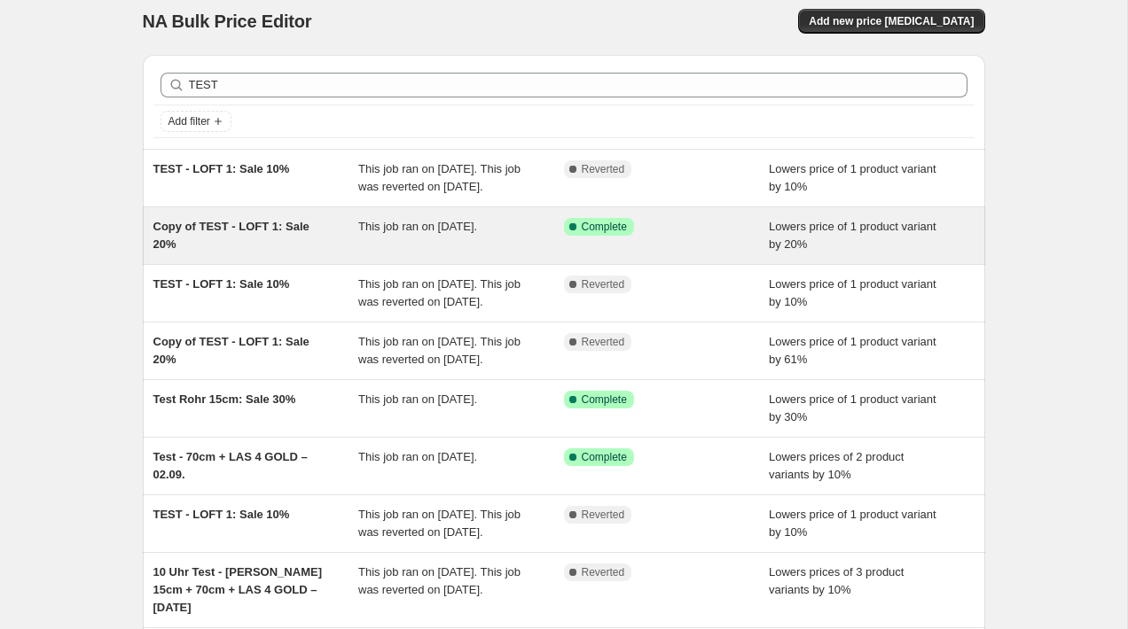
click at [451, 254] on div "This job ran on [DATE]." at bounding box center [461, 235] width 206 height 35
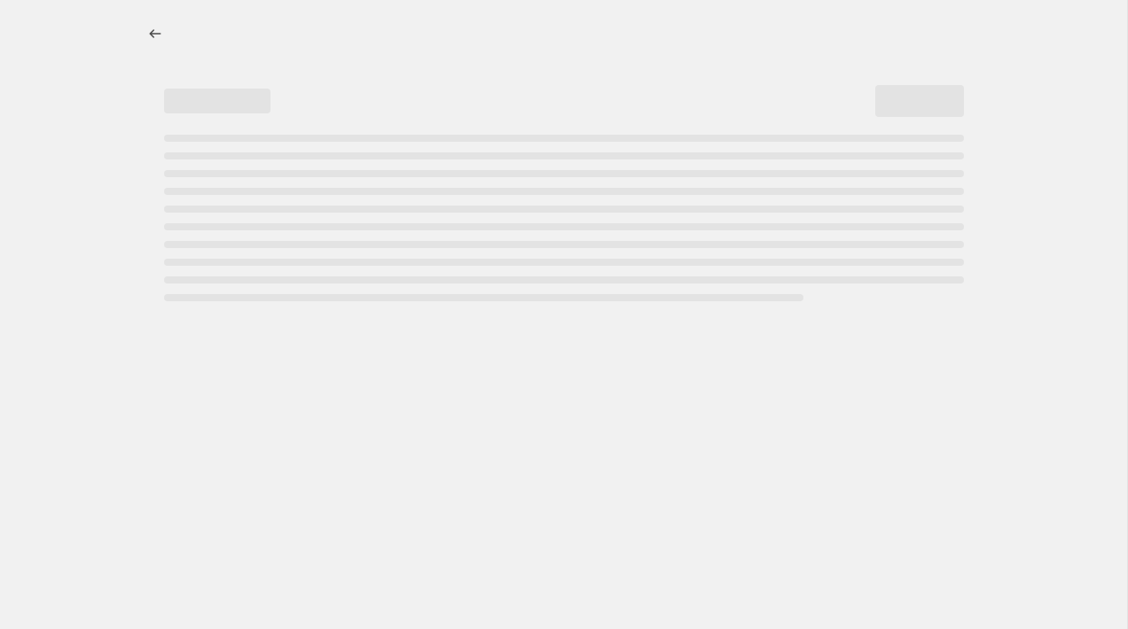
select select "percentage"
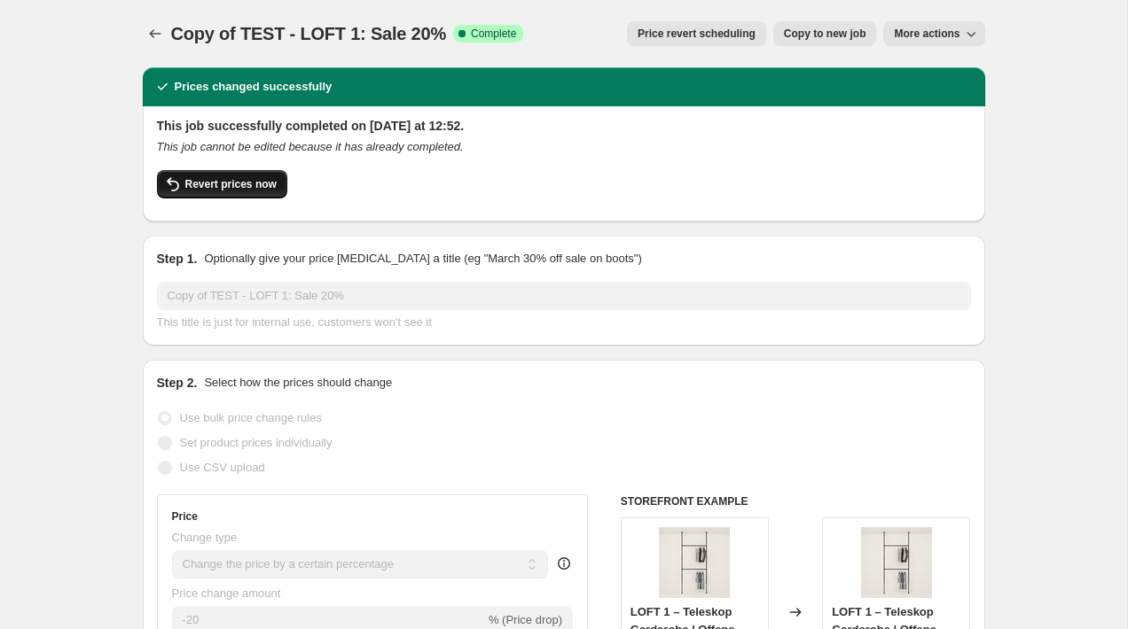
click at [240, 191] on button "Revert prices now" at bounding box center [222, 184] width 130 height 28
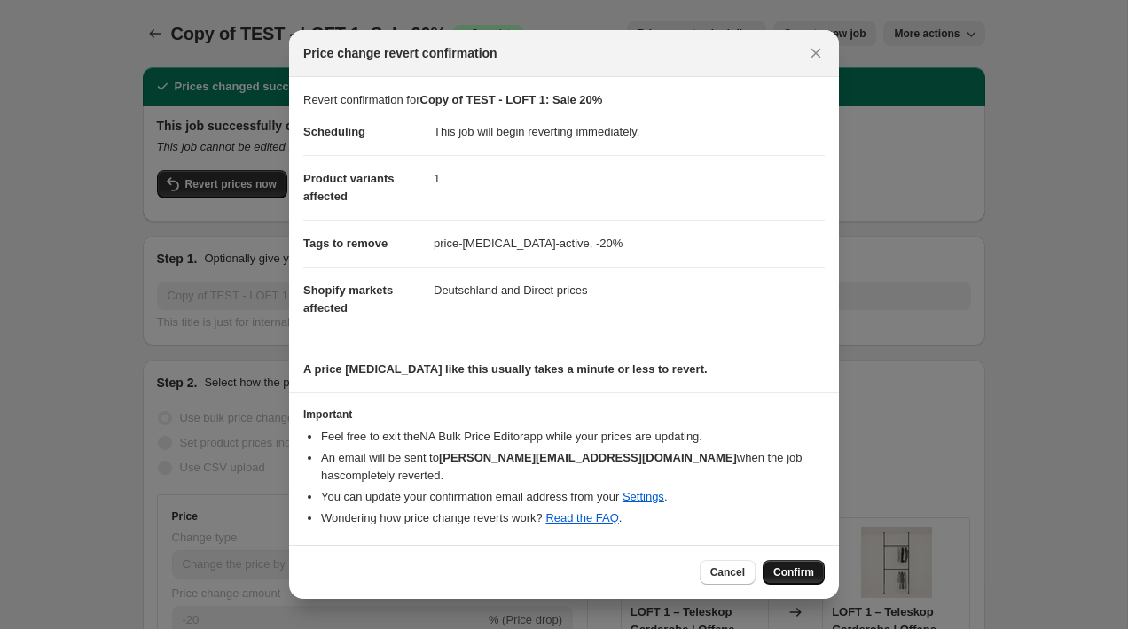
click at [773, 566] on span "Confirm" at bounding box center [793, 573] width 41 height 14
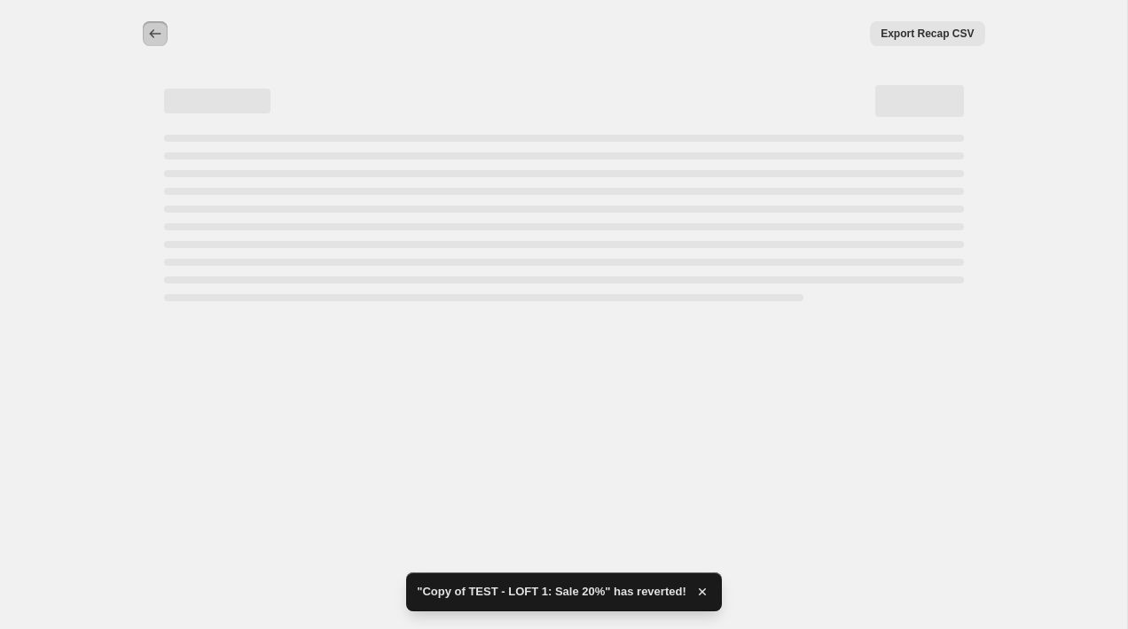
select select "percentage"
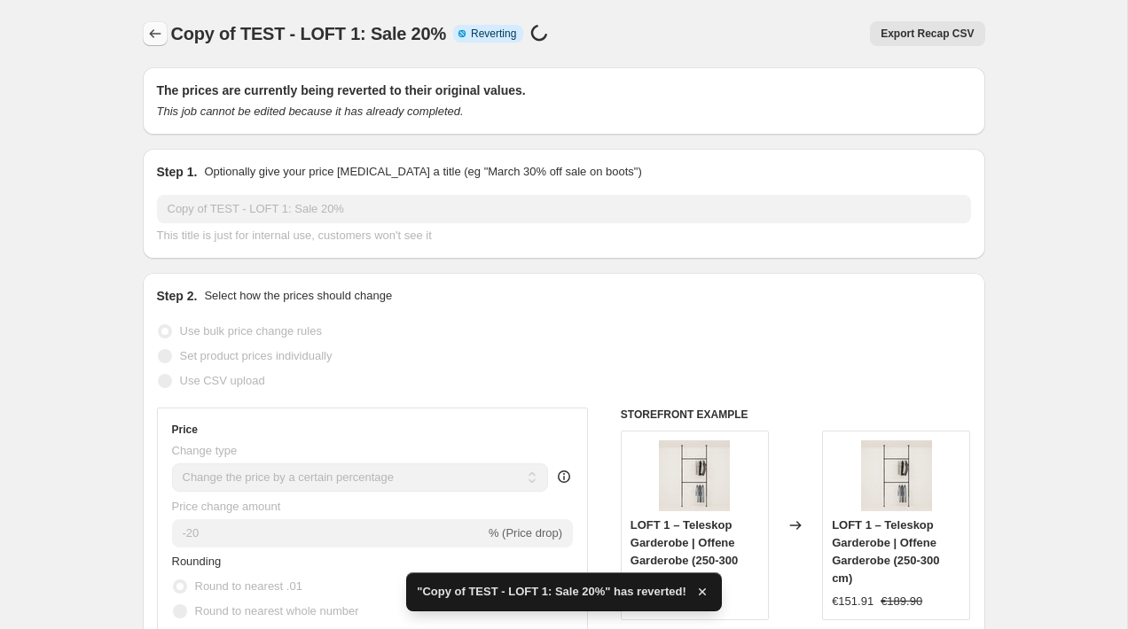
click at [156, 35] on icon "Price change jobs" at bounding box center [155, 34] width 18 height 18
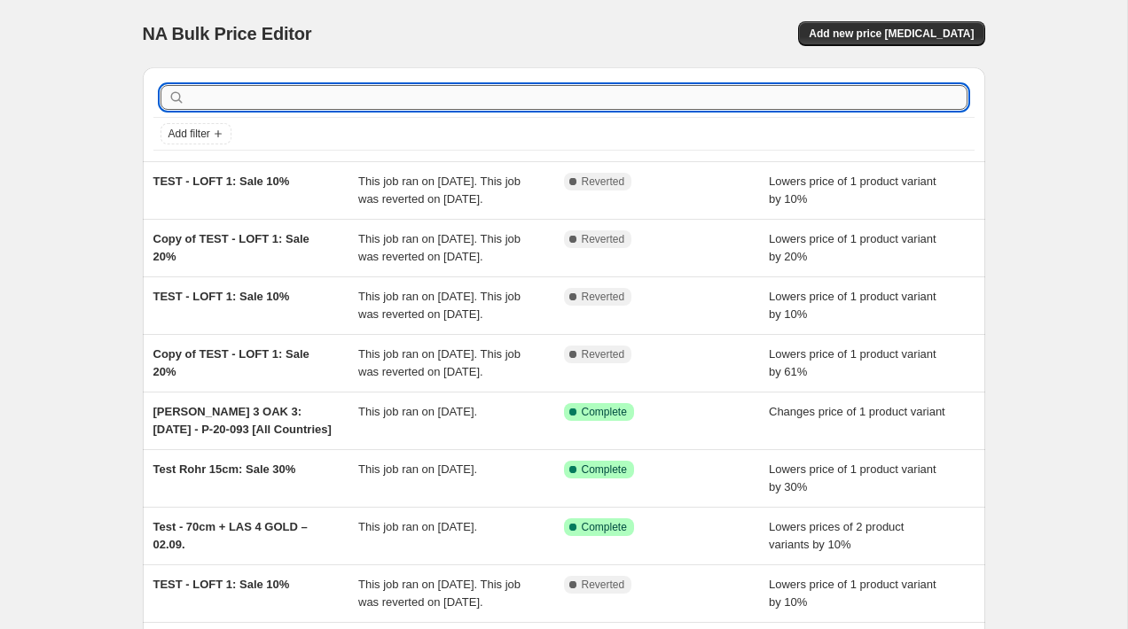
click at [317, 91] on input "text" at bounding box center [578, 97] width 778 height 25
type input "TEST"
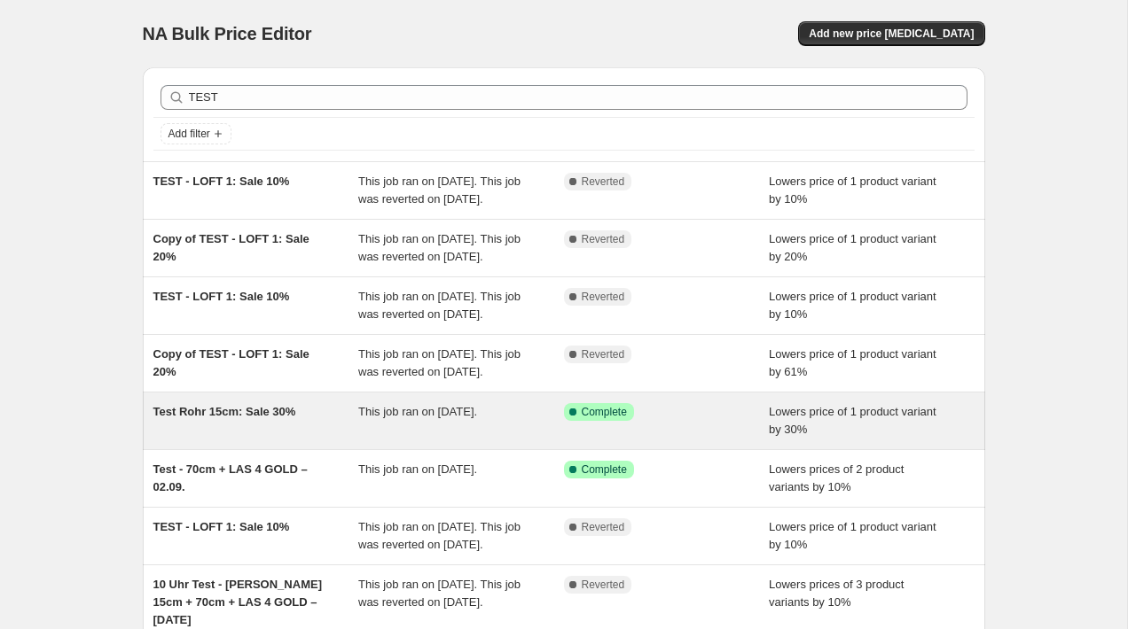
scroll to position [425, 0]
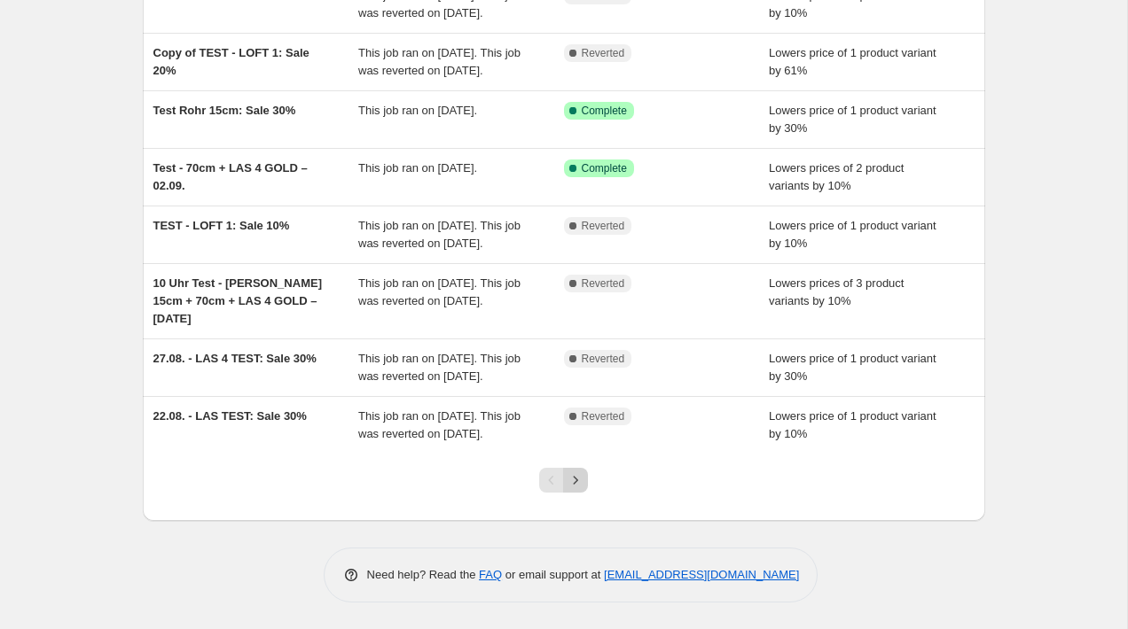
click at [575, 487] on icon "Next" at bounding box center [575, 481] width 18 height 18
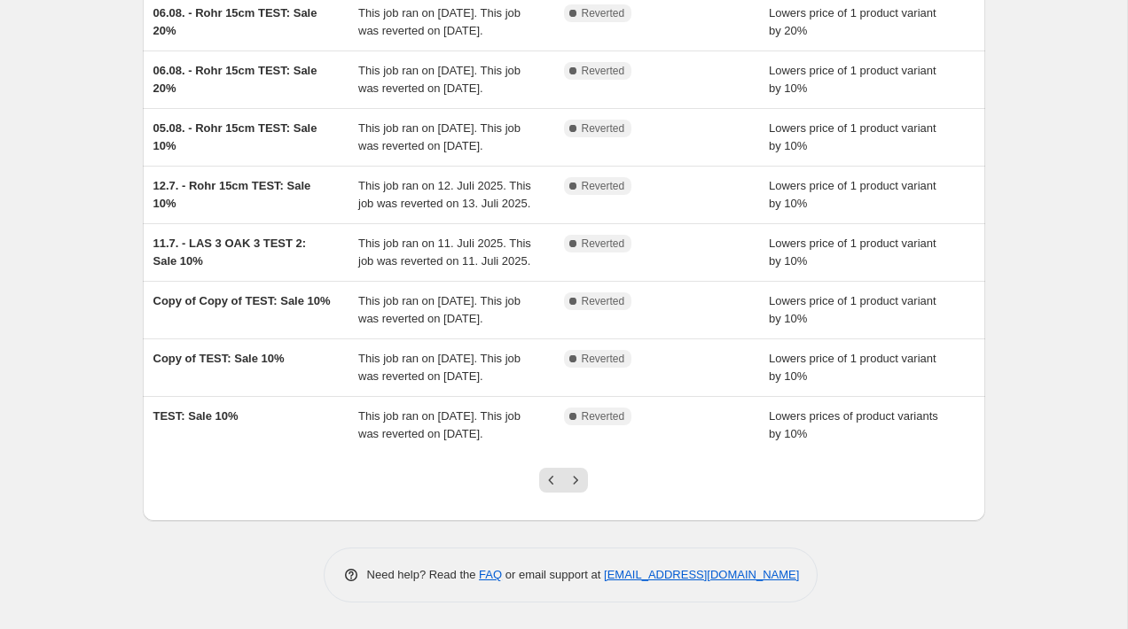
scroll to position [461, 0]
click at [547, 479] on icon "Previous" at bounding box center [552, 481] width 18 height 18
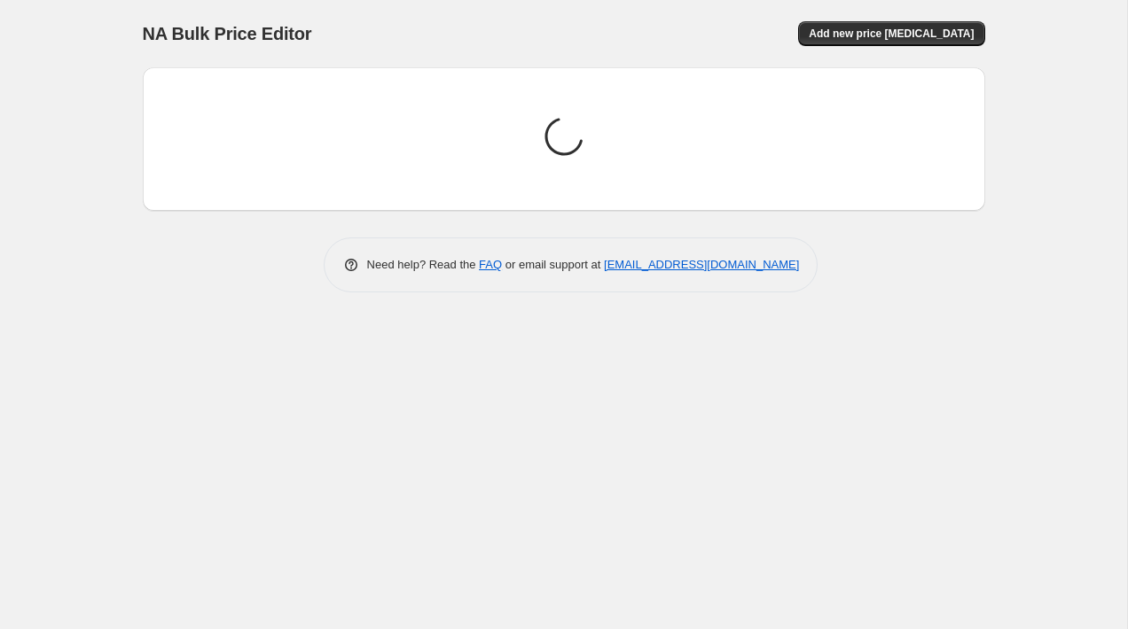
scroll to position [0, 0]
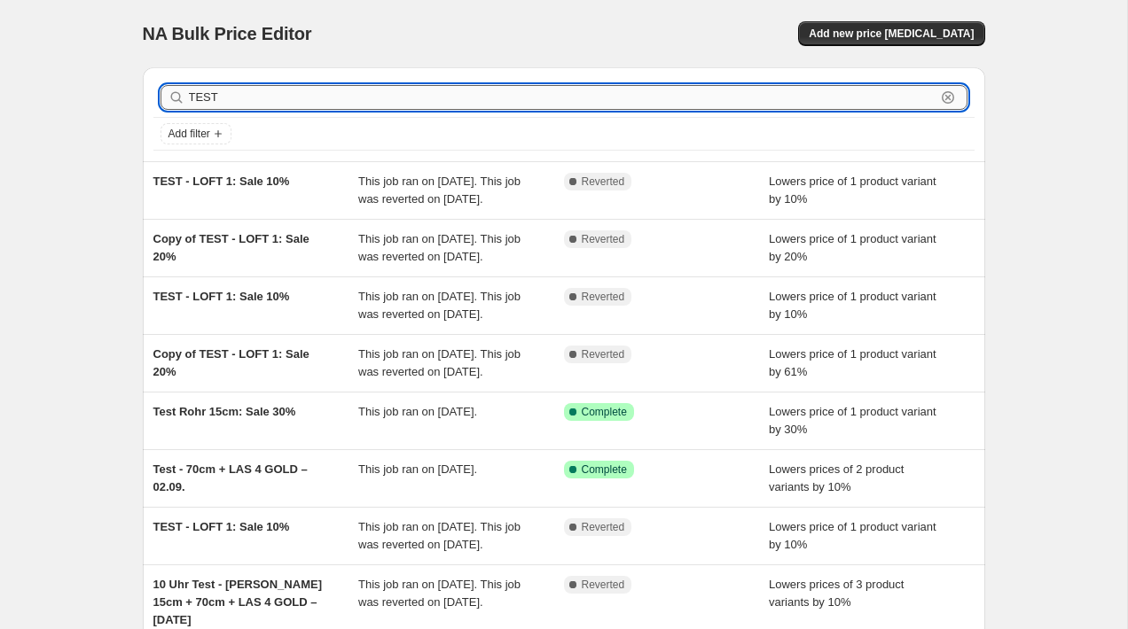
click at [224, 100] on input "TEST" at bounding box center [562, 97] width 746 height 25
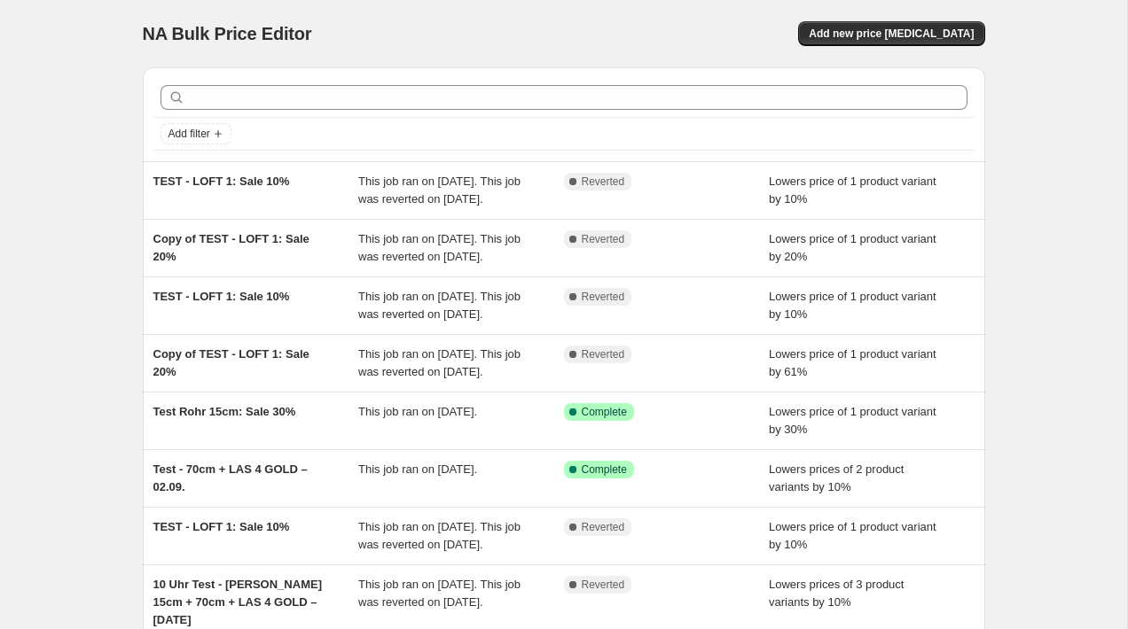
click at [59, 89] on div "NA Bulk Price Editor. This page is ready NA Bulk Price Editor Add new price [ME…" at bounding box center [563, 465] width 1127 height 931
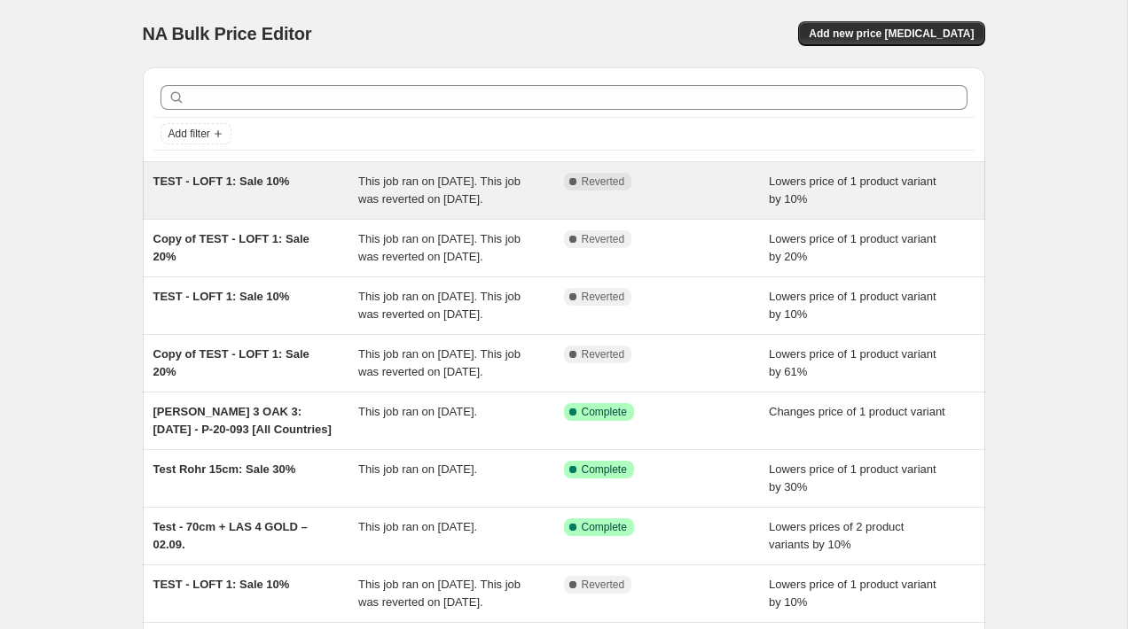
click at [297, 208] on div "TEST - LOFT 1: Sale 10%" at bounding box center [256, 190] width 206 height 35
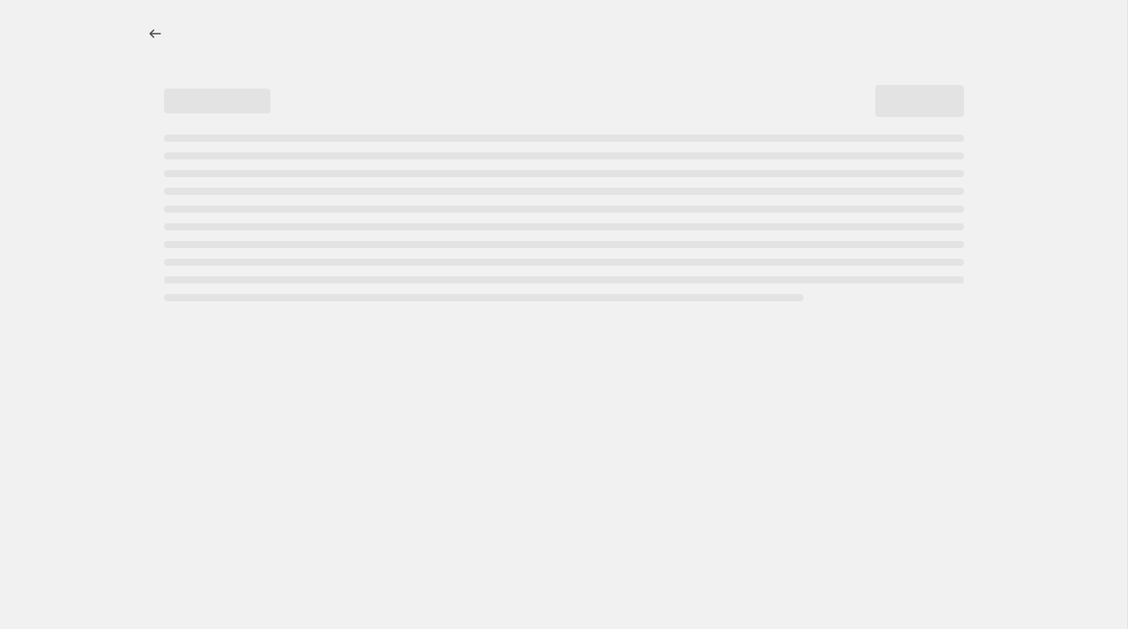
select select "percentage"
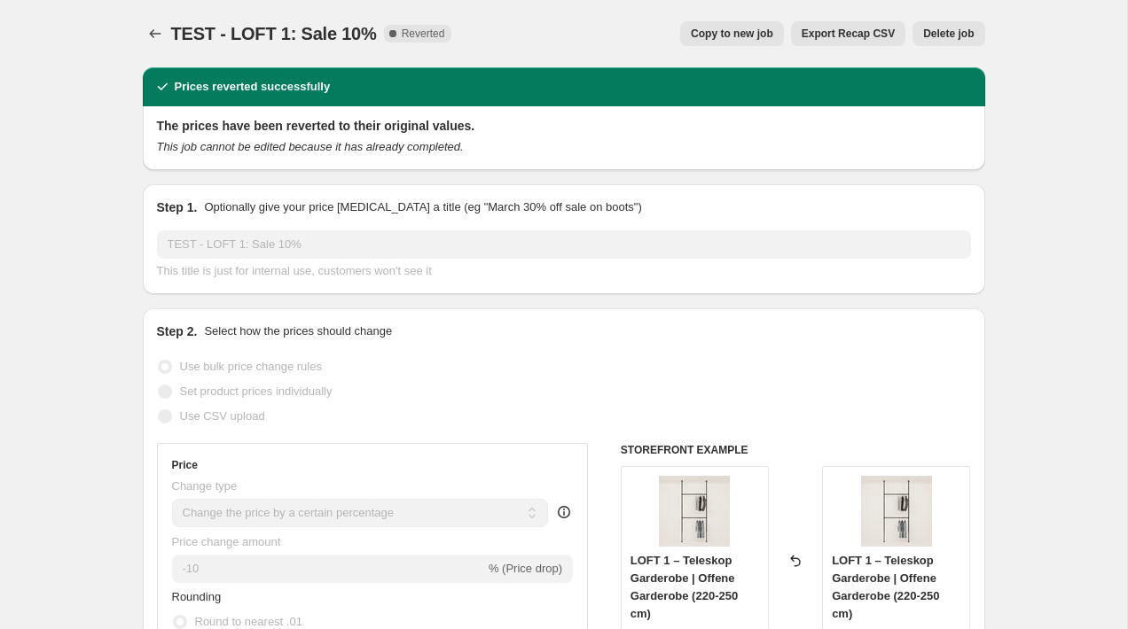
click at [738, 30] on span "Copy to new job" at bounding box center [732, 34] width 82 height 14
select select "percentage"
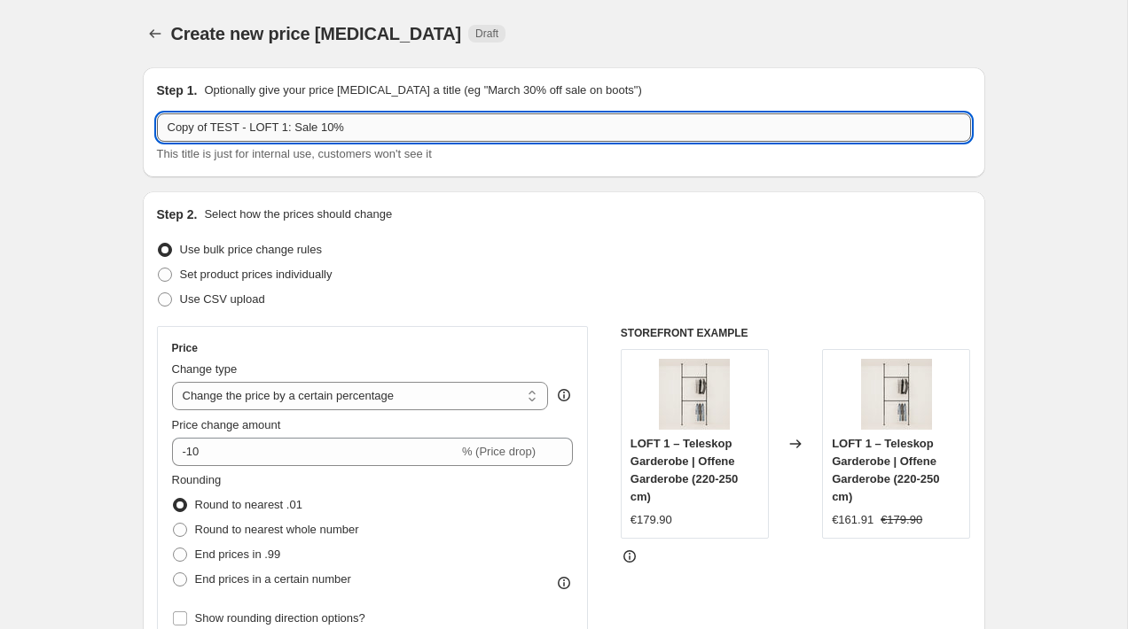
drag, startPoint x: 211, startPoint y: 129, endPoint x: 162, endPoint y: 129, distance: 48.8
click at [166, 129] on input "Copy of TEST - LOFT 1: Sale 10%" at bounding box center [564, 127] width 814 height 28
type input "TEST - LOFT 1: Sale 10%"
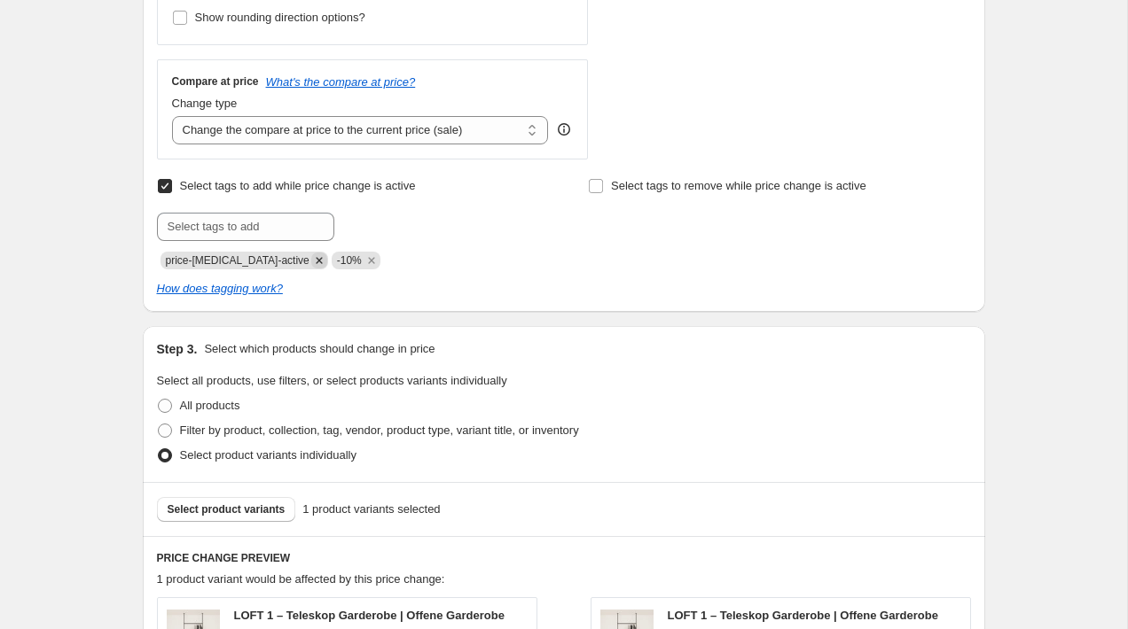
scroll to position [607, 0]
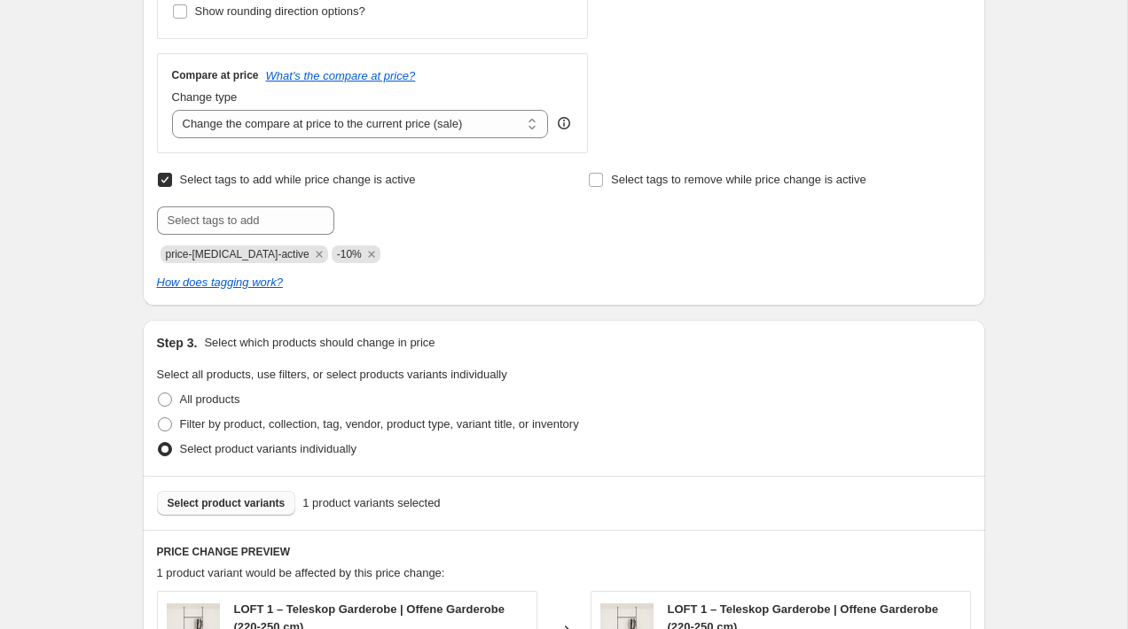
click at [227, 503] on span "Select product variants" at bounding box center [227, 503] width 118 height 14
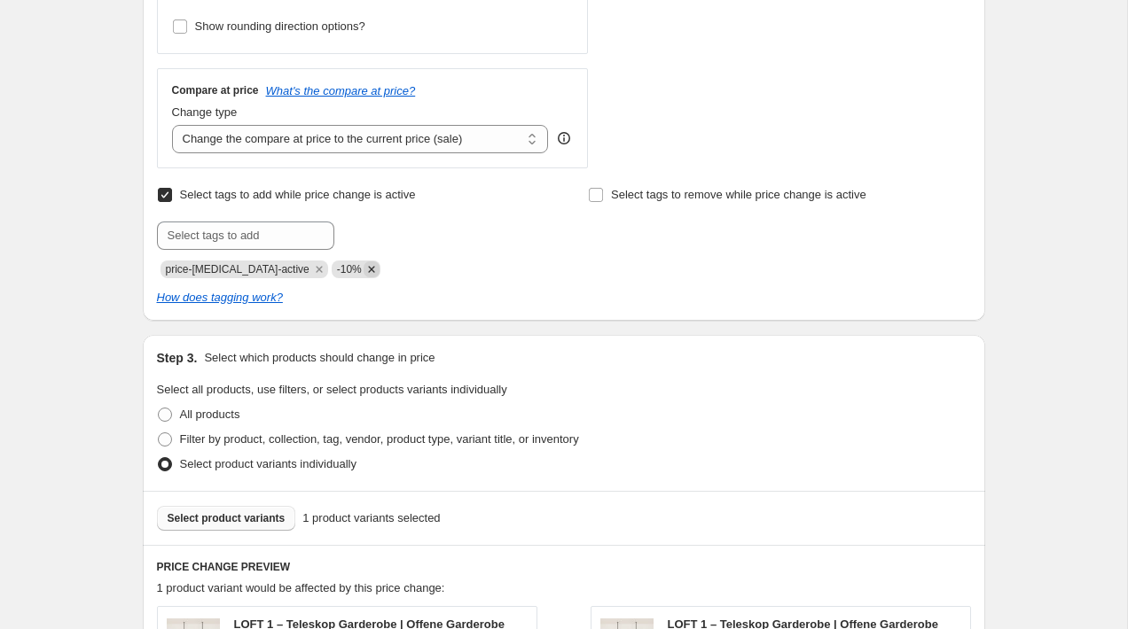
click at [363, 265] on icon "Remove -10%" at bounding box center [371, 270] width 16 height 16
click at [274, 240] on input "text" at bounding box center [245, 236] width 177 height 28
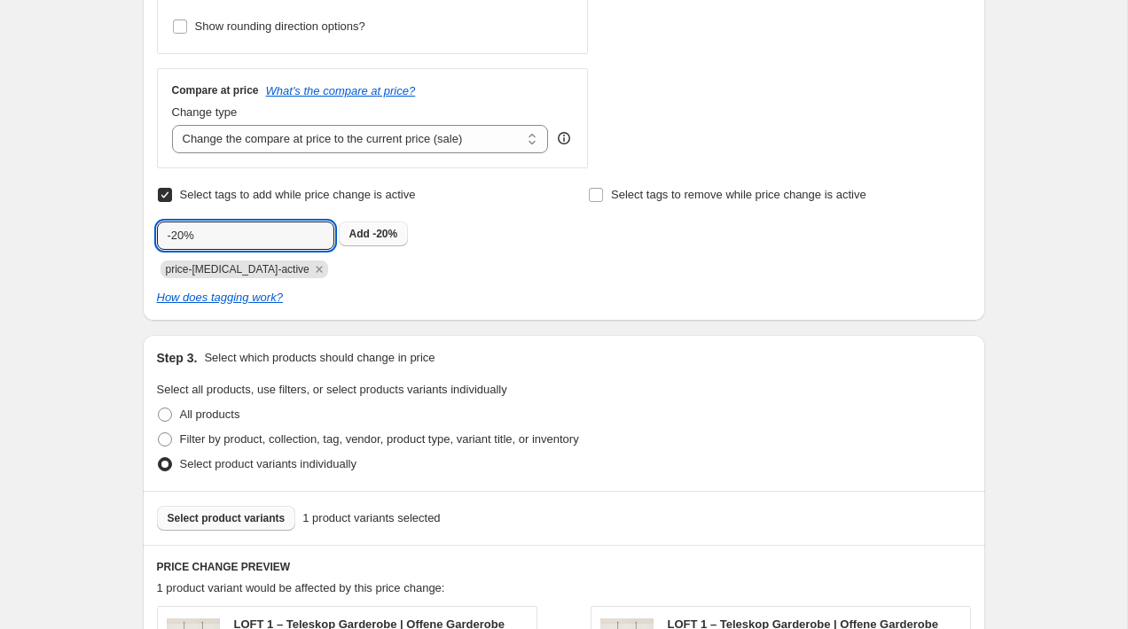
type input "-20%"
click at [395, 243] on button "Add -20%" at bounding box center [374, 234] width 70 height 25
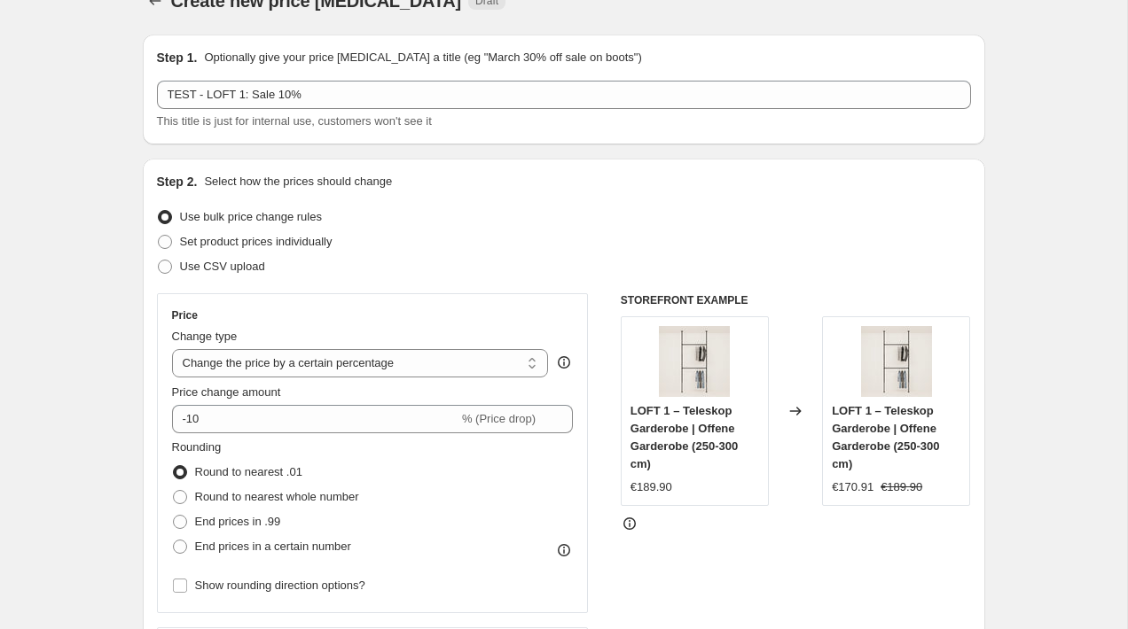
scroll to position [0, 0]
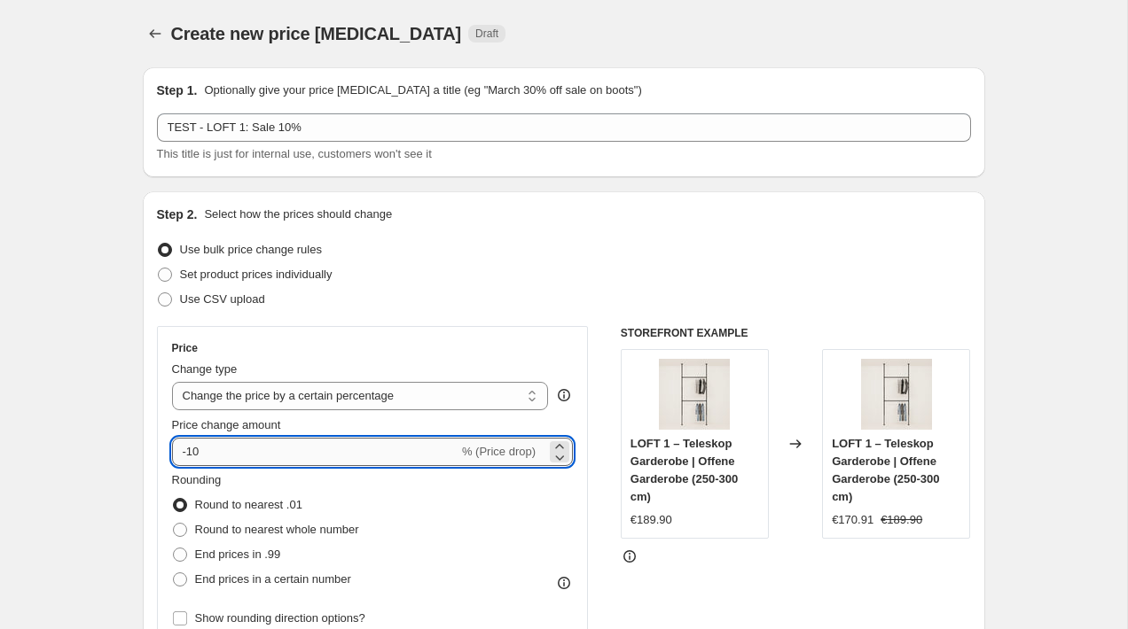
click at [193, 449] on input "-10" at bounding box center [315, 452] width 286 height 28
type input "-20"
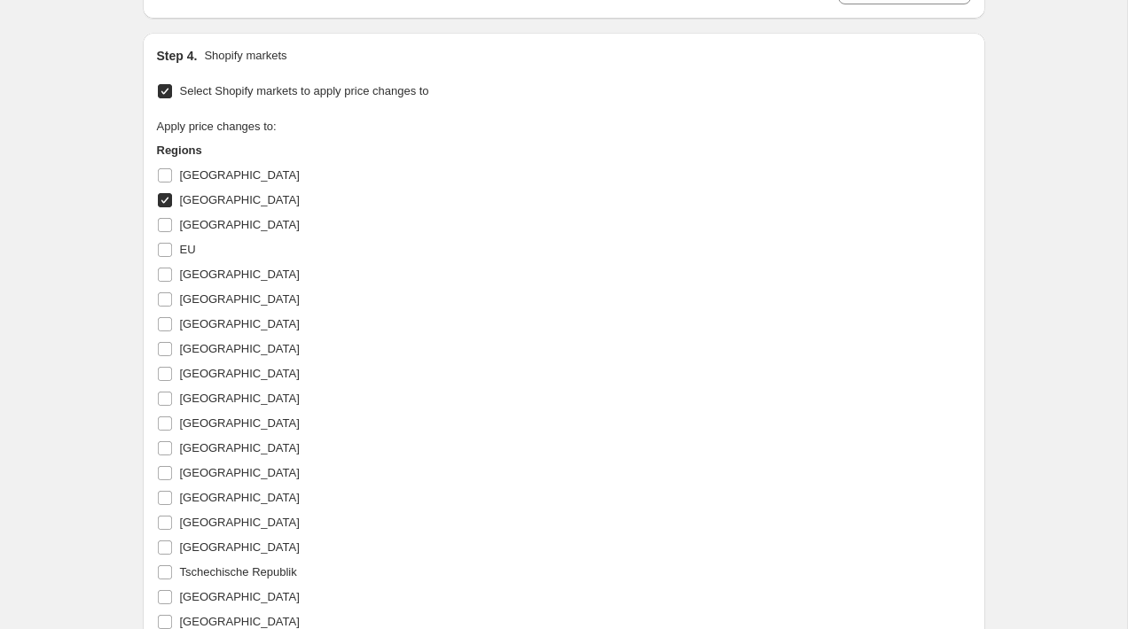
scroll to position [1690, 0]
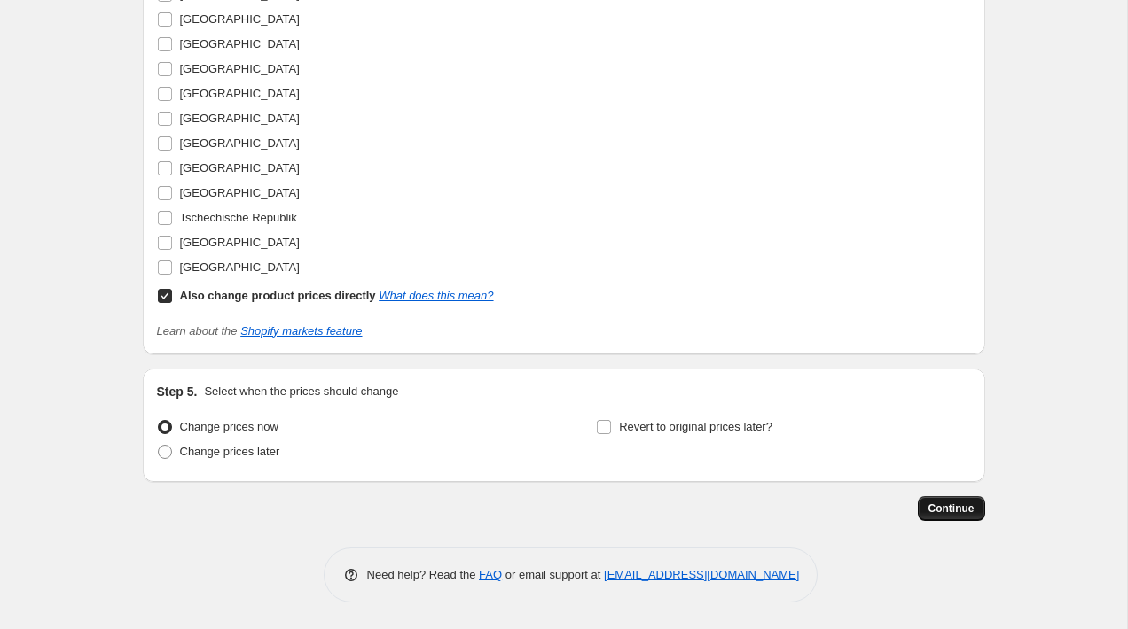
click at [928, 511] on span "Continue" at bounding box center [951, 509] width 46 height 14
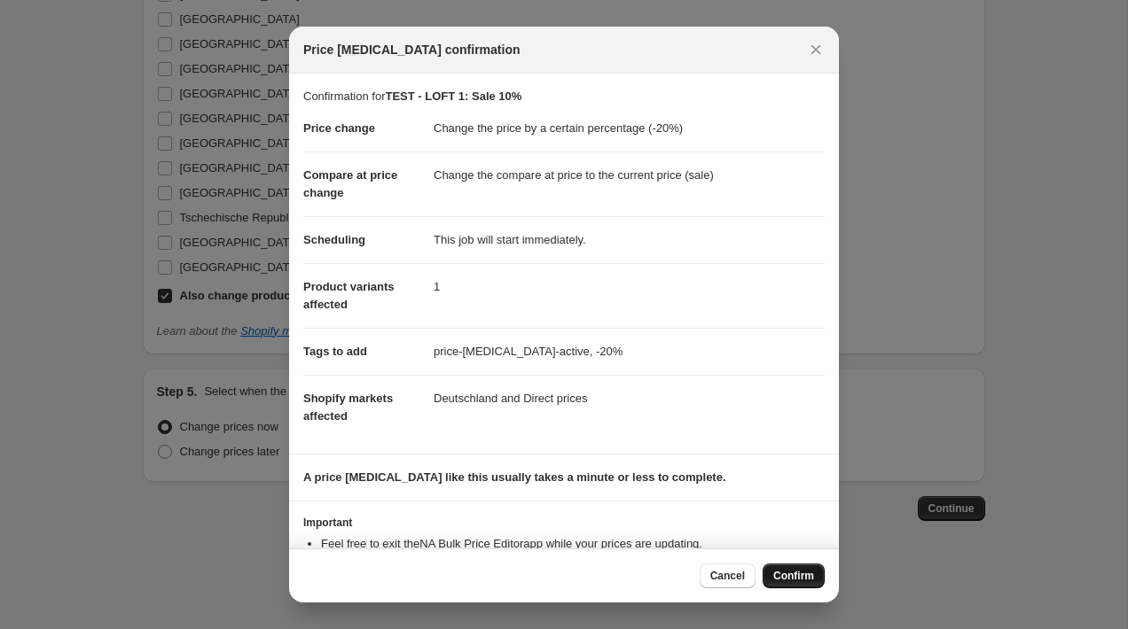
click at [781, 564] on button "Confirm" at bounding box center [793, 576] width 62 height 25
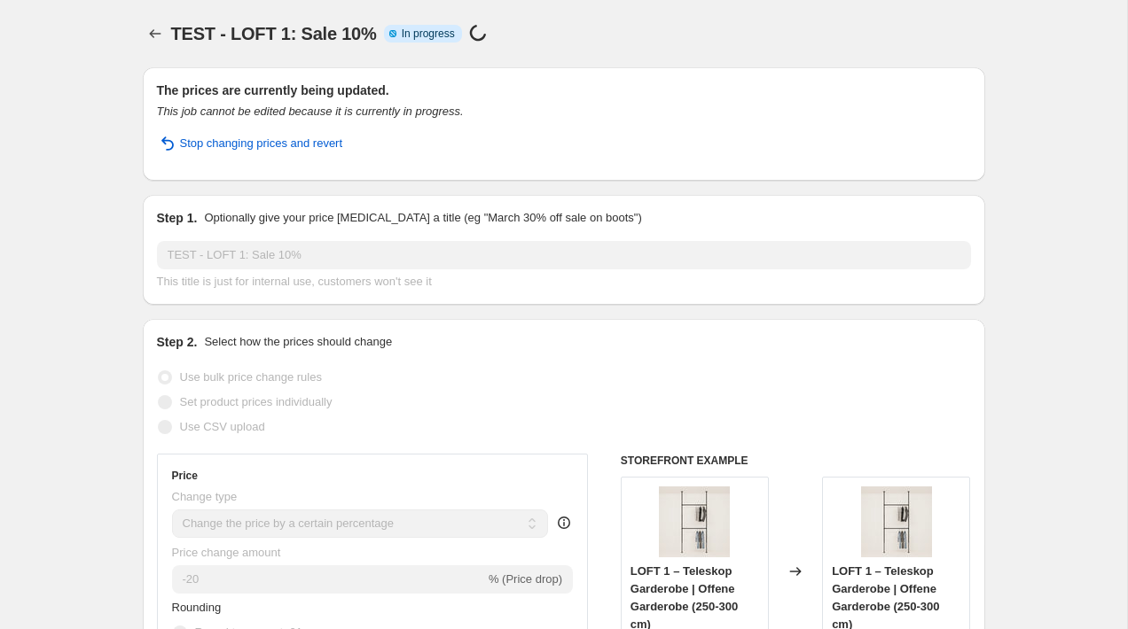
select select "percentage"
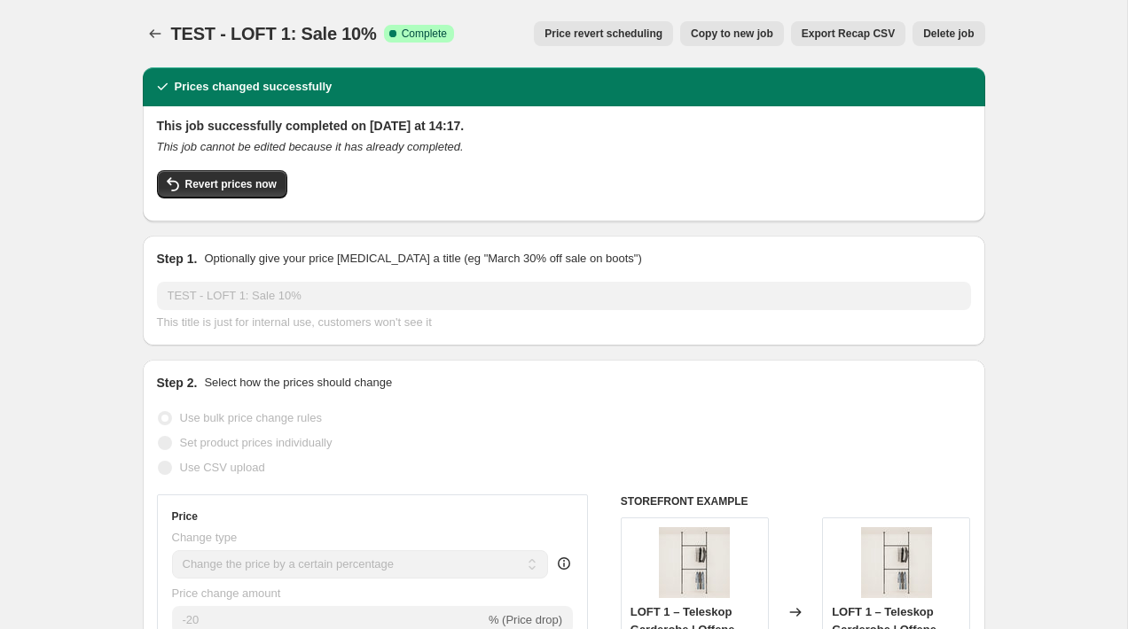
click at [148, 15] on div "TEST - LOFT 1: Sale 10%. This page is ready TEST - LOFT 1: Sale 10% Success Com…" at bounding box center [564, 33] width 842 height 67
click at [151, 30] on icon "Price change jobs" at bounding box center [155, 34] width 18 height 18
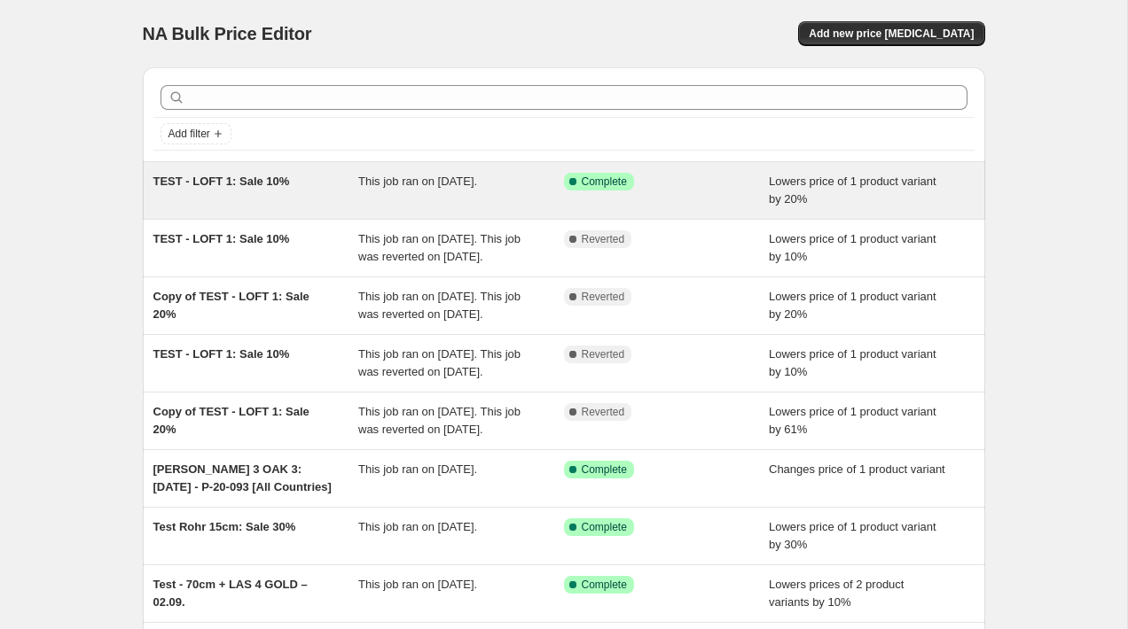
click at [333, 203] on div "TEST - LOFT 1: Sale 10%" at bounding box center [256, 190] width 206 height 35
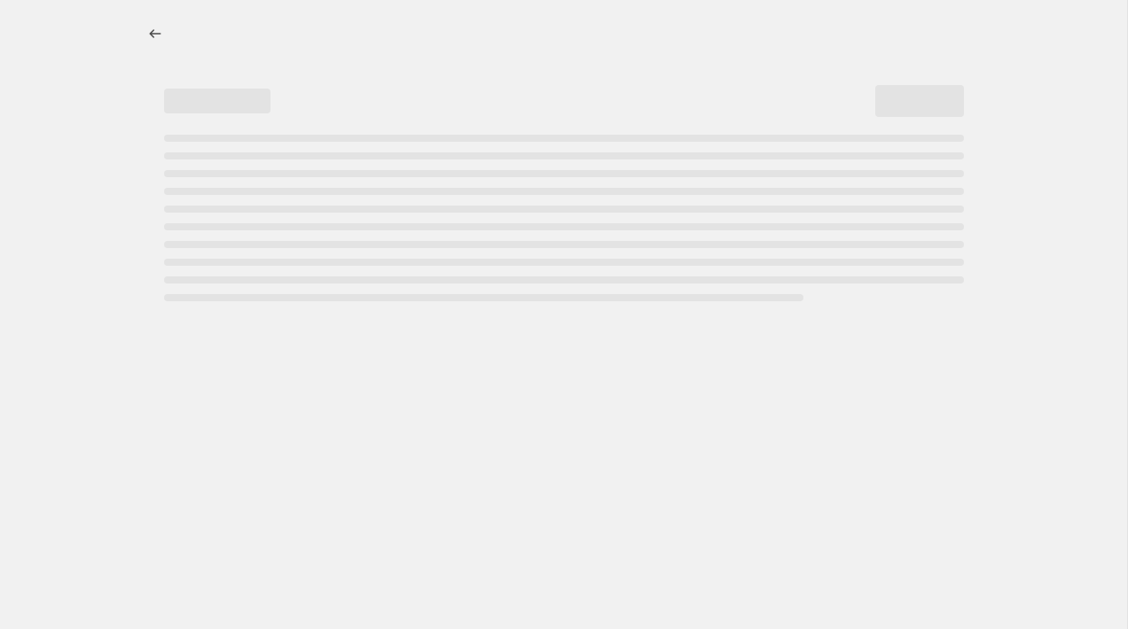
select select "percentage"
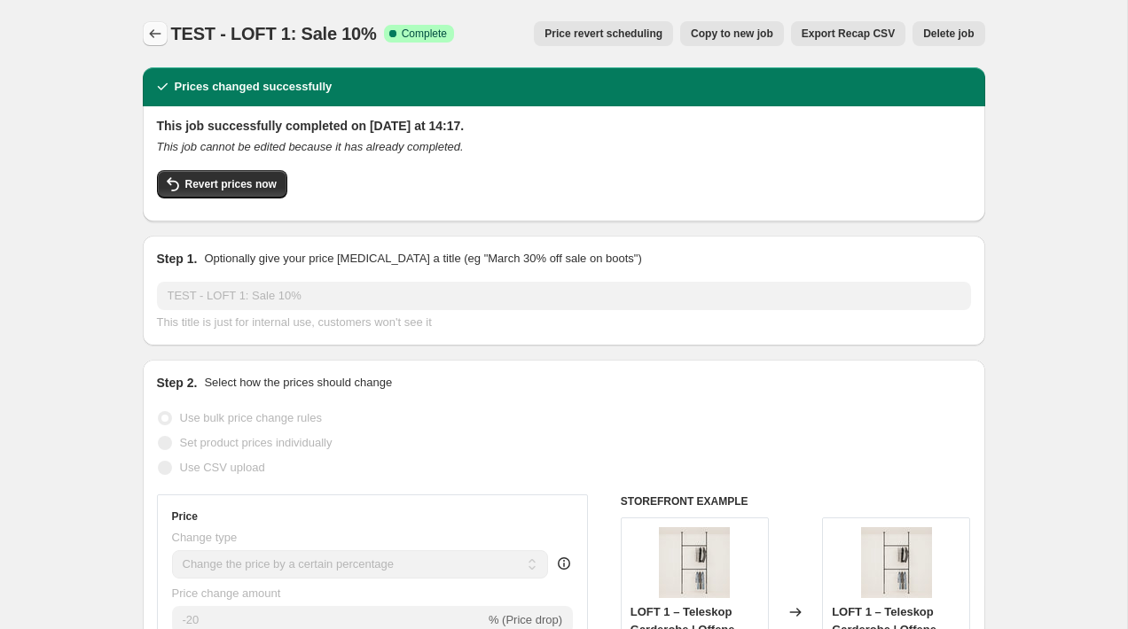
click at [154, 25] on icon "Price change jobs" at bounding box center [155, 34] width 18 height 18
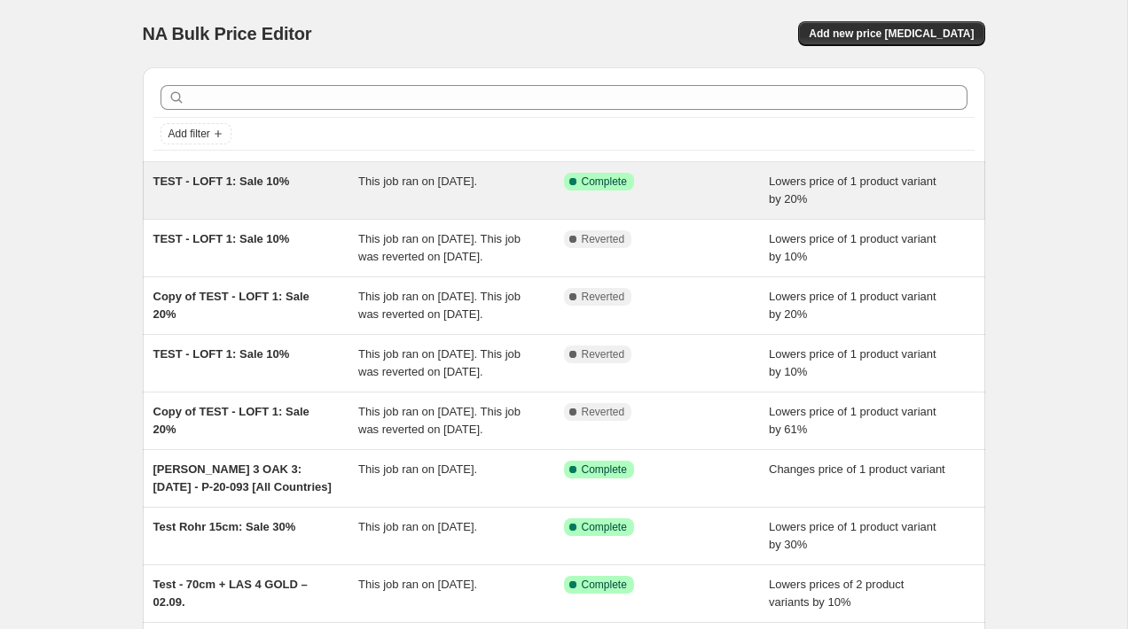
click at [525, 163] on div "TEST - LOFT 1: Sale 10% This job ran on [DATE]. Success Complete Complete Lower…" at bounding box center [564, 190] width 842 height 57
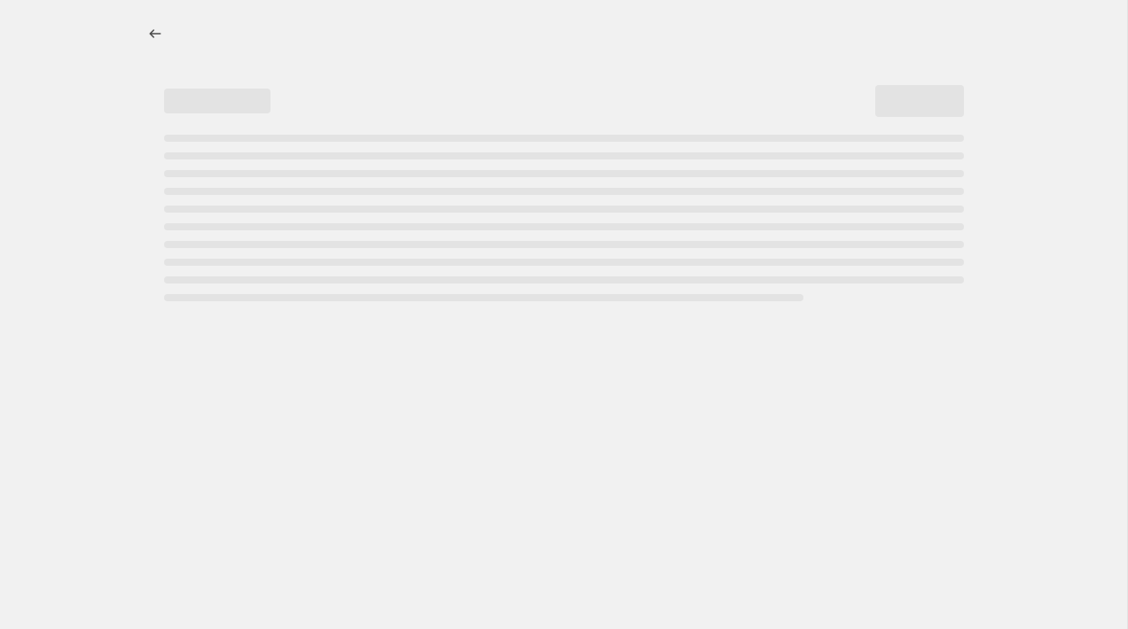
select select "percentage"
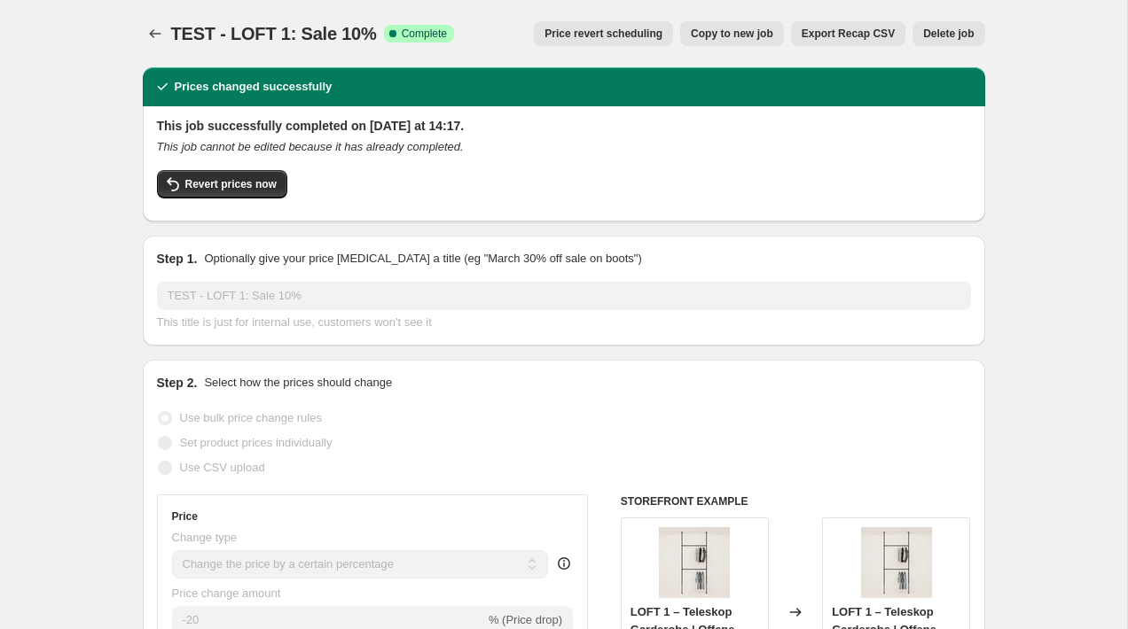
click at [726, 33] on span "Copy to new job" at bounding box center [732, 34] width 82 height 14
select select "percentage"
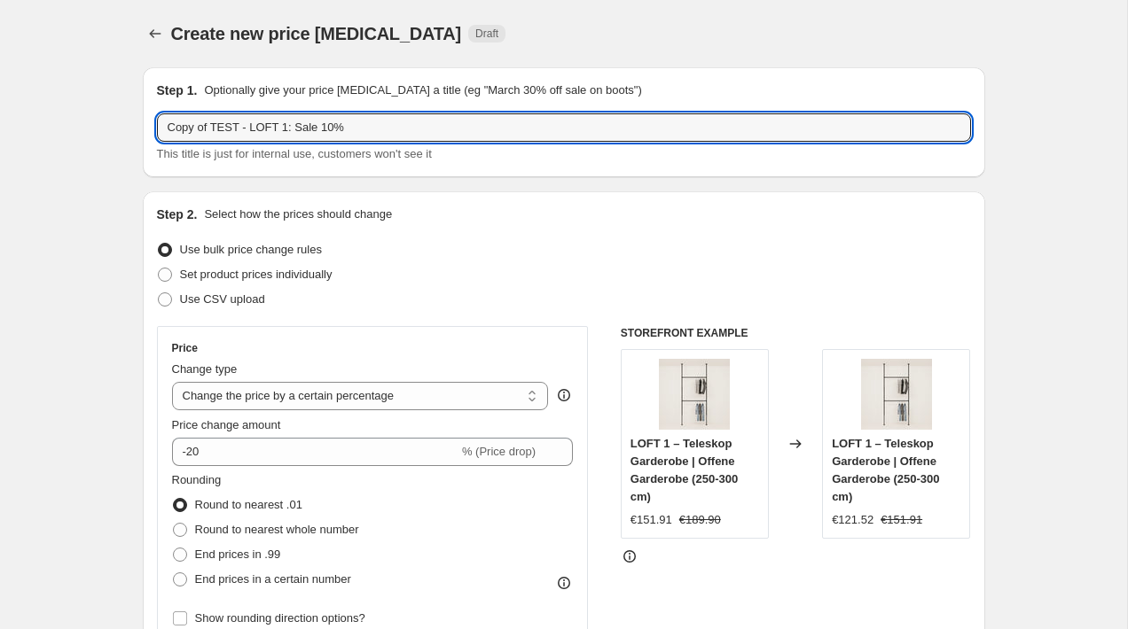
drag, startPoint x: 211, startPoint y: 124, endPoint x: 59, endPoint y: 108, distance: 153.3
click at [199, 121] on input "TEST - LOFT 1: Sale 10%" at bounding box center [564, 127] width 814 height 28
drag, startPoint x: 288, startPoint y: 126, endPoint x: 241, endPoint y: 127, distance: 47.0
click at [241, 127] on input "TEST V1 OAK - LOFT 1: Sale 10%" at bounding box center [564, 127] width 814 height 28
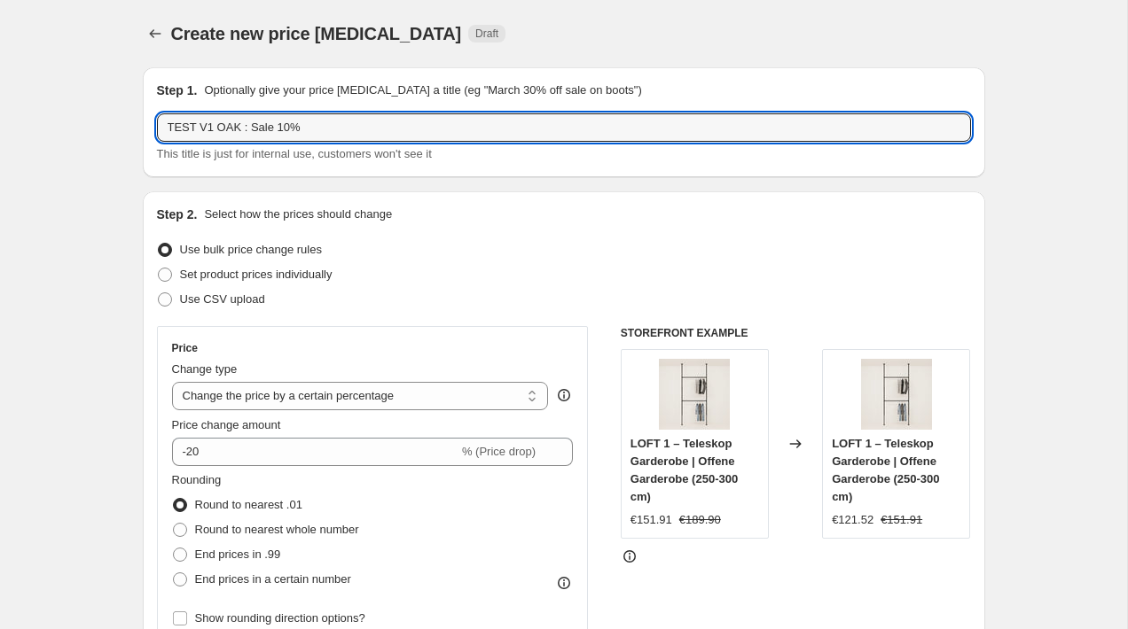
type input "TEST V1 OAK : Sale 10%"
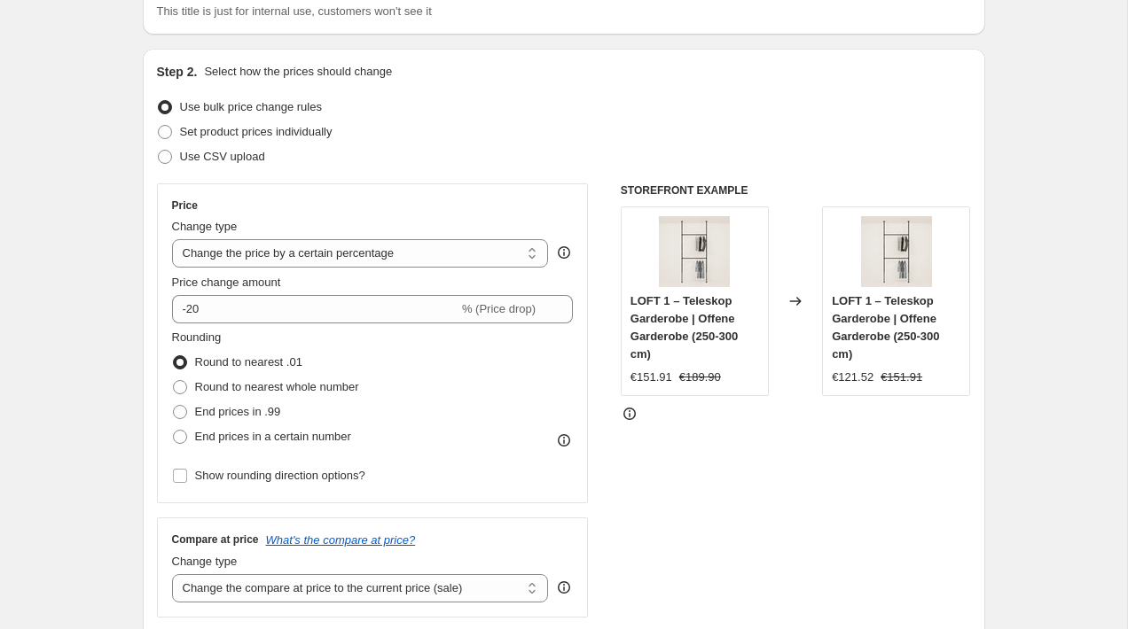
scroll to position [145, 0]
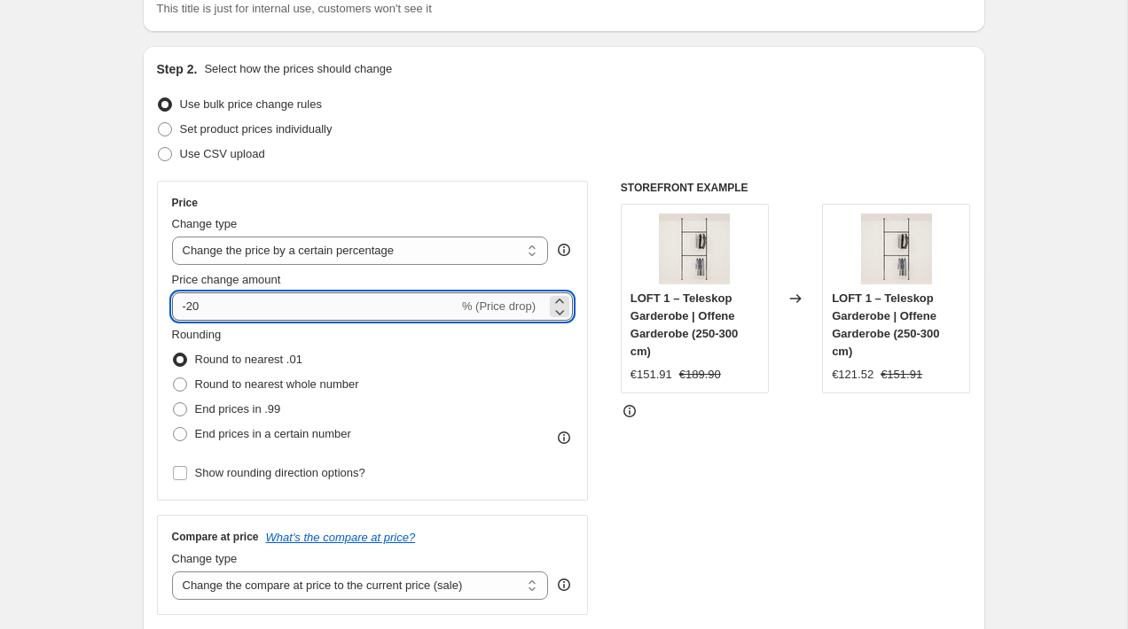
click at [195, 304] on input "-20" at bounding box center [315, 307] width 286 height 28
type input "-10"
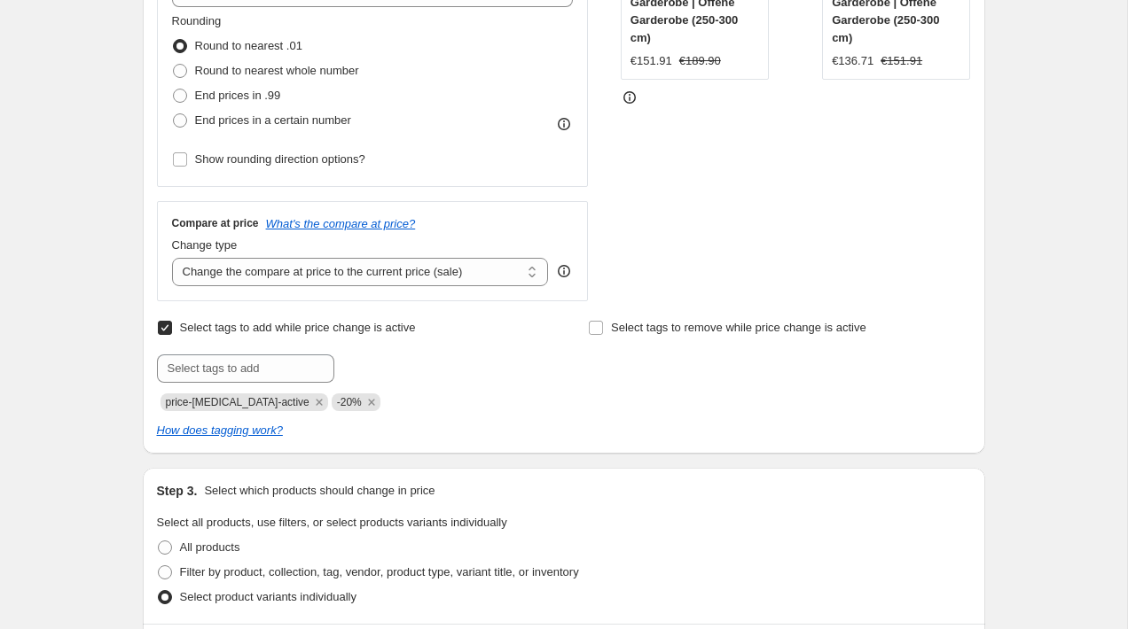
scroll to position [464, 0]
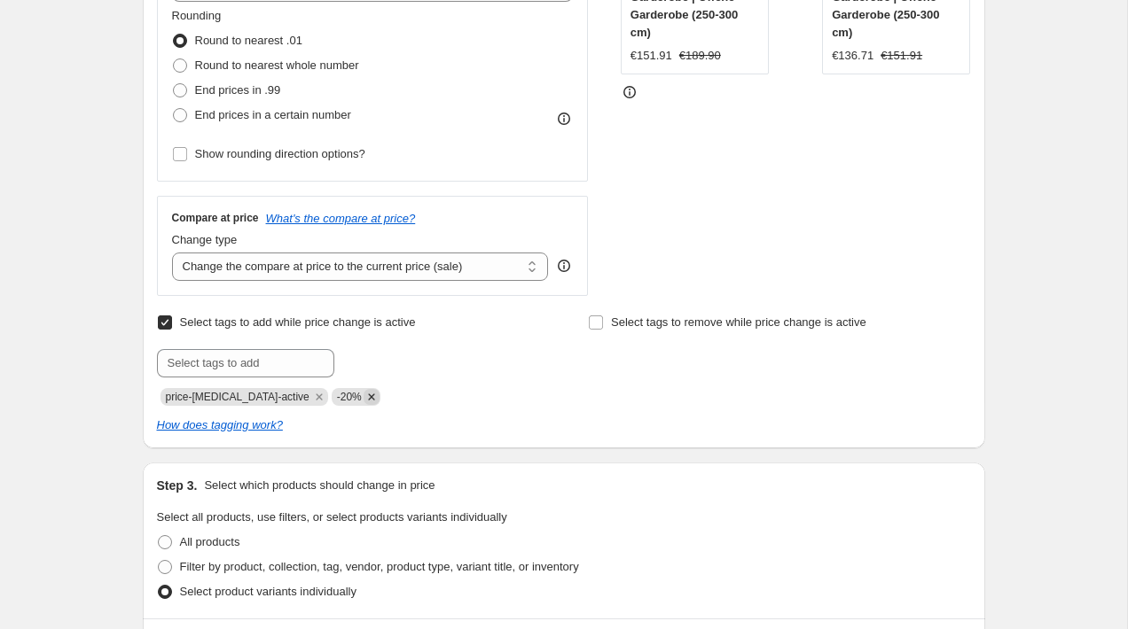
click at [363, 398] on icon "Remove -20%" at bounding box center [371, 397] width 16 height 16
click at [289, 360] on input "text" at bounding box center [245, 363] width 177 height 28
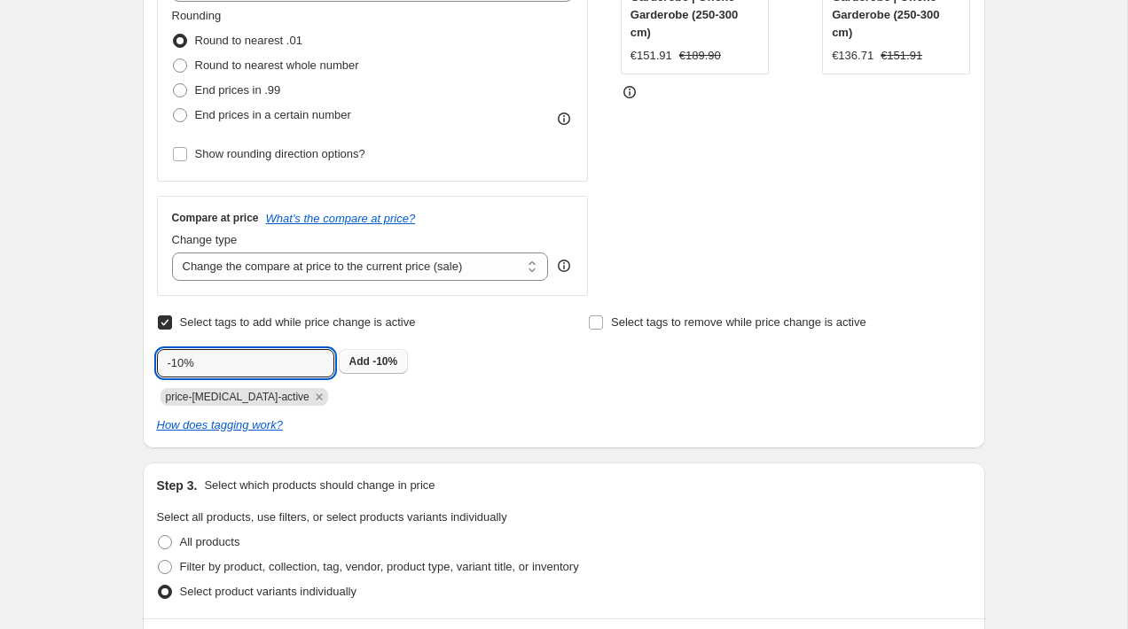
type input "-10%"
click at [394, 358] on span "-10%" at bounding box center [384, 361] width 25 height 12
click at [246, 355] on input "text" at bounding box center [245, 363] width 177 height 28
type input "__special:SUMMER SALE"
click at [389, 353] on button "Add __special:SU..." at bounding box center [399, 361] width 120 height 25
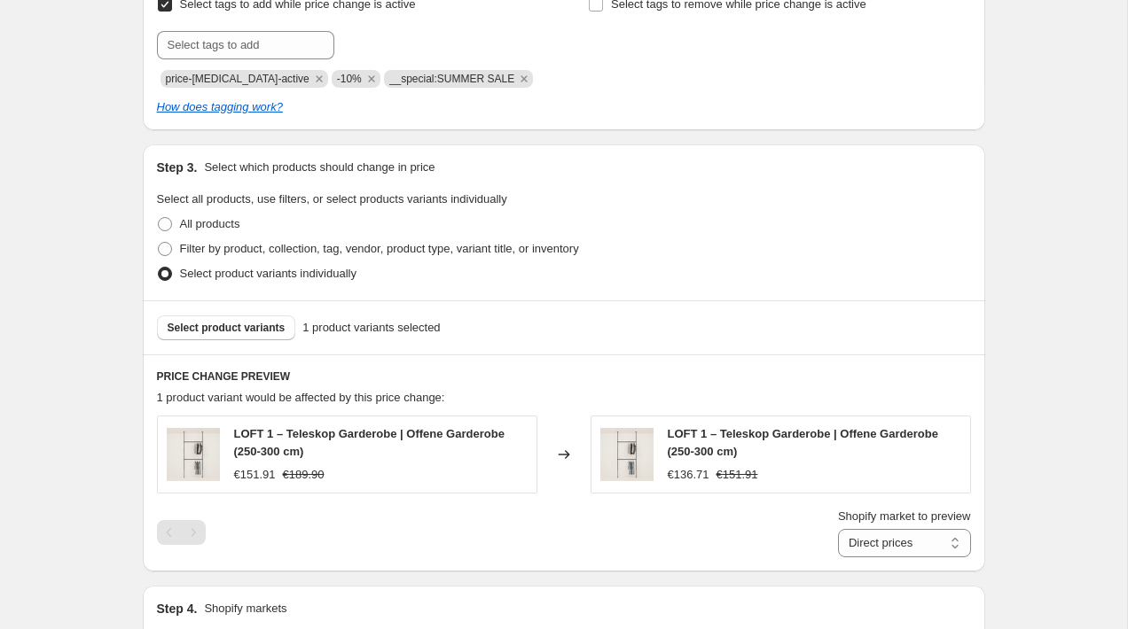
scroll to position [784, 0]
click at [193, 325] on span "Select product variants" at bounding box center [227, 327] width 118 height 14
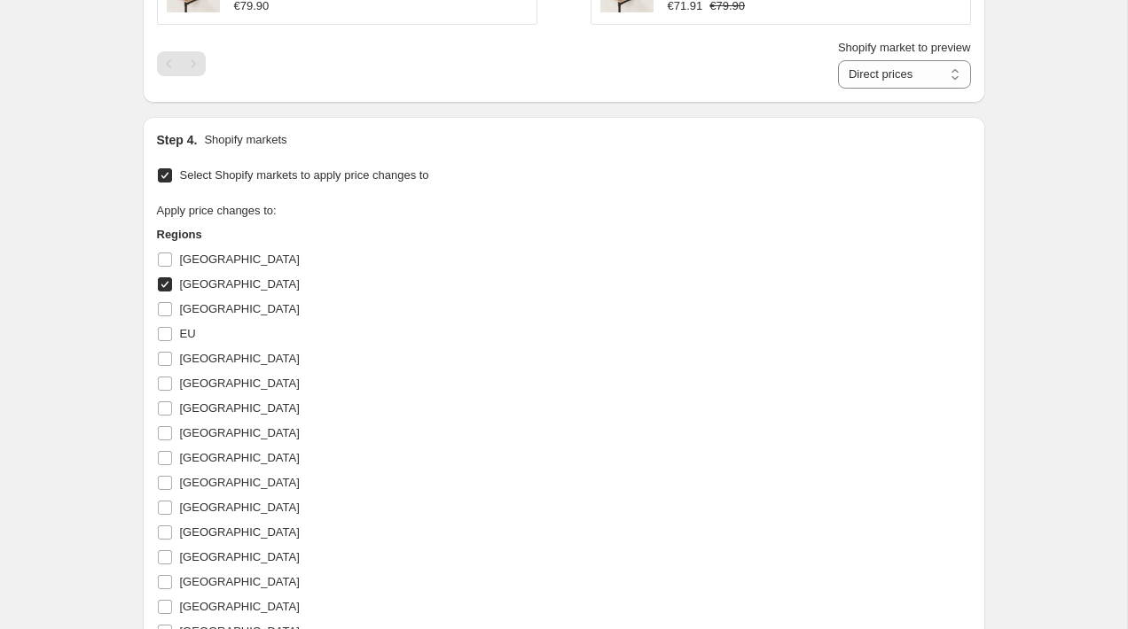
scroll to position [1690, 0]
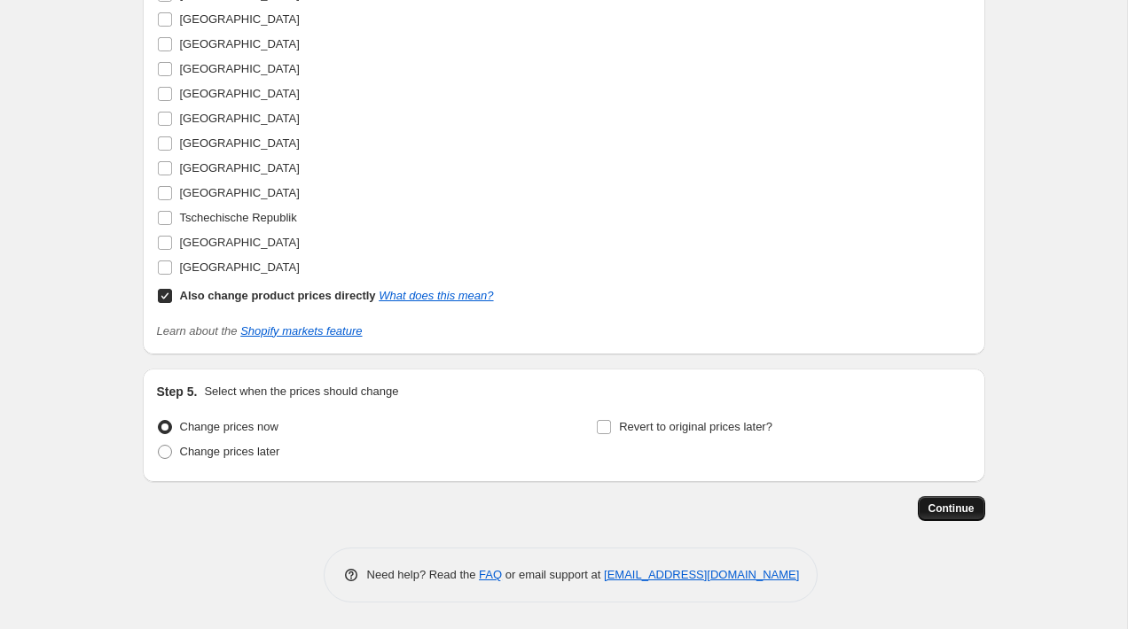
click at [942, 504] on span "Continue" at bounding box center [951, 509] width 46 height 14
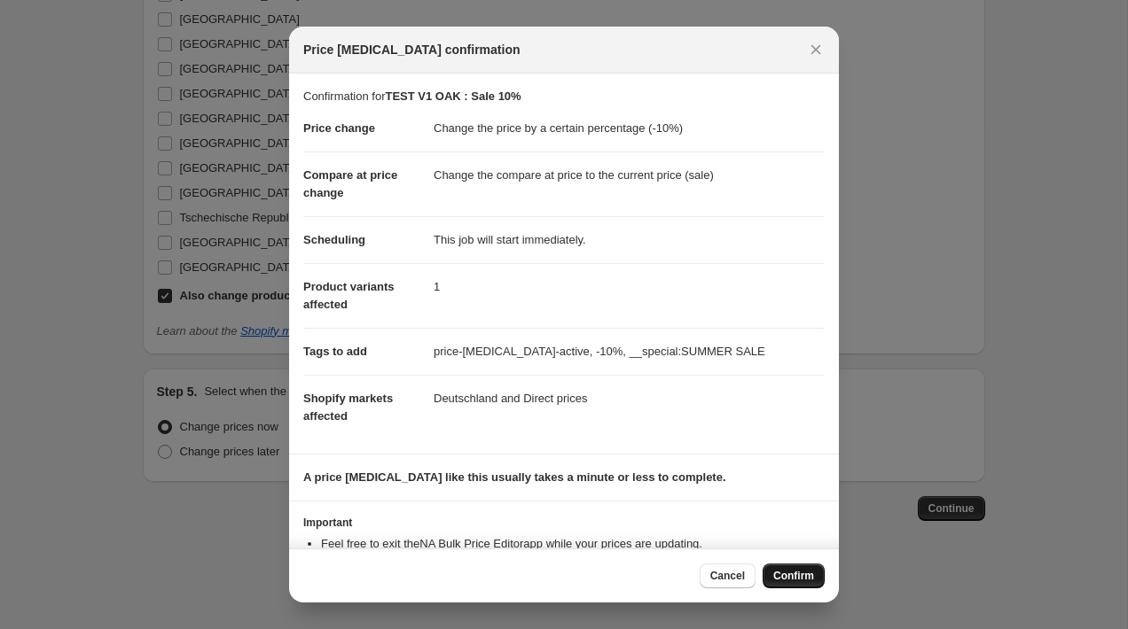
click at [791, 572] on span "Confirm" at bounding box center [793, 576] width 41 height 14
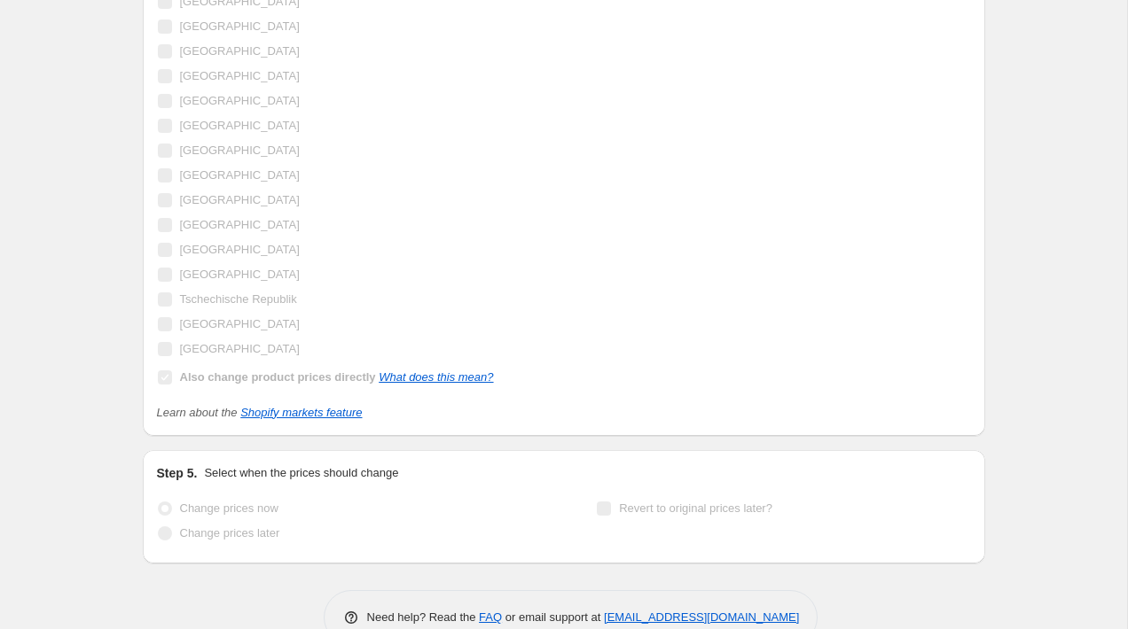
scroll to position [1737, 0]
select select "percentage"
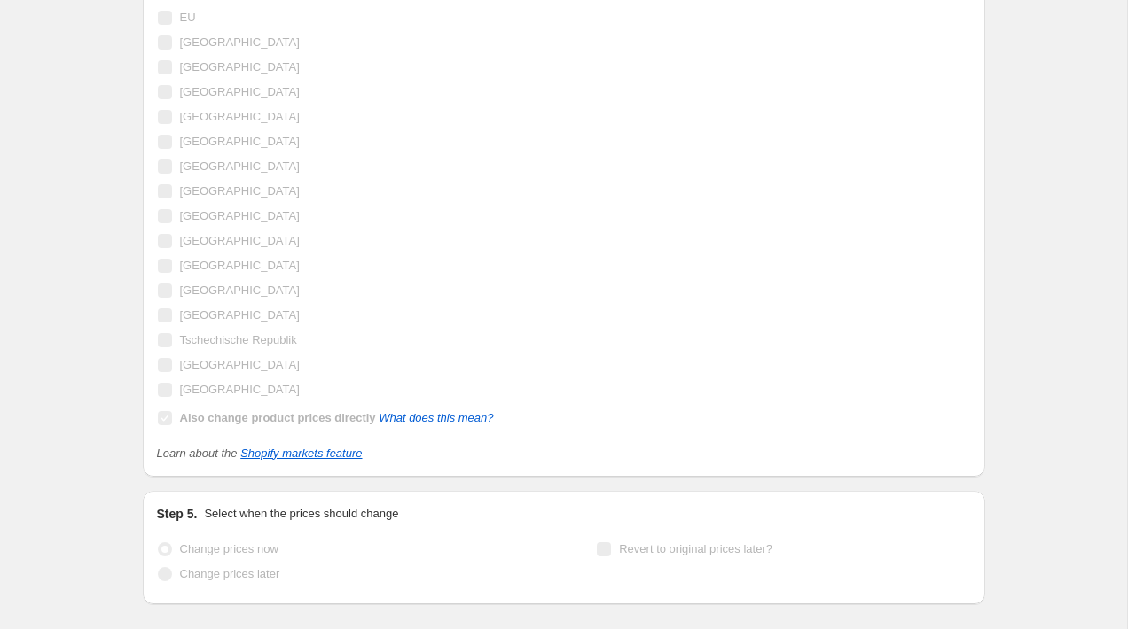
scroll to position [0, 0]
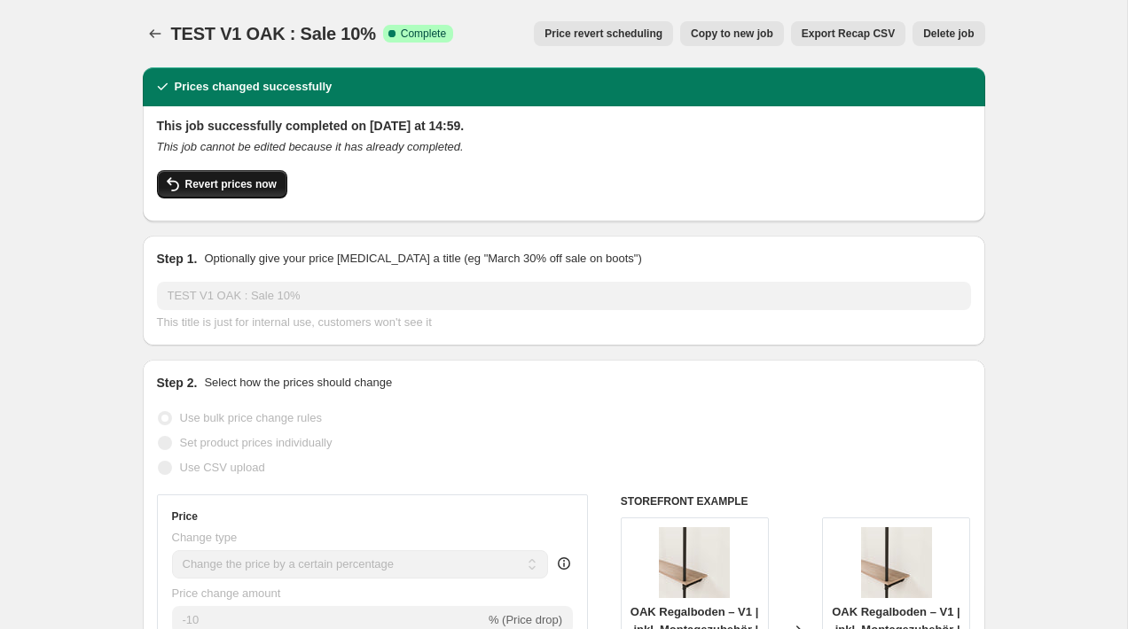
click at [268, 176] on button "Revert prices now" at bounding box center [222, 184] width 130 height 28
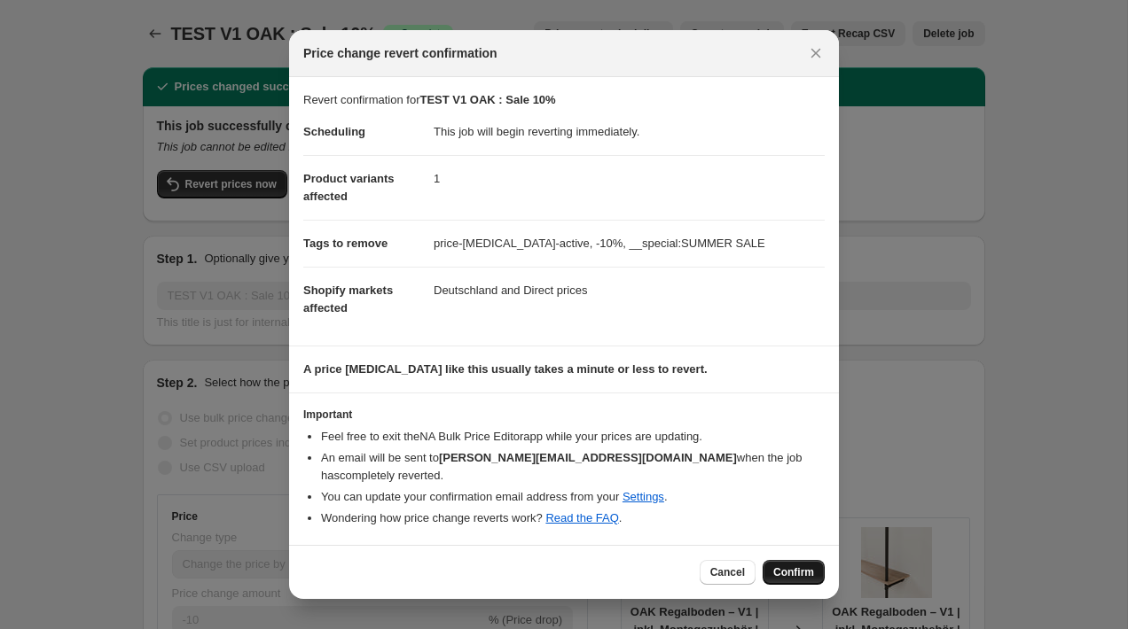
click at [777, 566] on span "Confirm" at bounding box center [793, 573] width 41 height 14
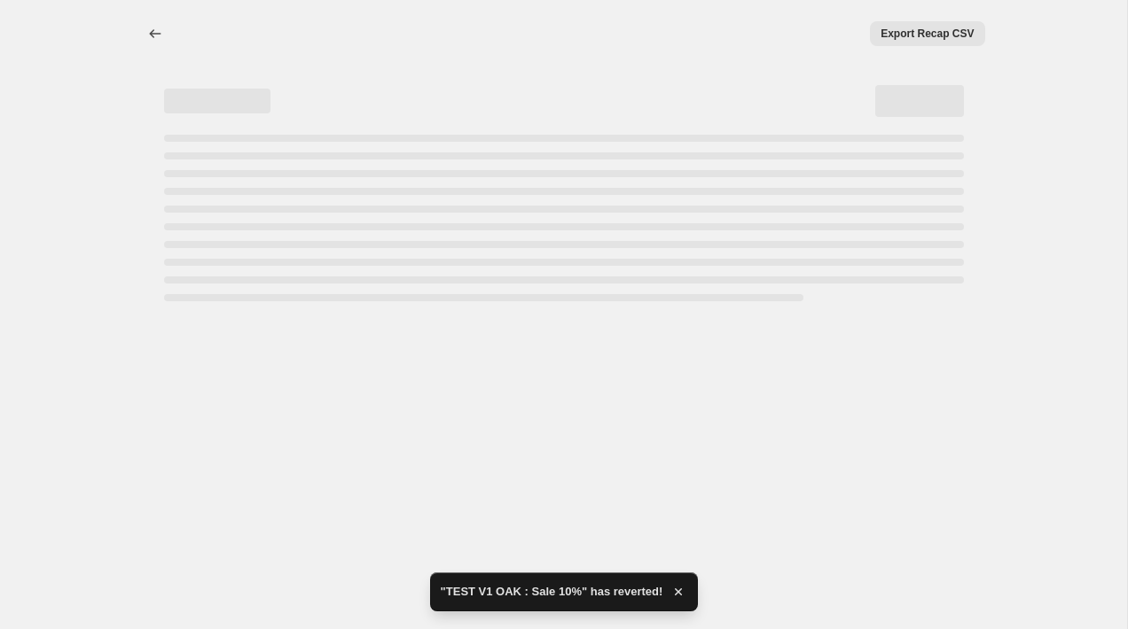
select select "percentage"
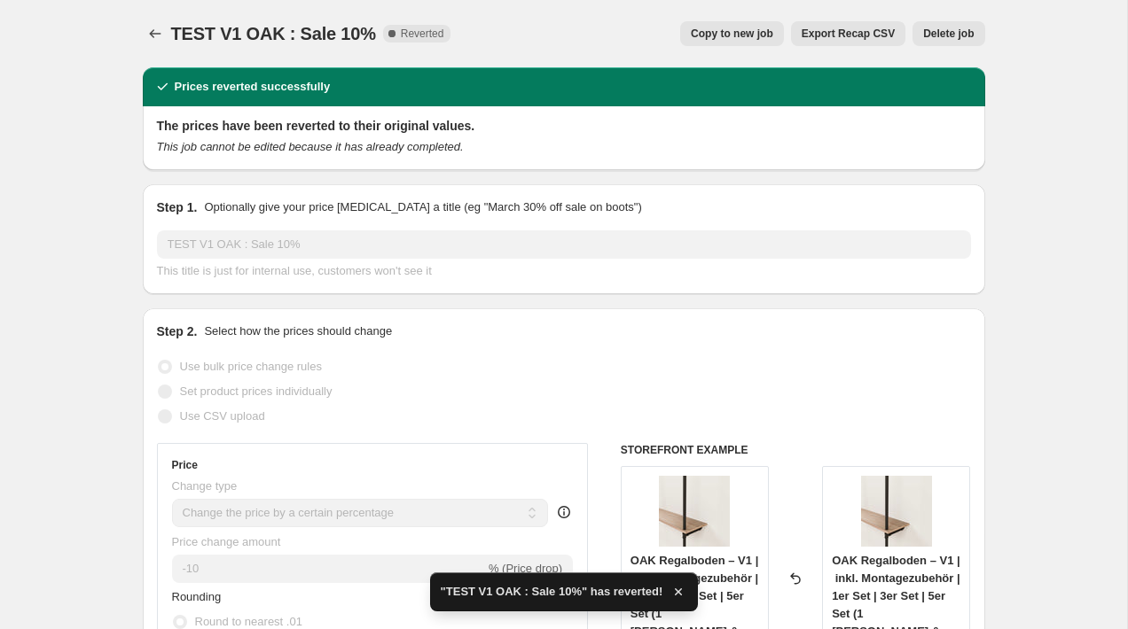
click at [706, 44] on button "Copy to new job" at bounding box center [732, 33] width 104 height 25
select select "percentage"
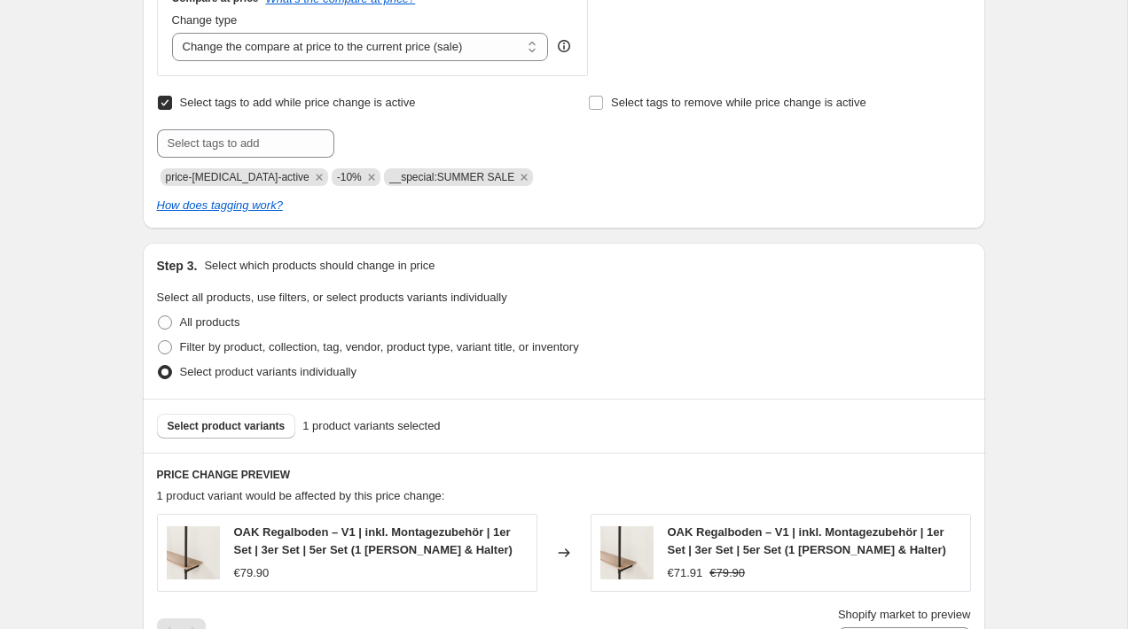
scroll to position [708, 0]
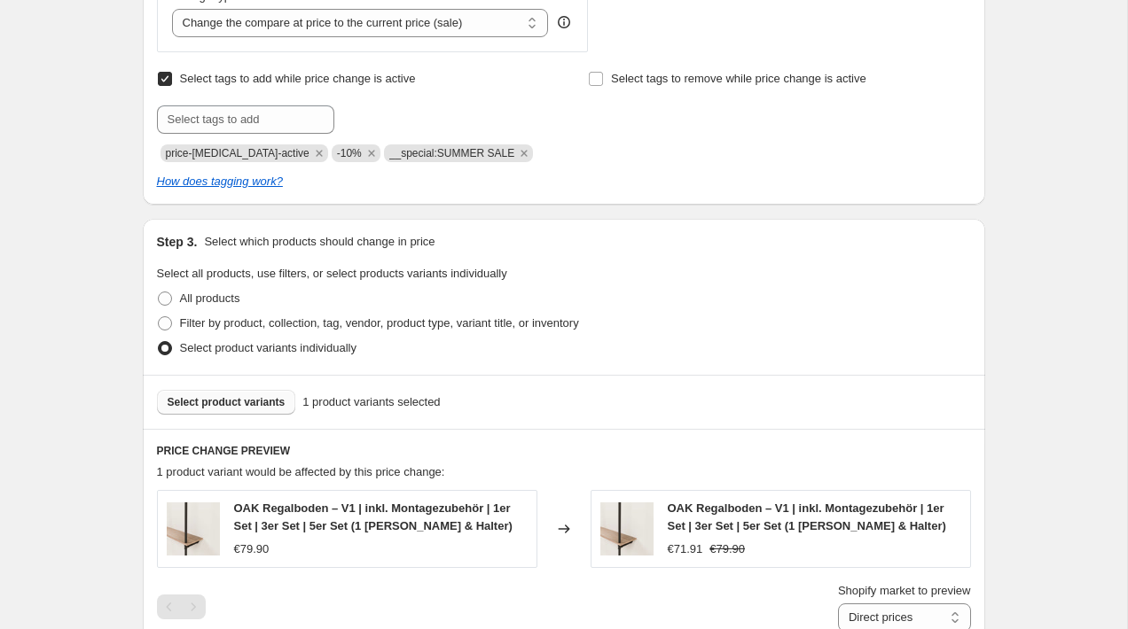
click at [215, 395] on span "Select product variants" at bounding box center [227, 402] width 118 height 14
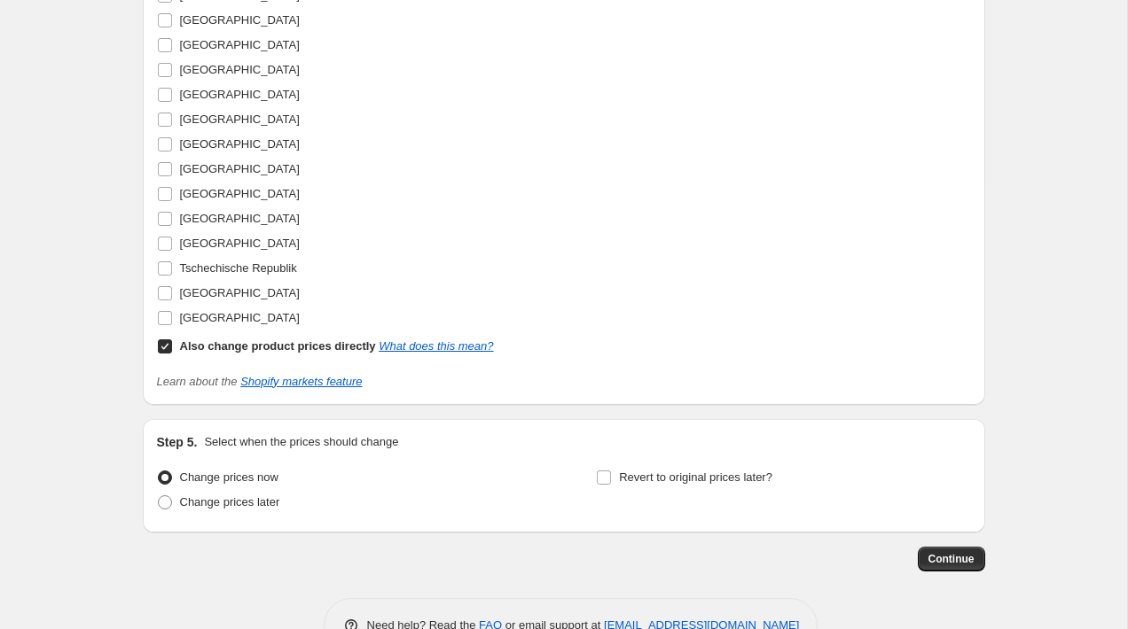
scroll to position [1690, 0]
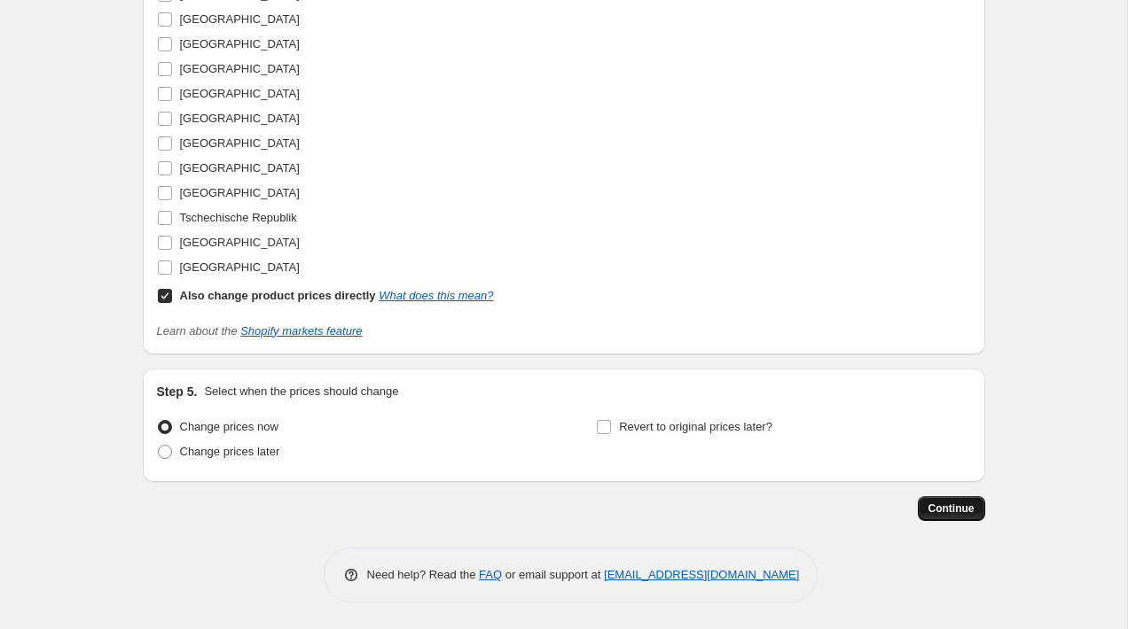
click at [932, 511] on span "Continue" at bounding box center [951, 509] width 46 height 14
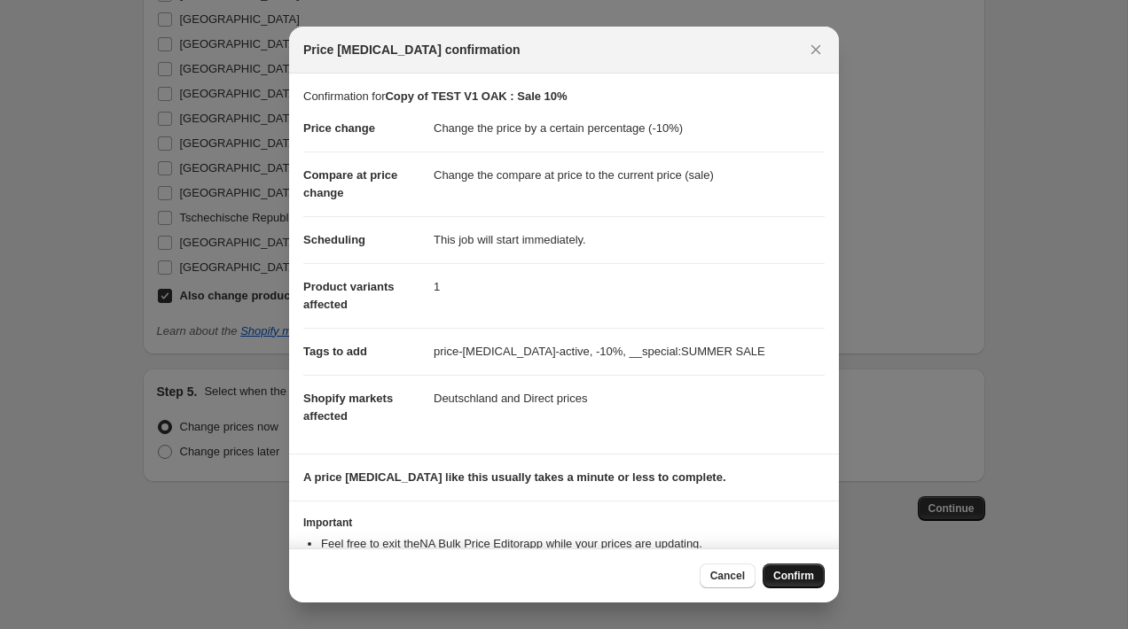
click at [791, 571] on span "Confirm" at bounding box center [793, 576] width 41 height 14
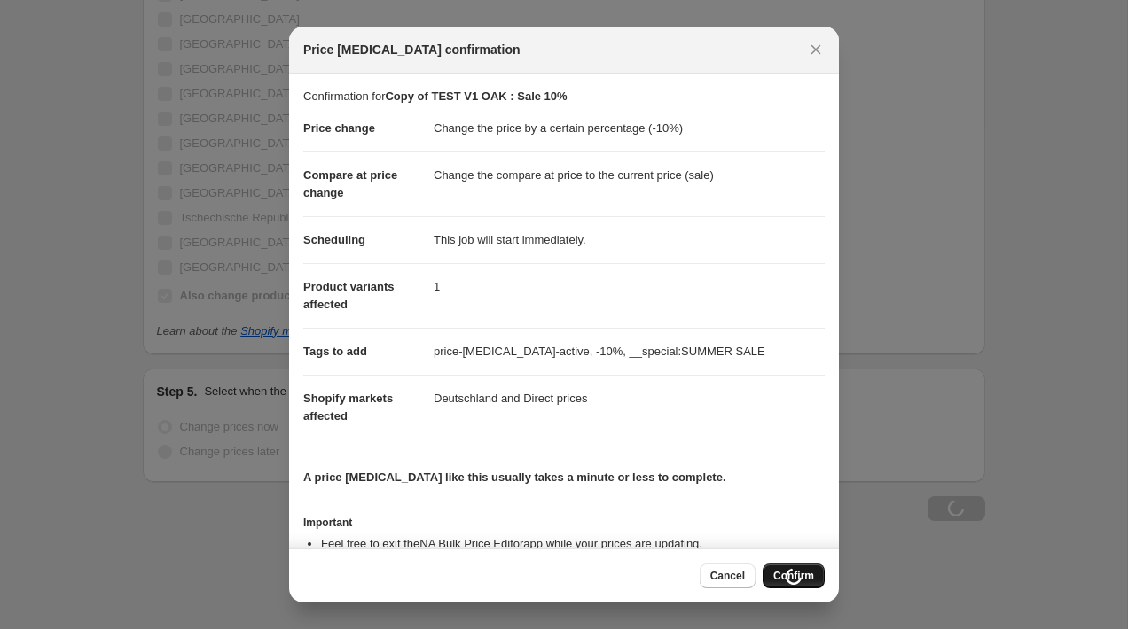
scroll to position [1690, 0]
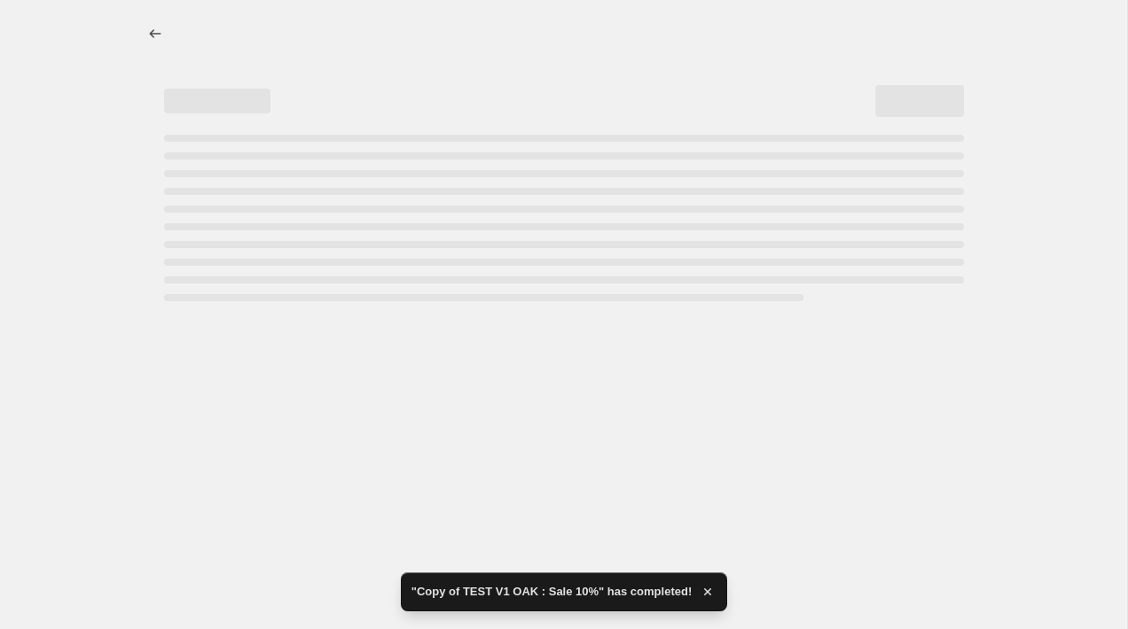
select select "percentage"
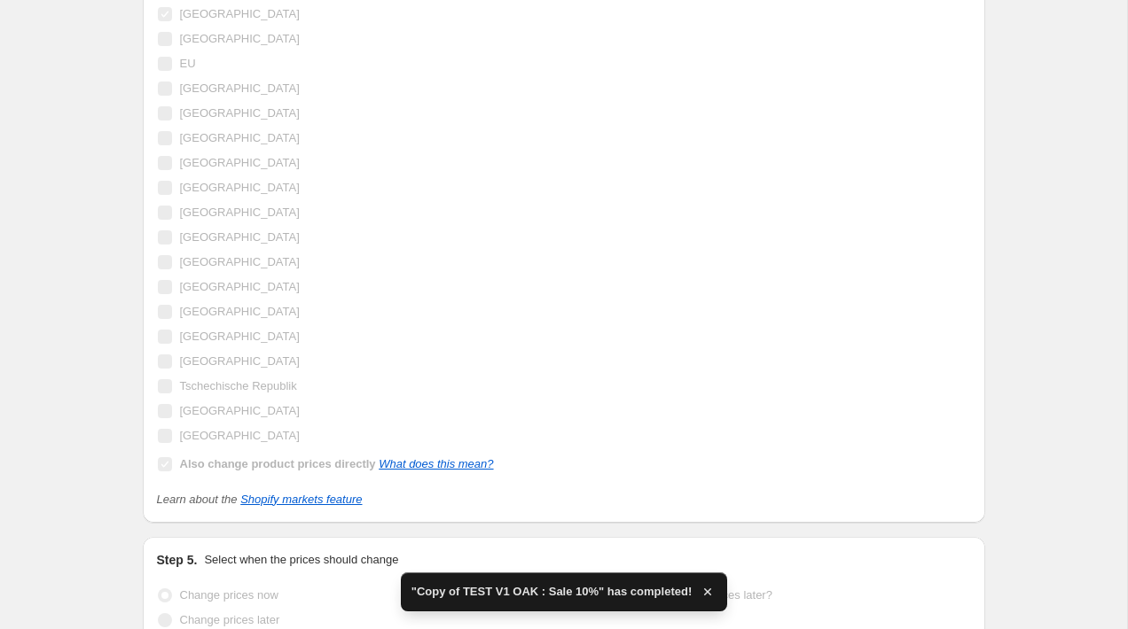
scroll to position [0, 0]
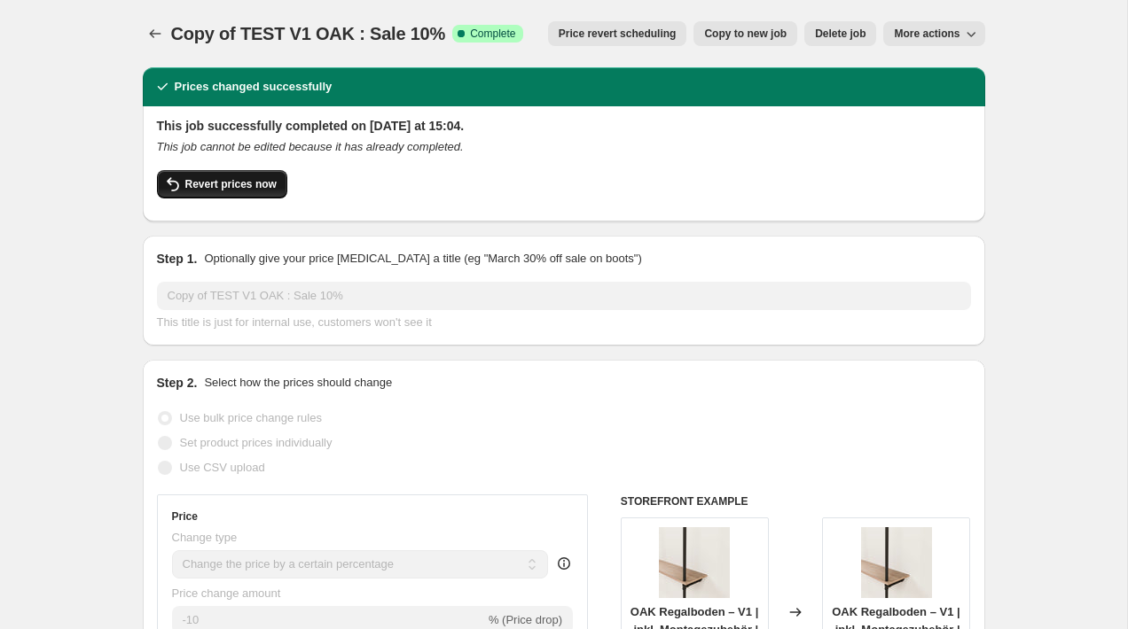
click at [239, 186] on span "Revert prices now" at bounding box center [230, 184] width 91 height 14
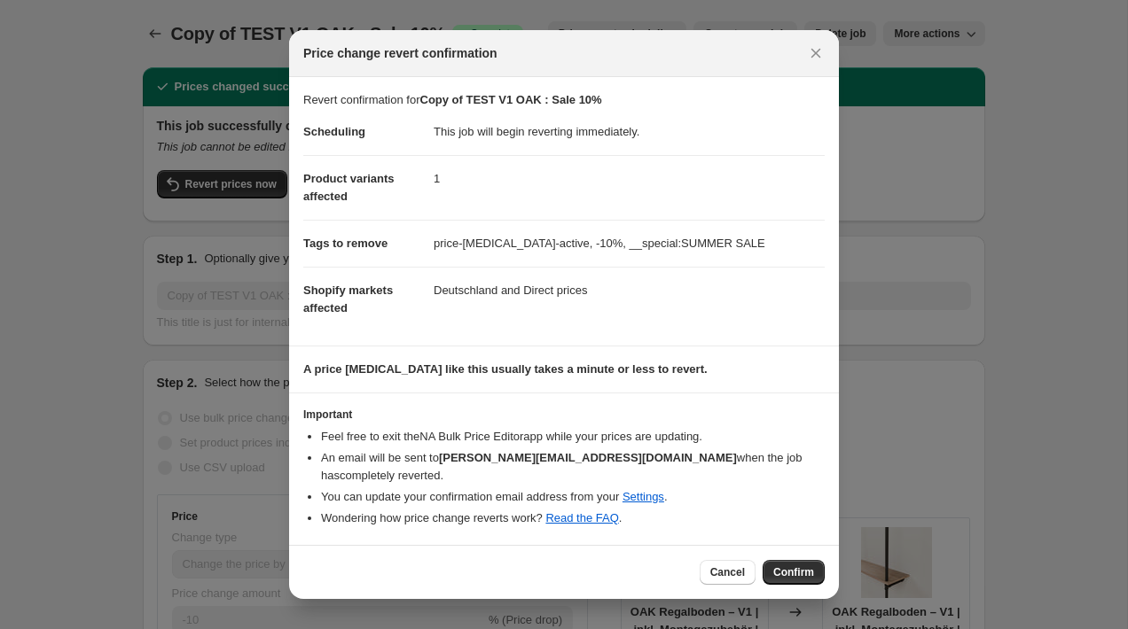
click at [792, 572] on button "Confirm" at bounding box center [793, 572] width 62 height 25
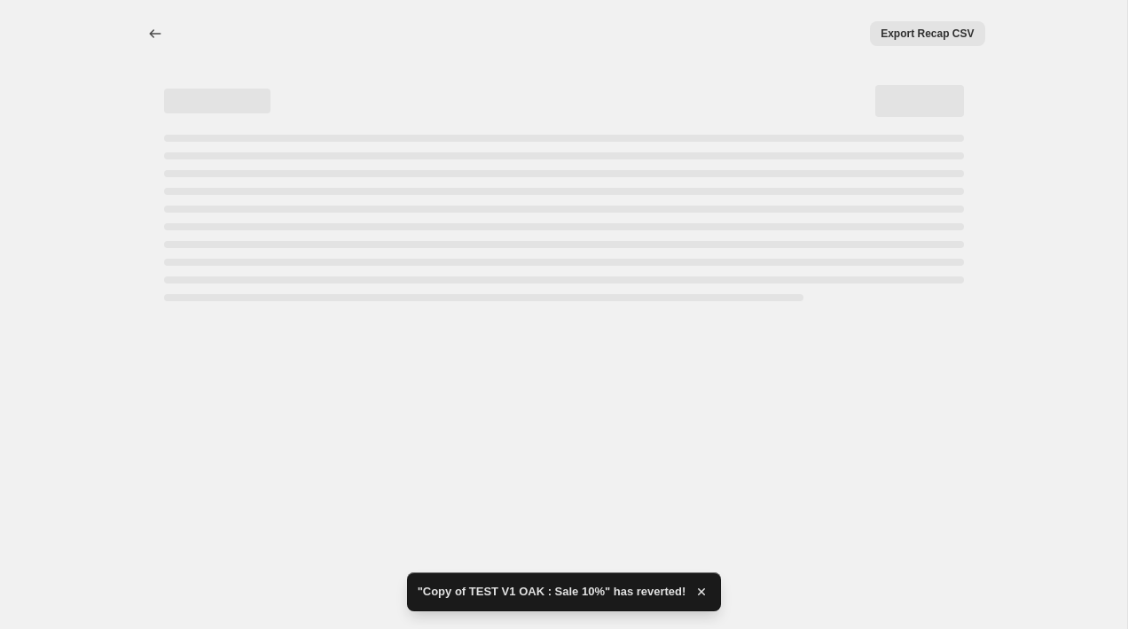
select select "percentage"
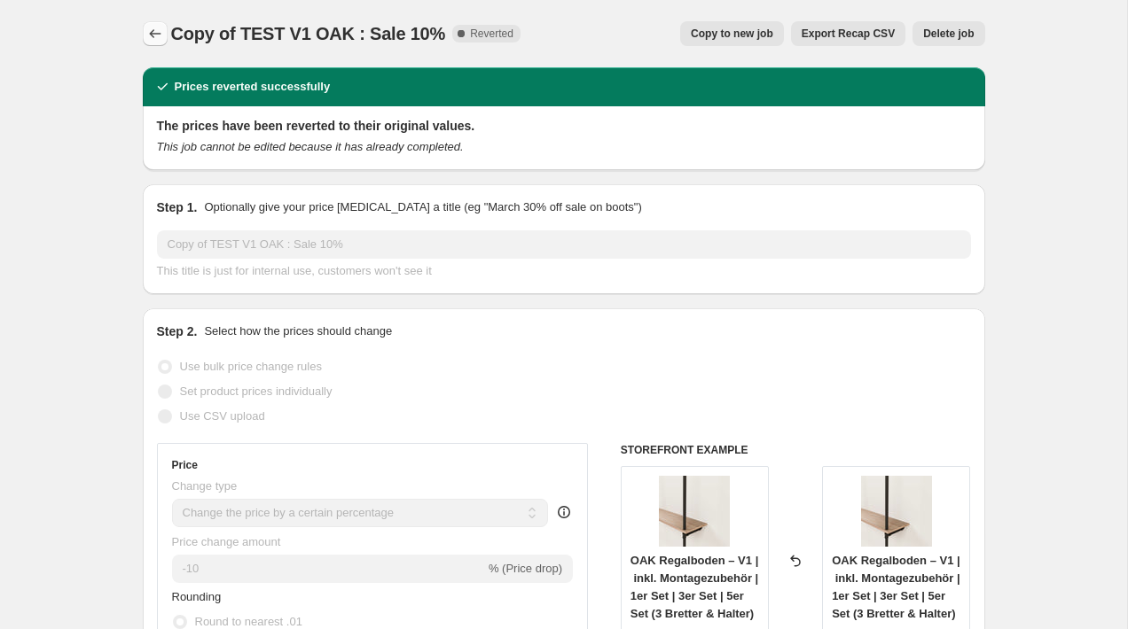
click at [164, 31] on button "Price change jobs" at bounding box center [155, 33] width 25 height 25
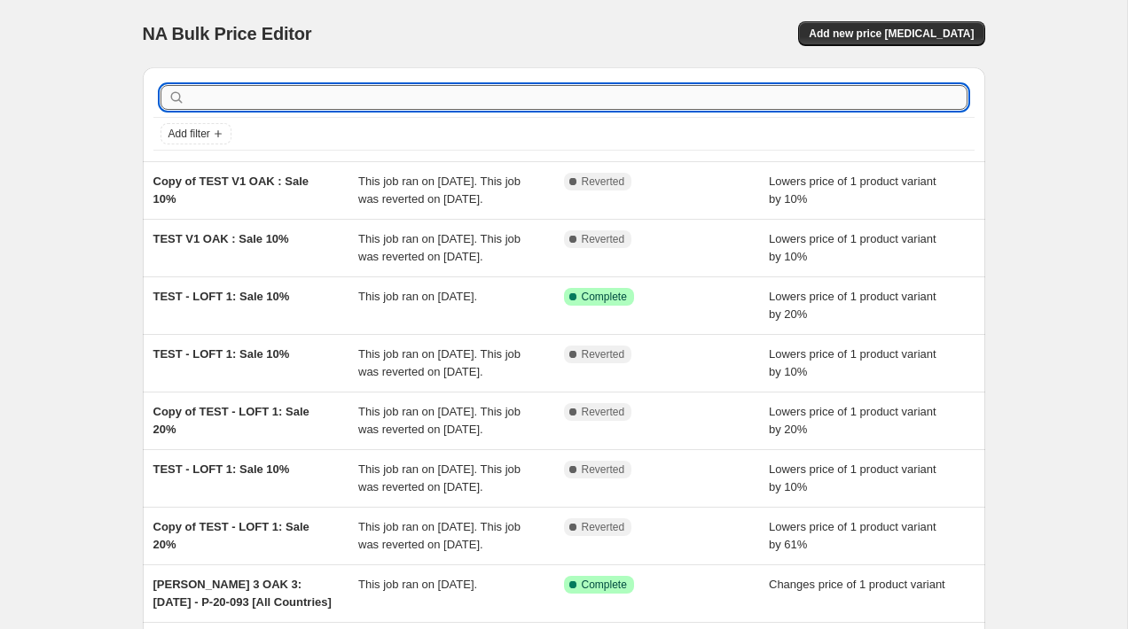
click at [693, 97] on input "text" at bounding box center [578, 97] width 778 height 25
type input "test"
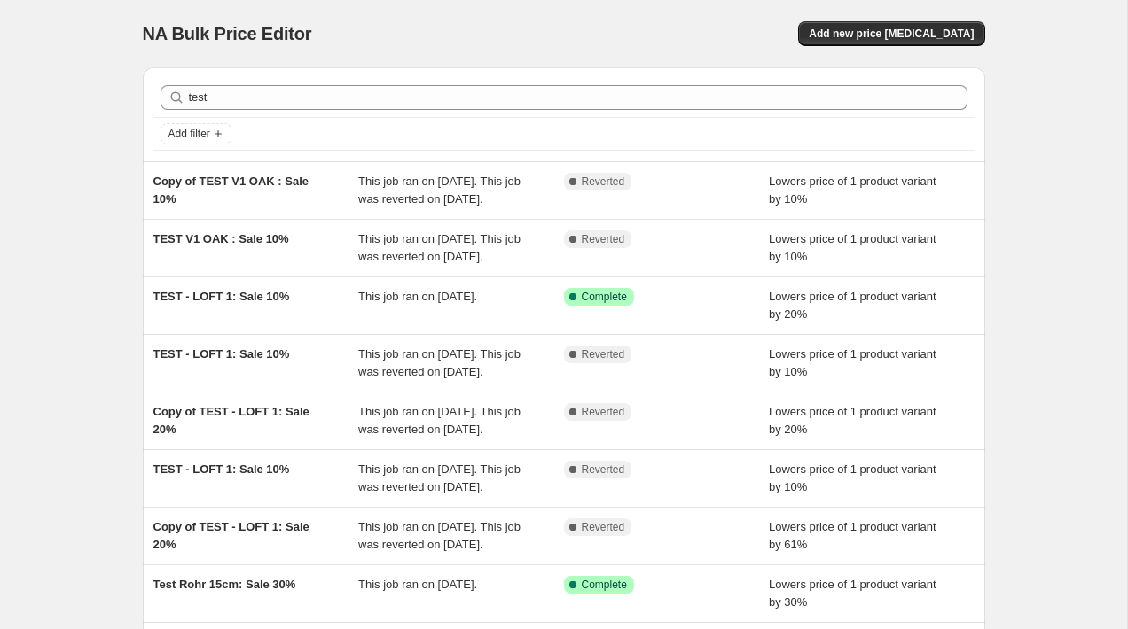
click at [105, 149] on div "NA Bulk Price Editor. This page is ready NA Bulk Price Editor Add new price [ME…" at bounding box center [563, 456] width 1127 height 913
click at [57, 222] on div "NA Bulk Price Editor. This page is ready NA Bulk Price Editor Add new price [ME…" at bounding box center [563, 456] width 1127 height 913
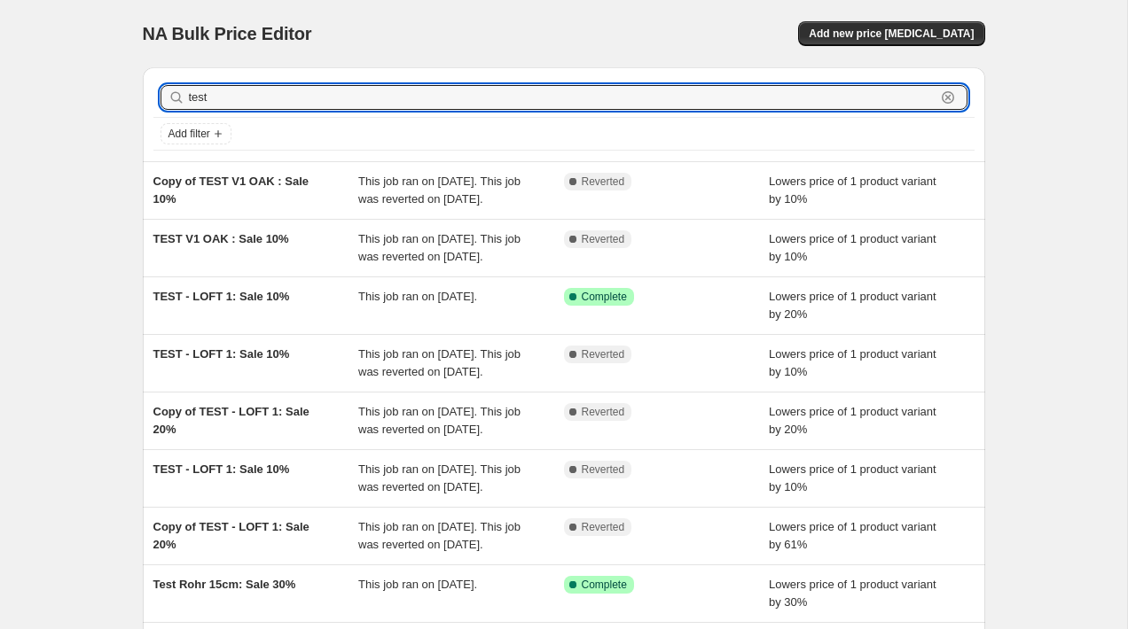
drag, startPoint x: 222, startPoint y: 99, endPoint x: -5, endPoint y: 61, distance: 231.0
click at [0, 61] on html "Home Settings Plans Skip to content NA Bulk Price Editor. This page is ready NA…" at bounding box center [564, 314] width 1128 height 629
click at [204, 95] on input "text" at bounding box center [578, 97] width 778 height 25
paste input "test"
type input "test"
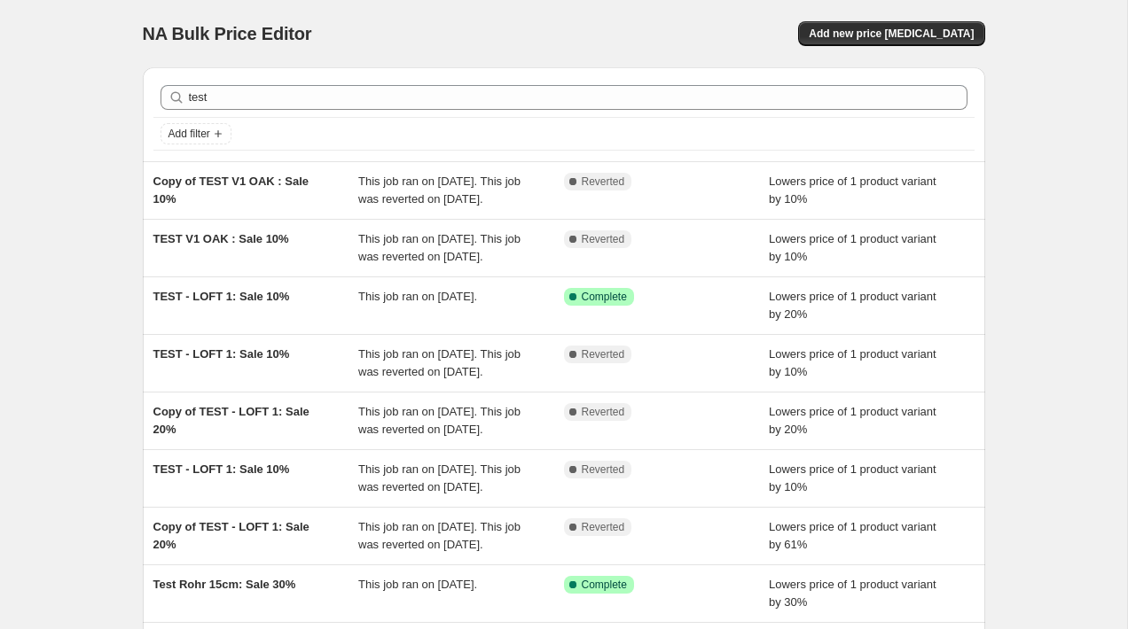
click at [41, 139] on div "NA Bulk Price Editor. This page is ready NA Bulk Price Editor Add new price [ME…" at bounding box center [563, 456] width 1127 height 913
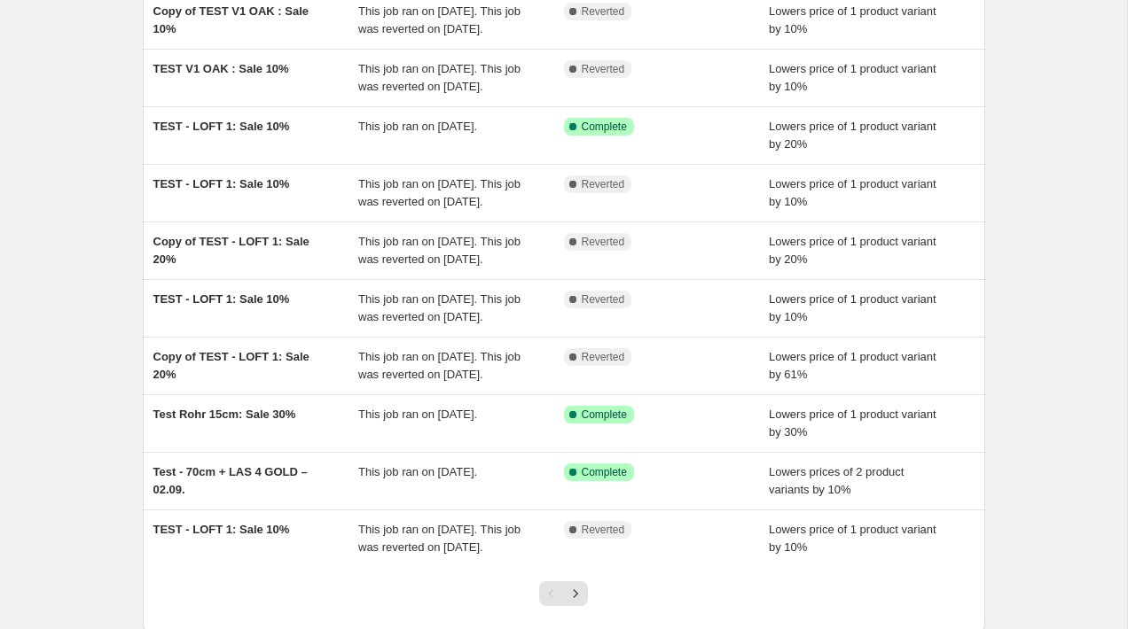
scroll to position [172, 0]
